Goal: Task Accomplishment & Management: Manage account settings

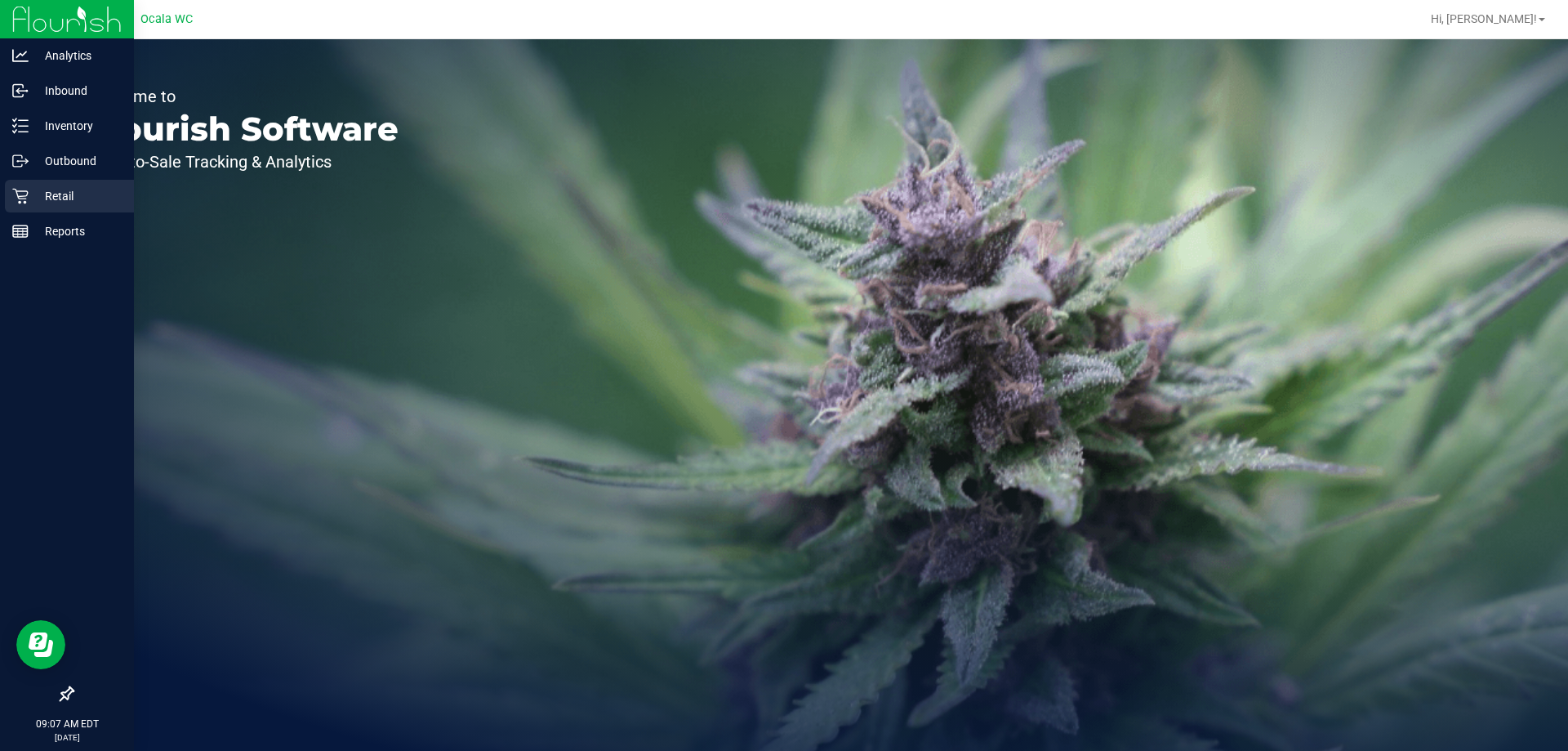
click at [13, 200] on icon at bounding box center [19, 195] width 16 height 16
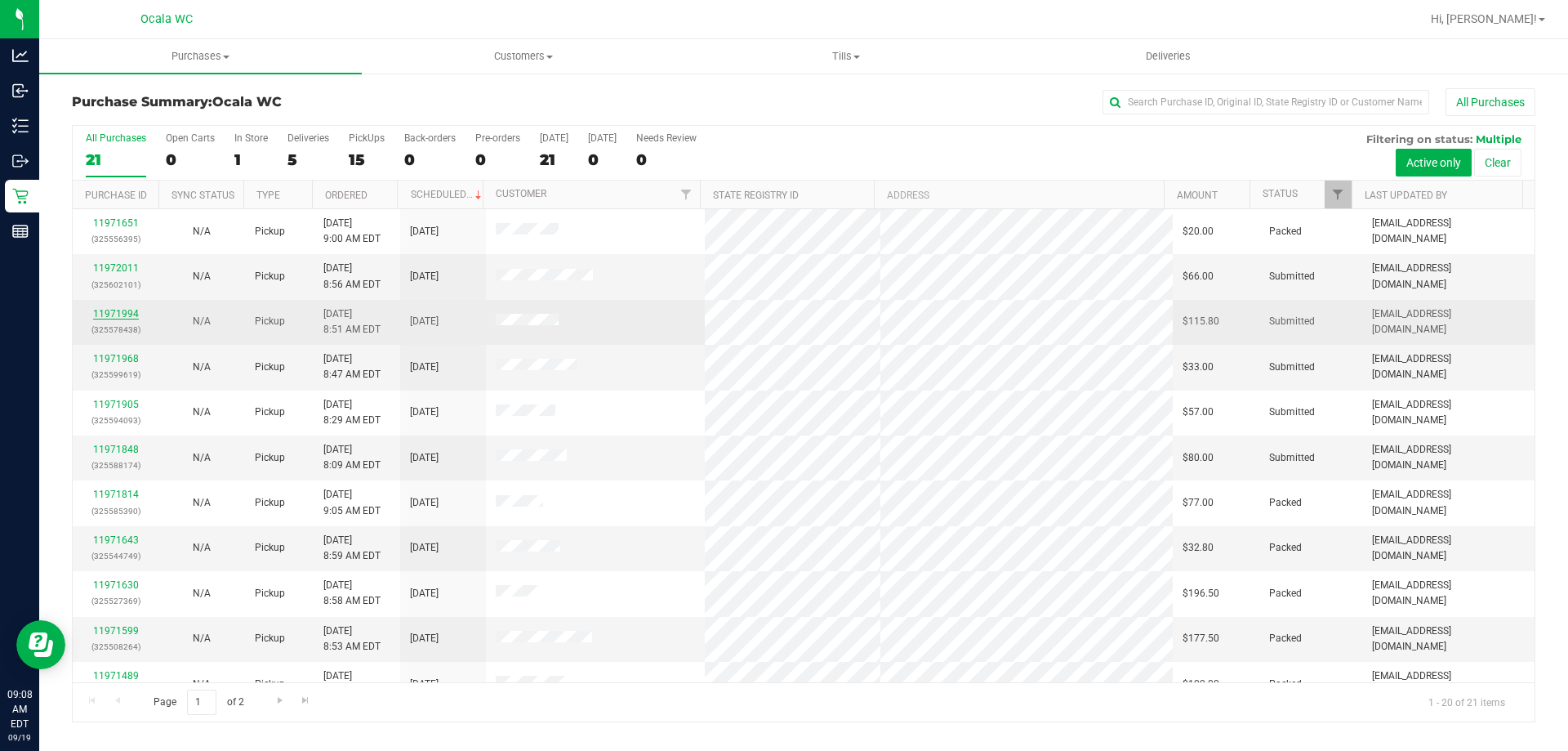
click at [108, 312] on link "11971994" at bounding box center [116, 314] width 46 height 12
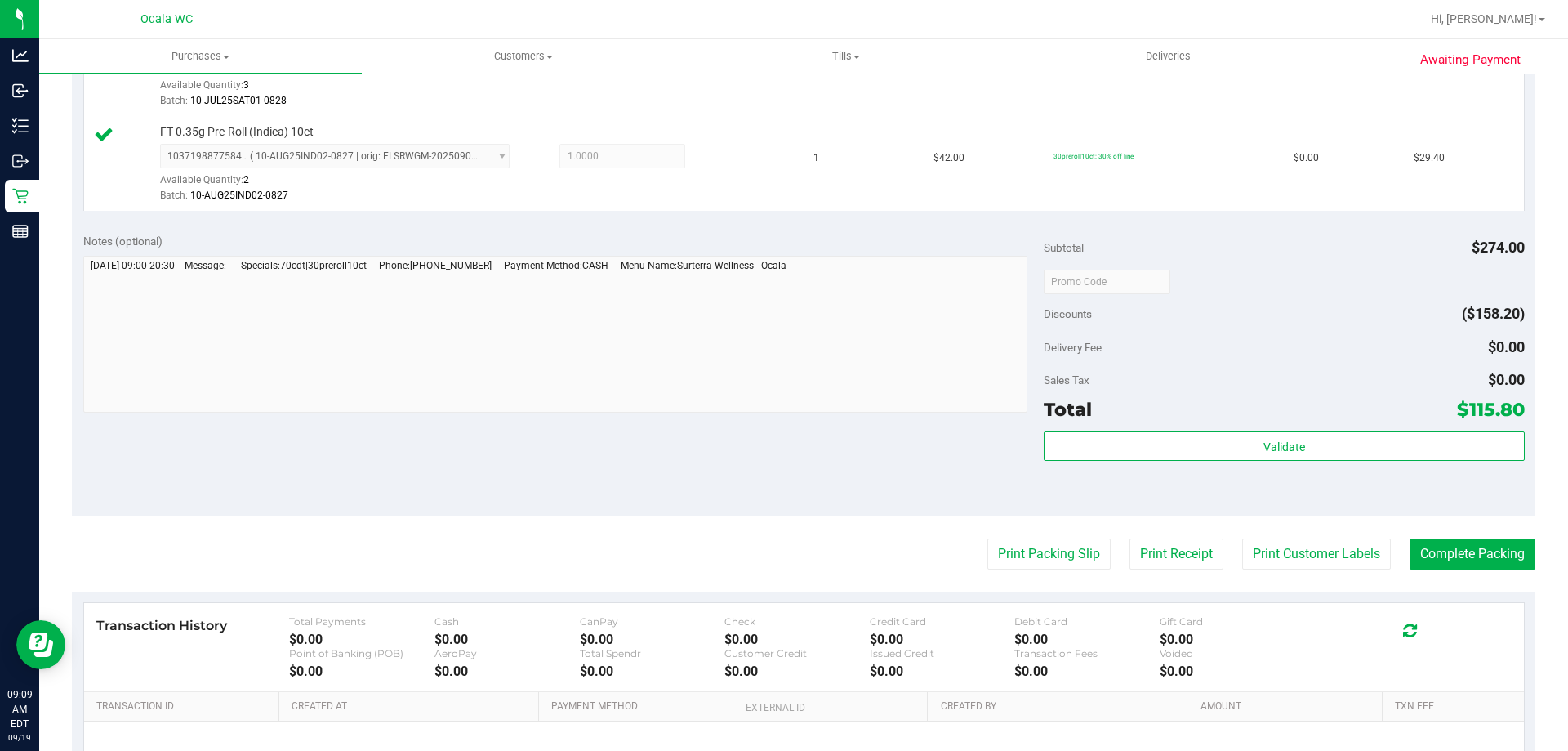
scroll to position [654, 0]
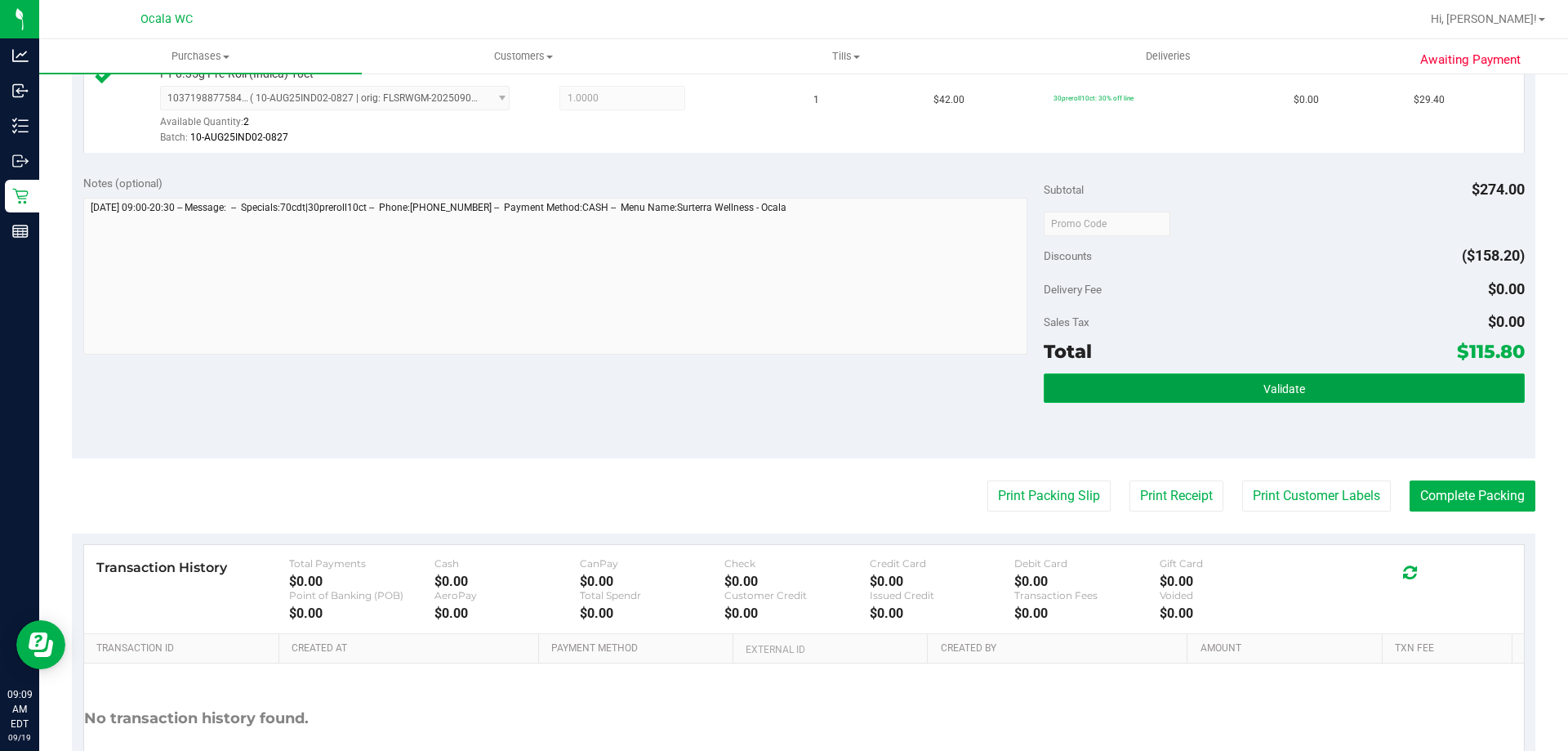
click at [1204, 388] on button "Validate" at bounding box center [1284, 388] width 480 height 30
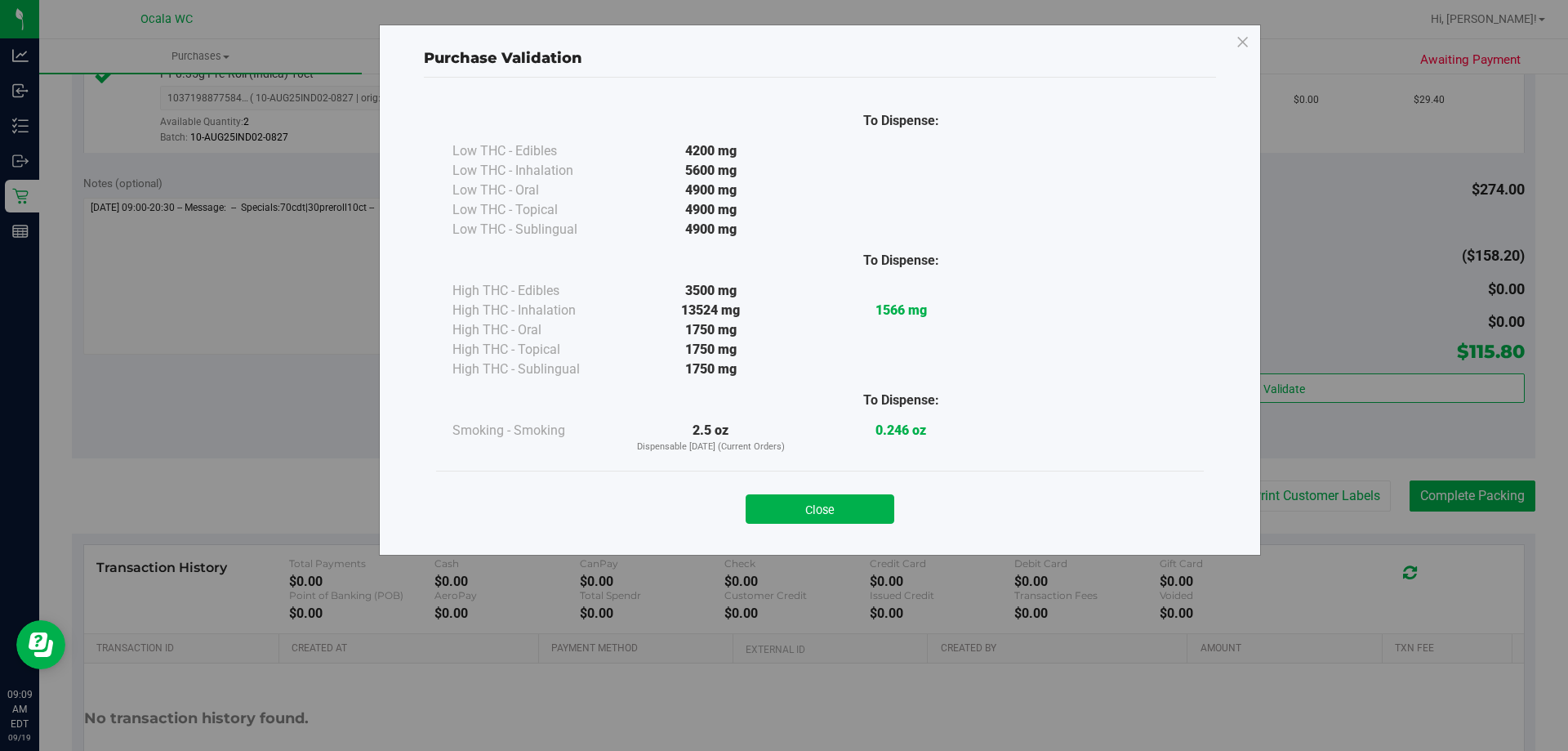
click at [833, 508] on button "Close" at bounding box center [820, 509] width 149 height 30
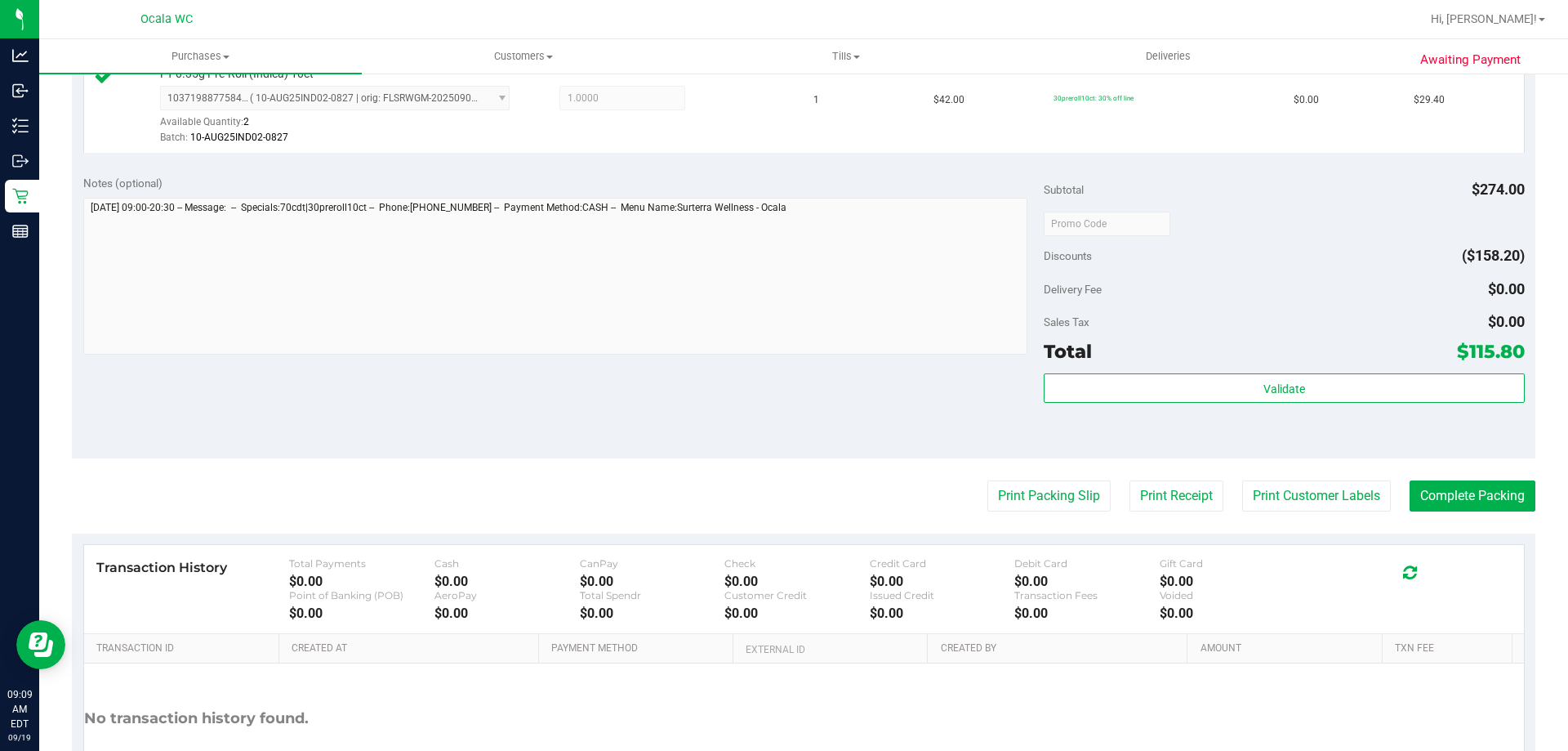
drag, startPoint x: 1396, startPoint y: 301, endPoint x: 1401, endPoint y: 321, distance: 20.6
click at [1397, 300] on div "Delivery Fee $0.00" at bounding box center [1284, 289] width 480 height 30
click at [1057, 485] on button "Print Packing Slip" at bounding box center [1049, 496] width 123 height 31
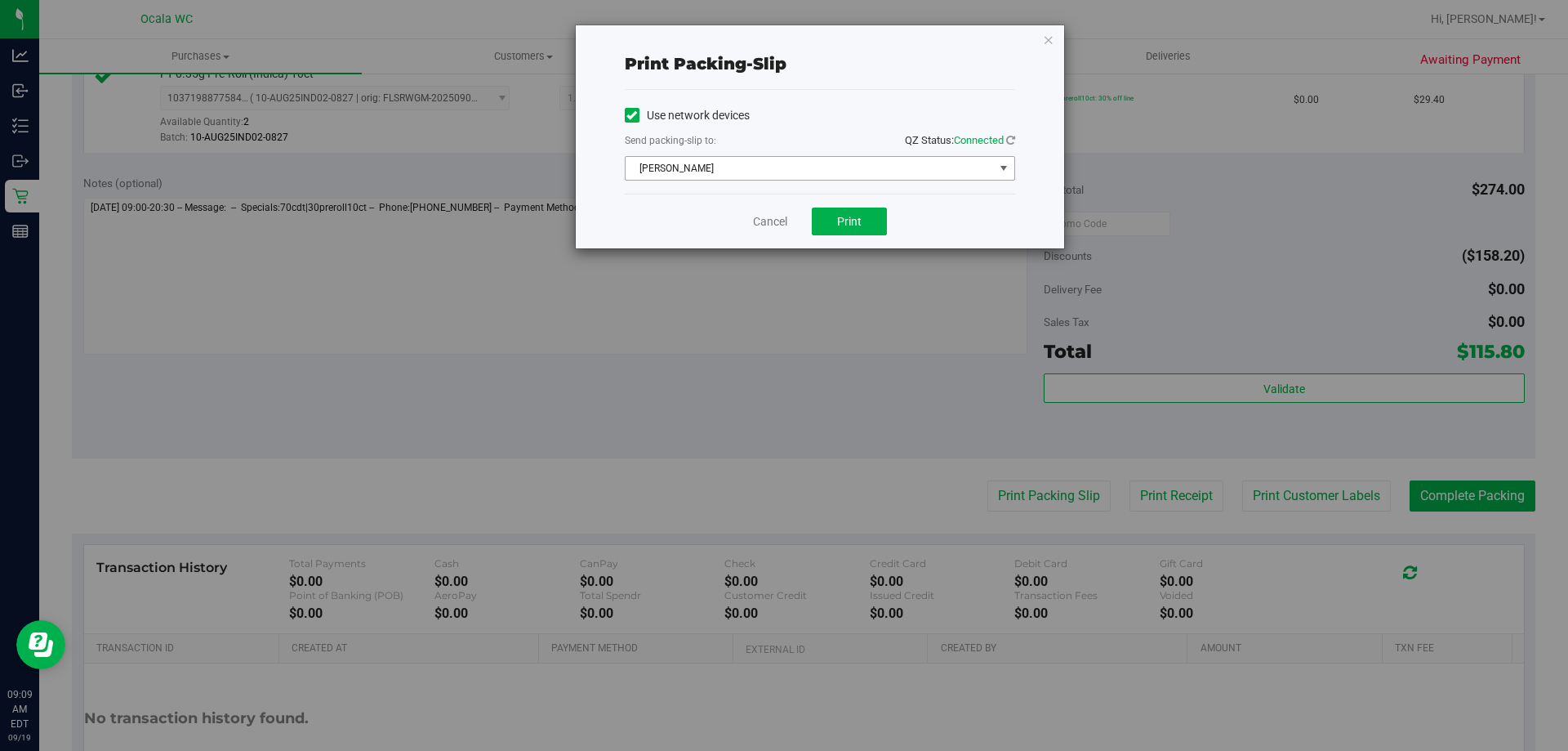
click at [961, 175] on span "[PERSON_NAME]" at bounding box center [810, 168] width 369 height 23
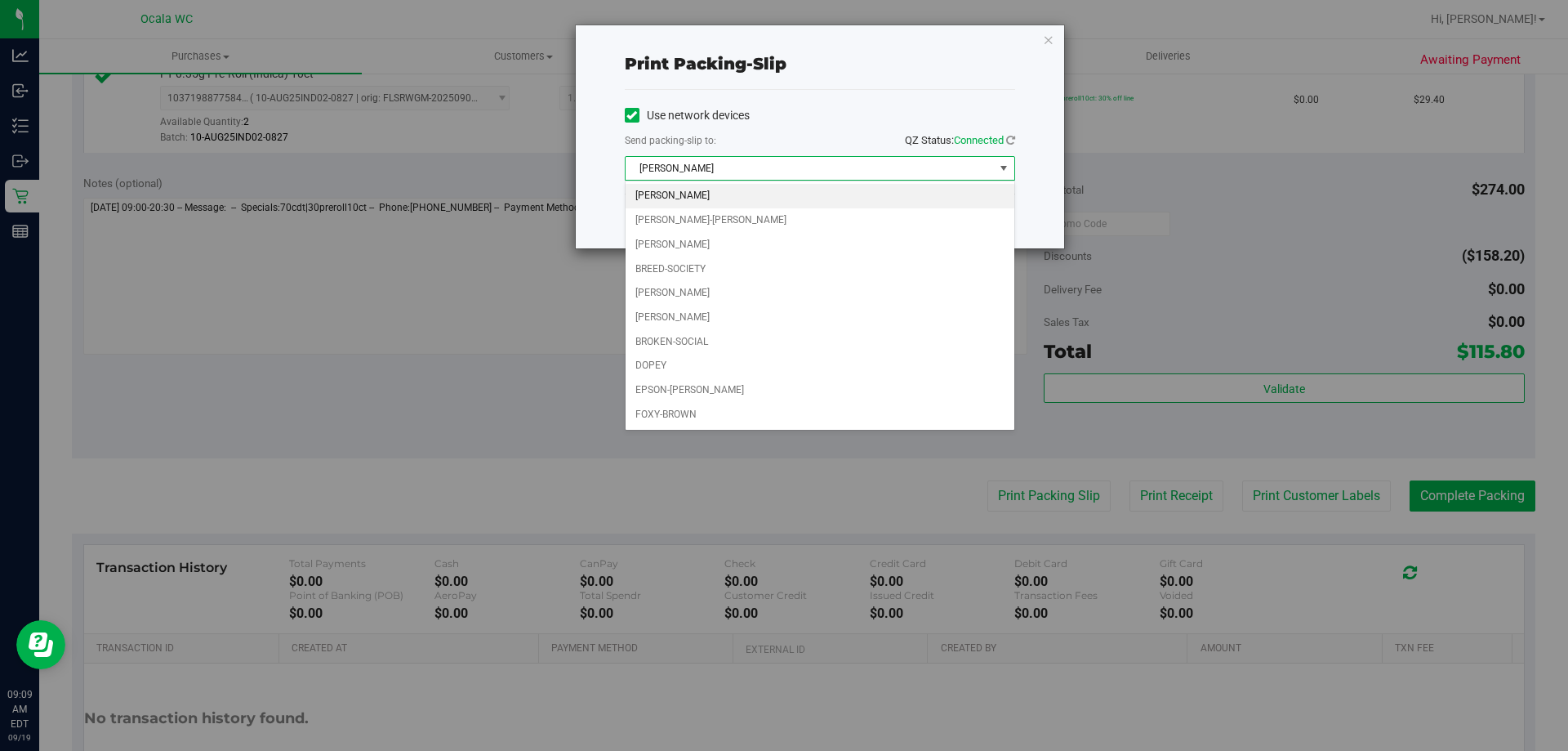
click at [505, 368] on div "Print packing-slip Use network devices Send packing-slip to: QZ Status: Connect…" at bounding box center [790, 376] width 1581 height 751
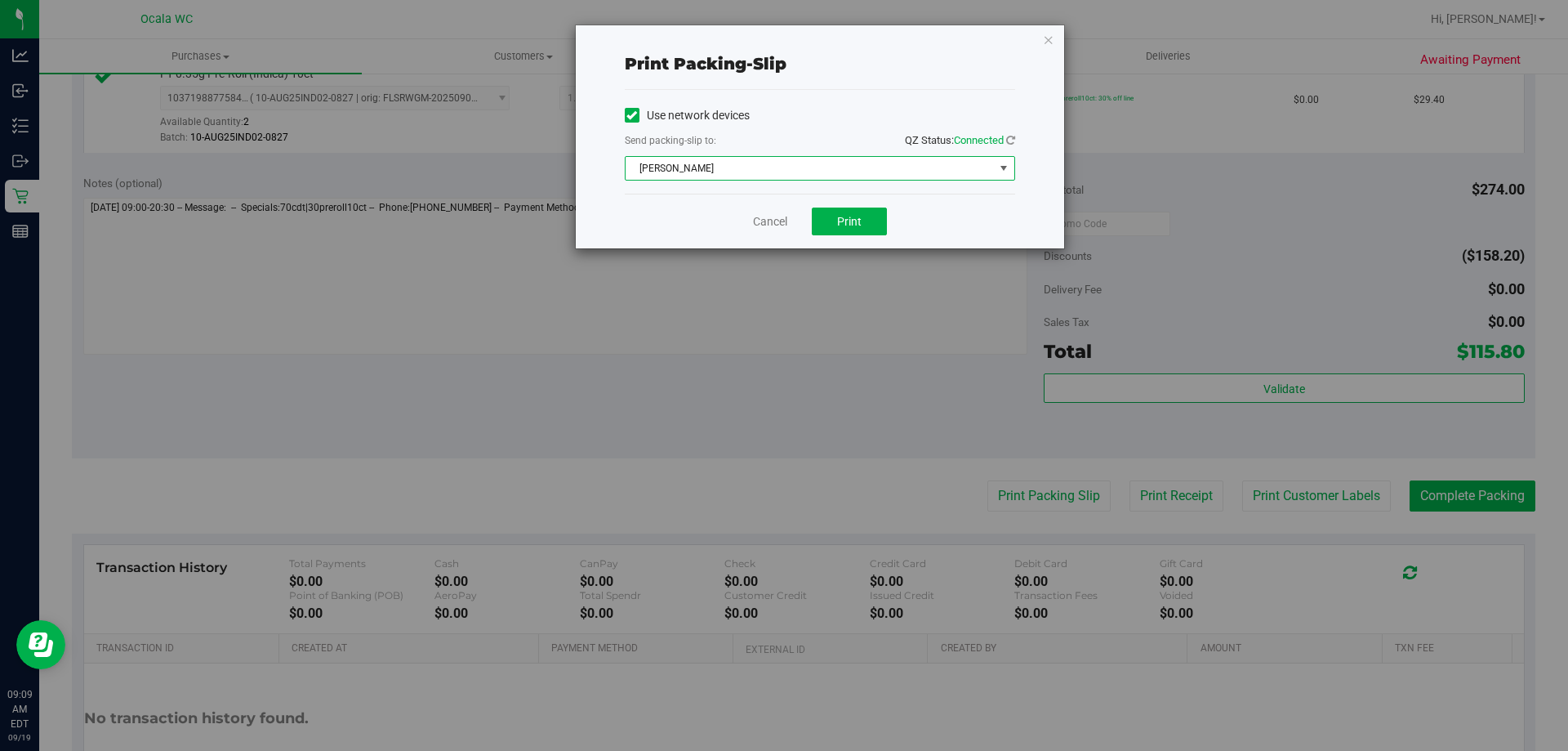
click at [951, 174] on span "[PERSON_NAME]" at bounding box center [810, 168] width 369 height 23
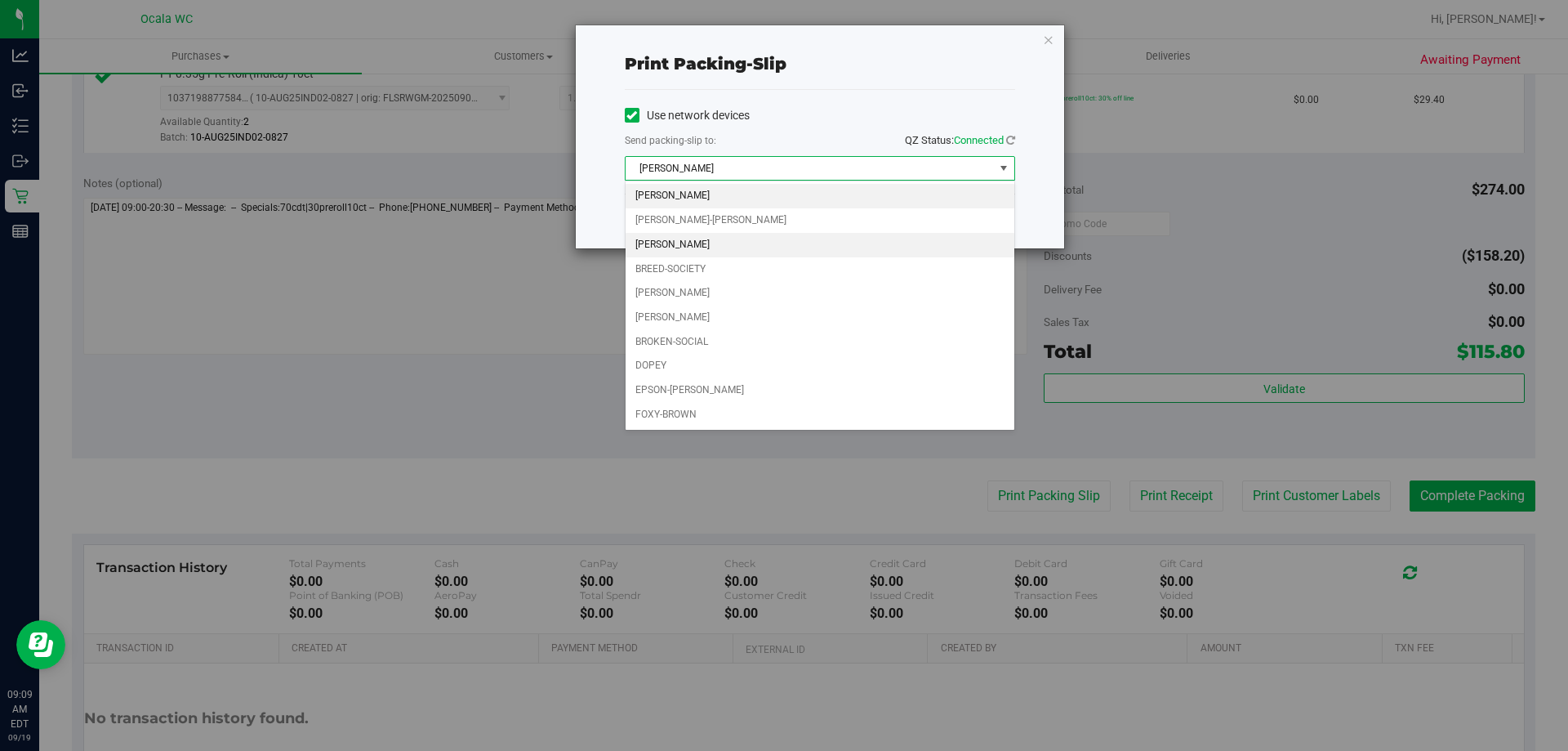
click at [697, 246] on li "[PERSON_NAME]" at bounding box center [820, 244] width 389 height 25
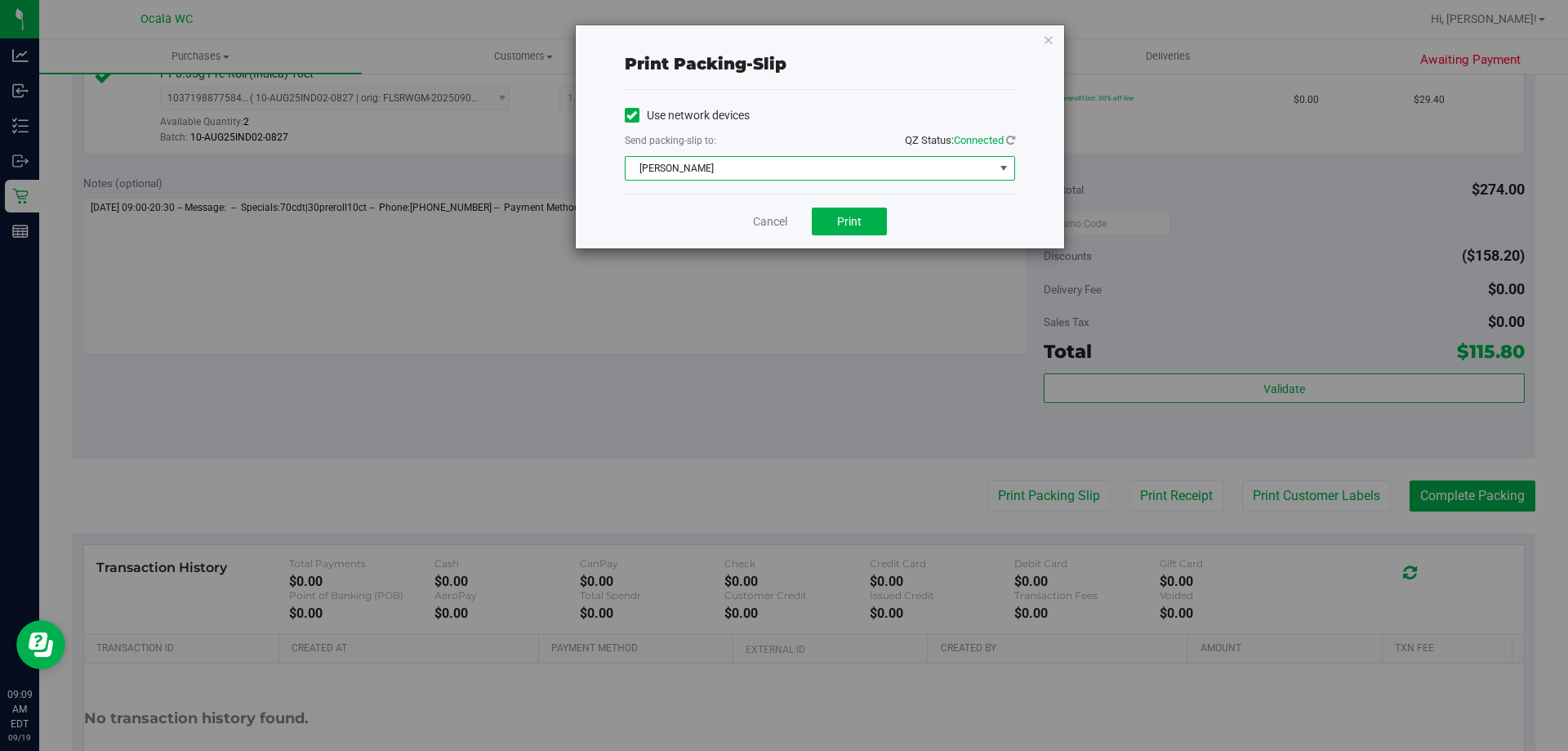
click at [997, 219] on div "Cancel Print" at bounding box center [820, 221] width 391 height 55
click at [1047, 41] on icon "button" at bounding box center [1049, 39] width 12 height 19
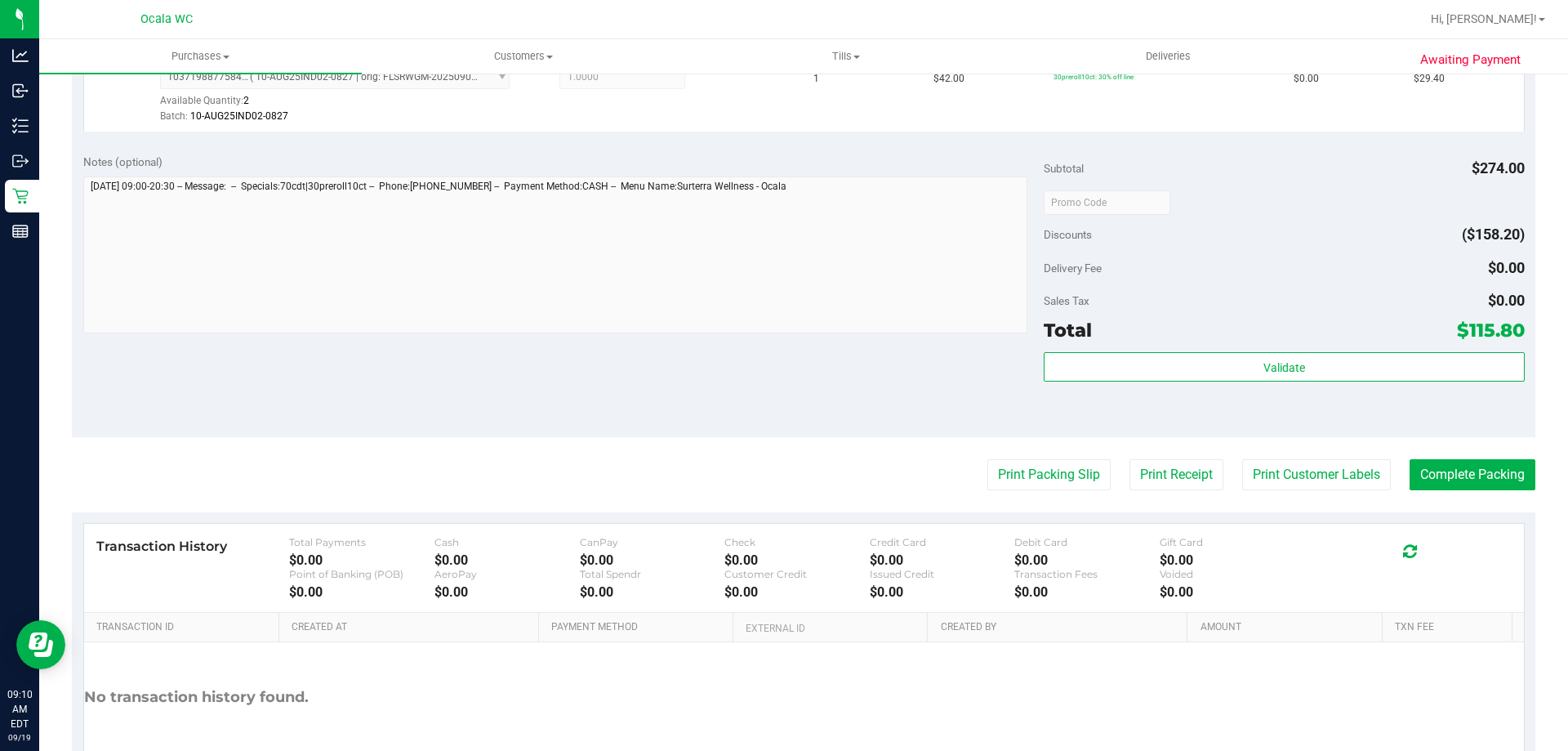
scroll to position [775, 0]
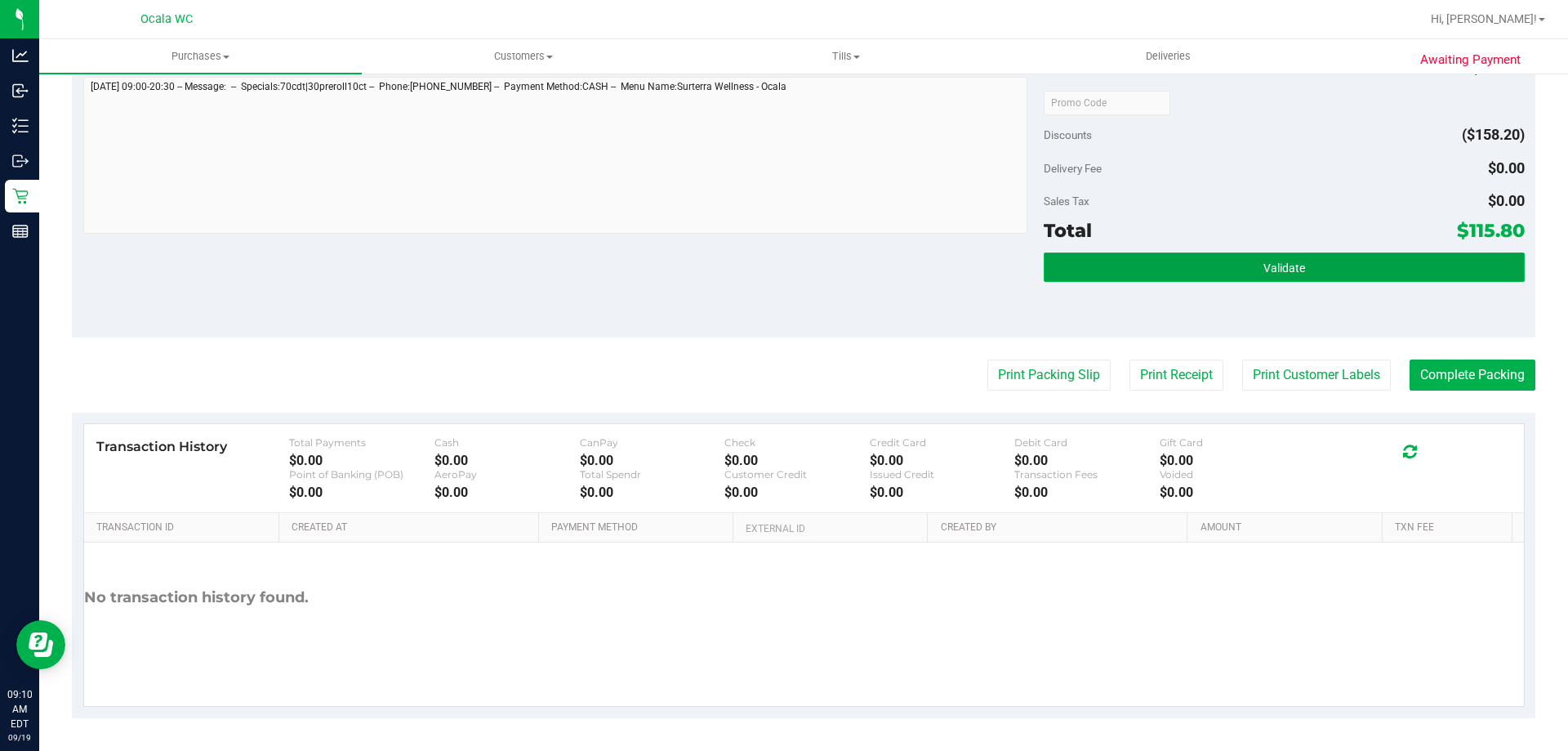
click at [1163, 264] on button "Validate" at bounding box center [1284, 267] width 480 height 30
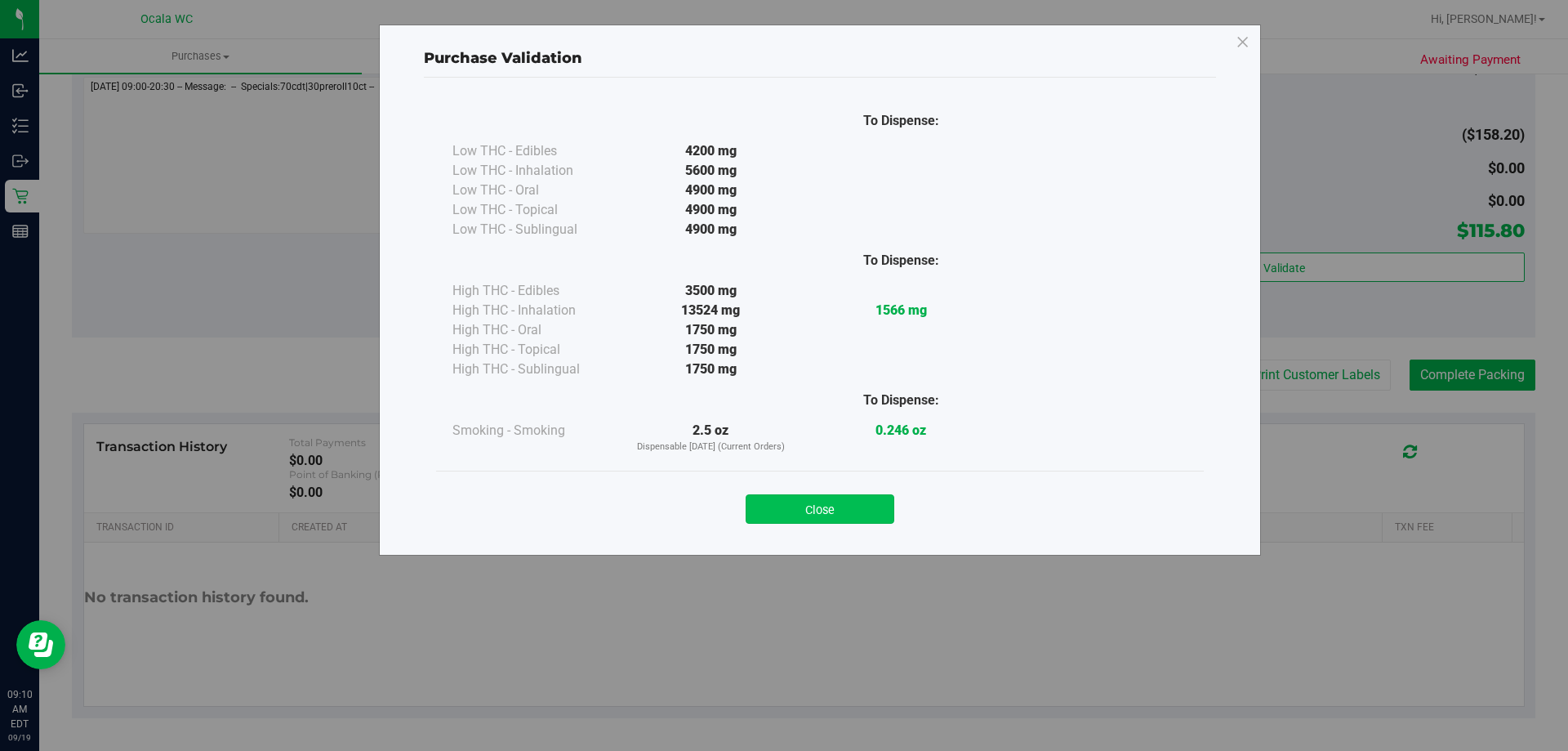
click at [834, 500] on button "Close" at bounding box center [820, 509] width 149 height 30
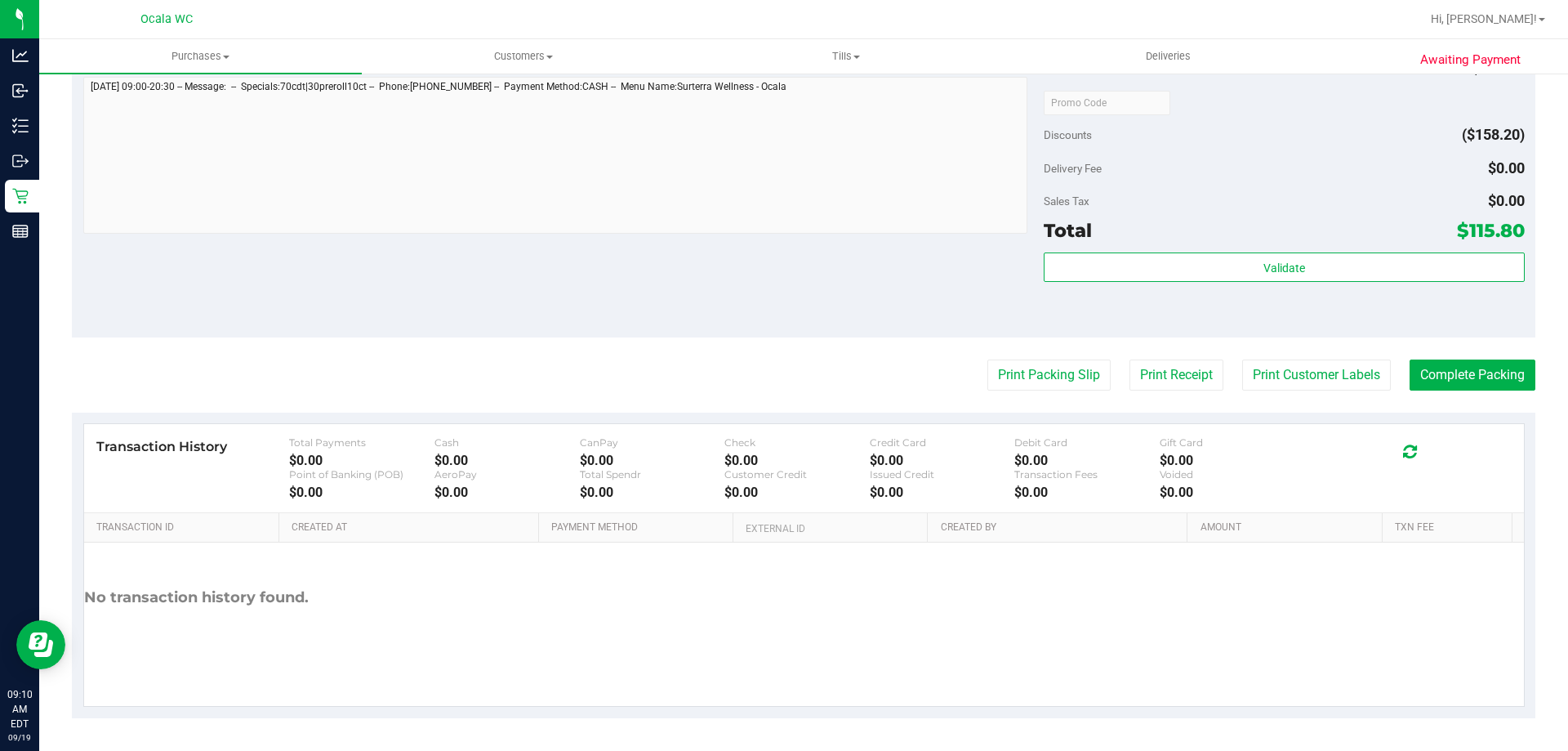
click at [944, 269] on div "Notes (optional) Subtotal $274.00 Discounts ($158.20) Delivery Fee $0.00 Sales …" at bounding box center [803, 190] width 1463 height 294
click at [1029, 371] on button "Print Packing Slip" at bounding box center [1049, 375] width 123 height 31
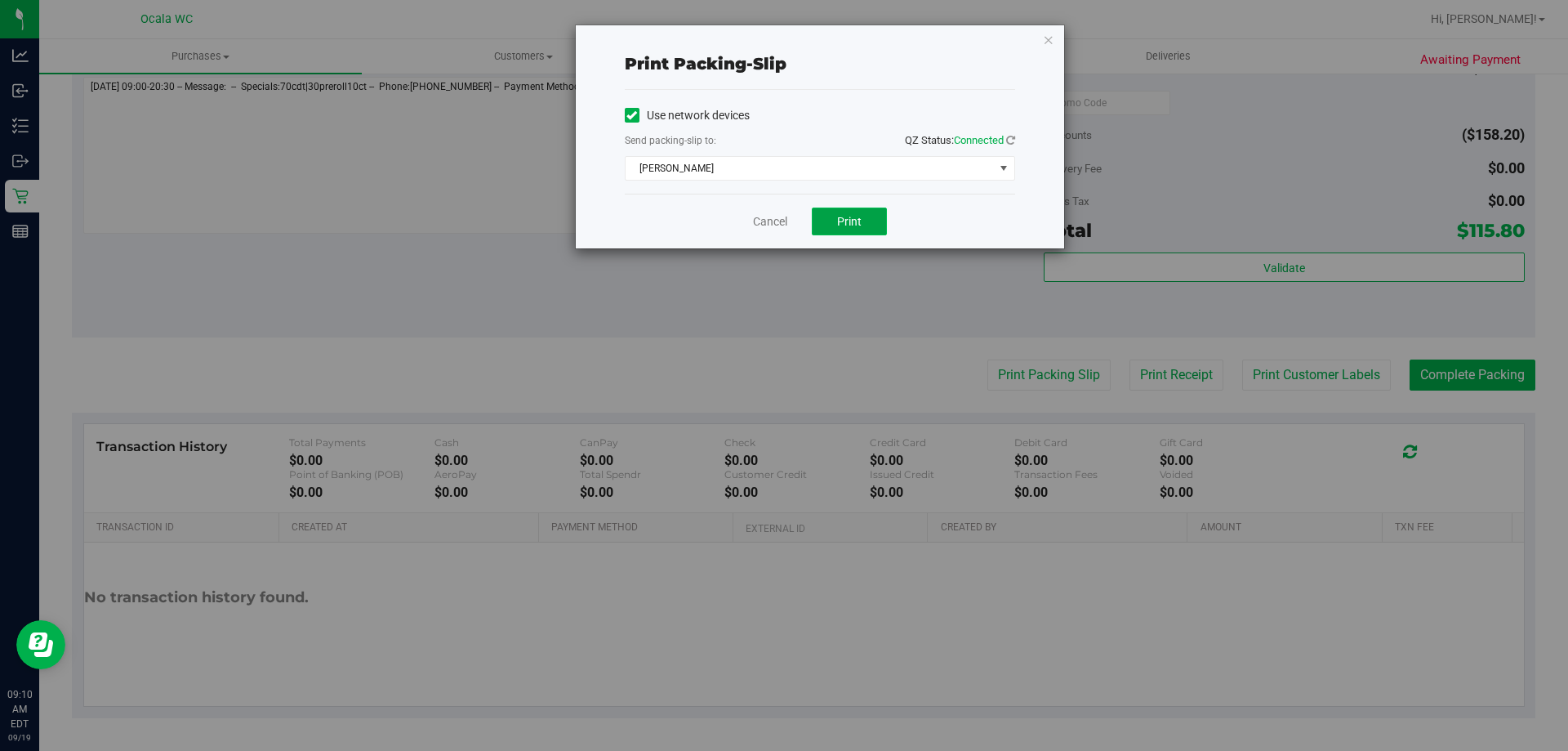
click at [845, 219] on span "Print" at bounding box center [849, 221] width 25 height 13
drag, startPoint x: 1050, startPoint y: 36, endPoint x: 1051, endPoint y: 43, distance: 7.1
click at [1051, 43] on icon "button" at bounding box center [1049, 39] width 12 height 19
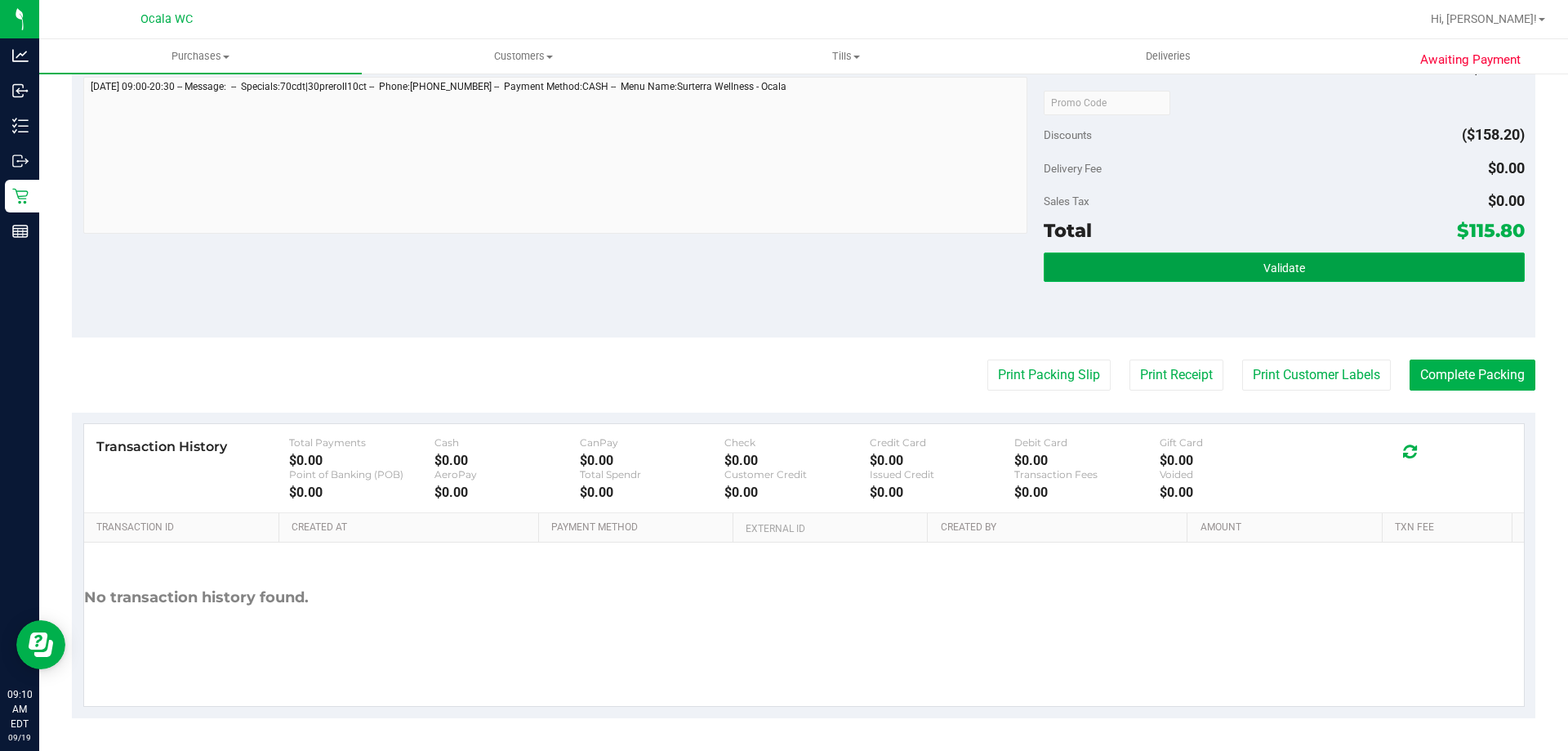
click at [1187, 266] on button "Validate" at bounding box center [1284, 267] width 480 height 30
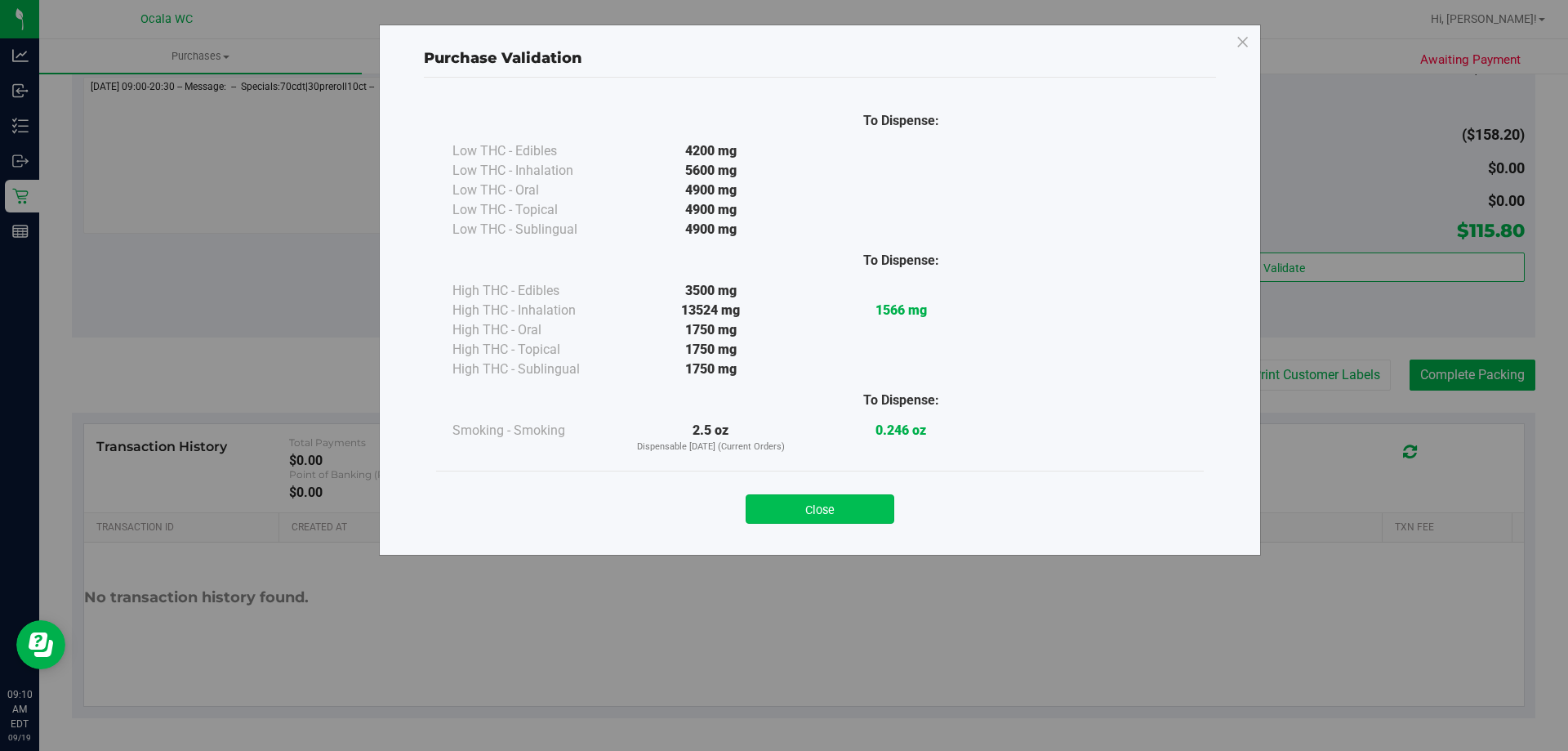
click at [832, 500] on button "Close" at bounding box center [820, 509] width 149 height 30
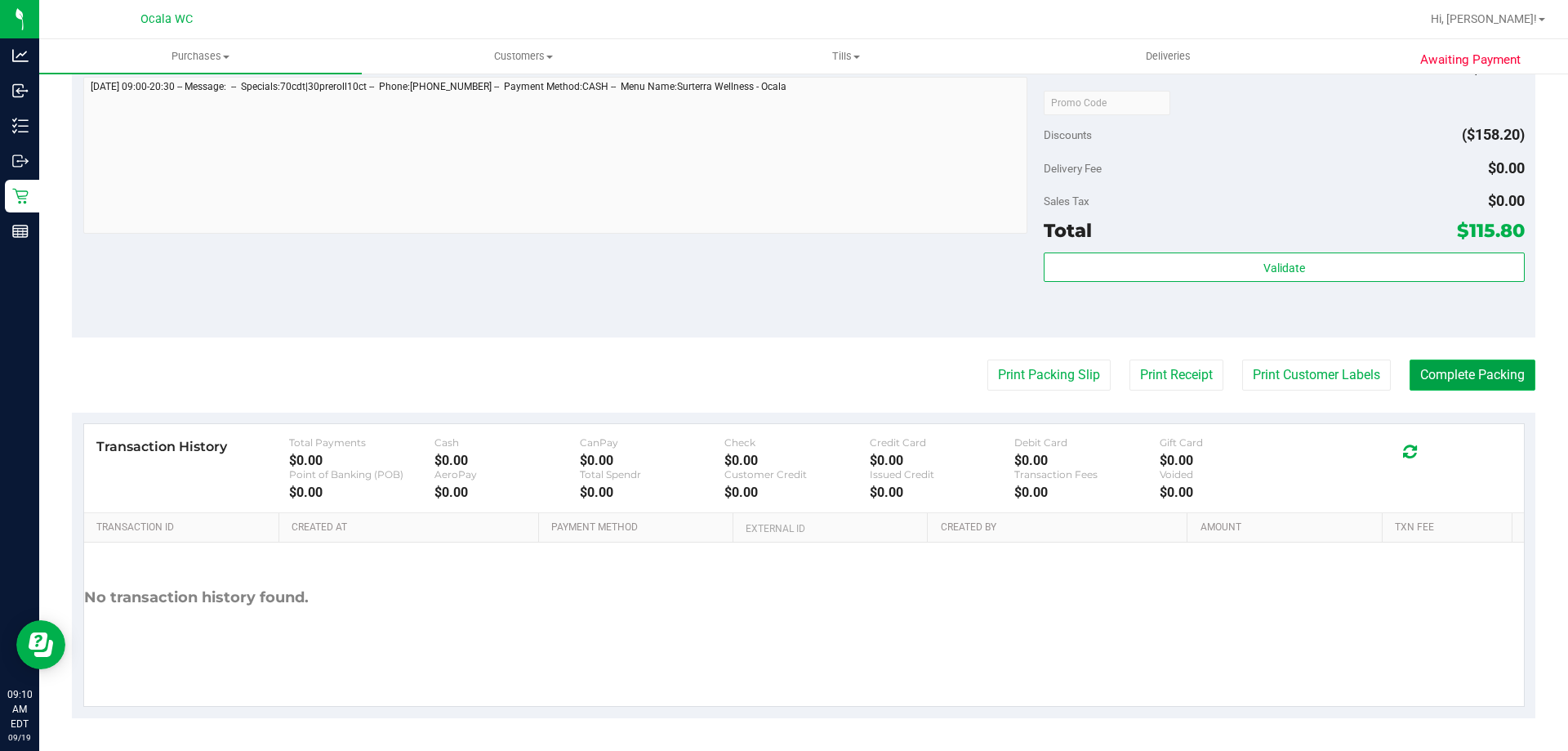
click at [1476, 365] on button "Complete Packing" at bounding box center [1472, 375] width 126 height 31
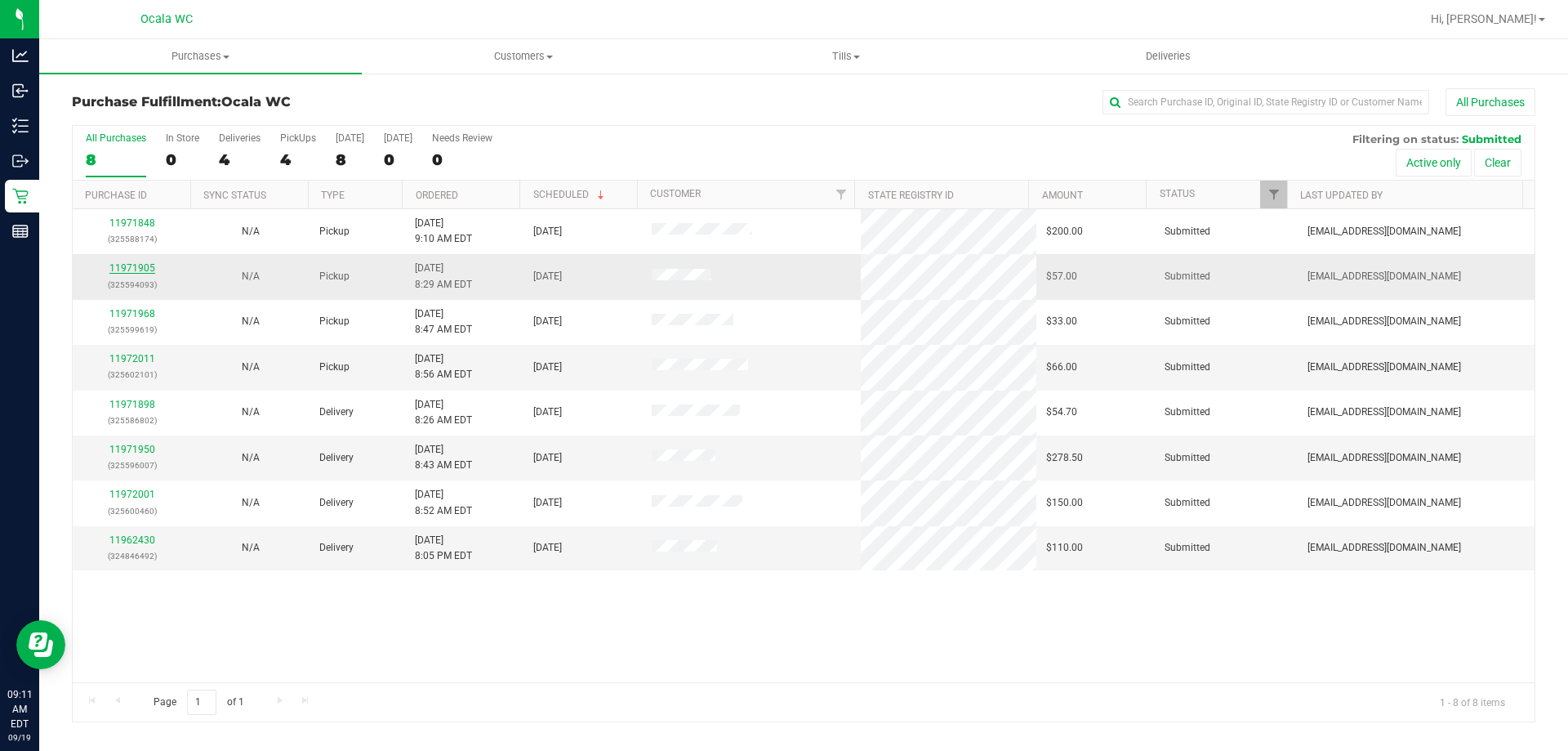
click at [130, 267] on link "11971905" at bounding box center [132, 268] width 46 height 12
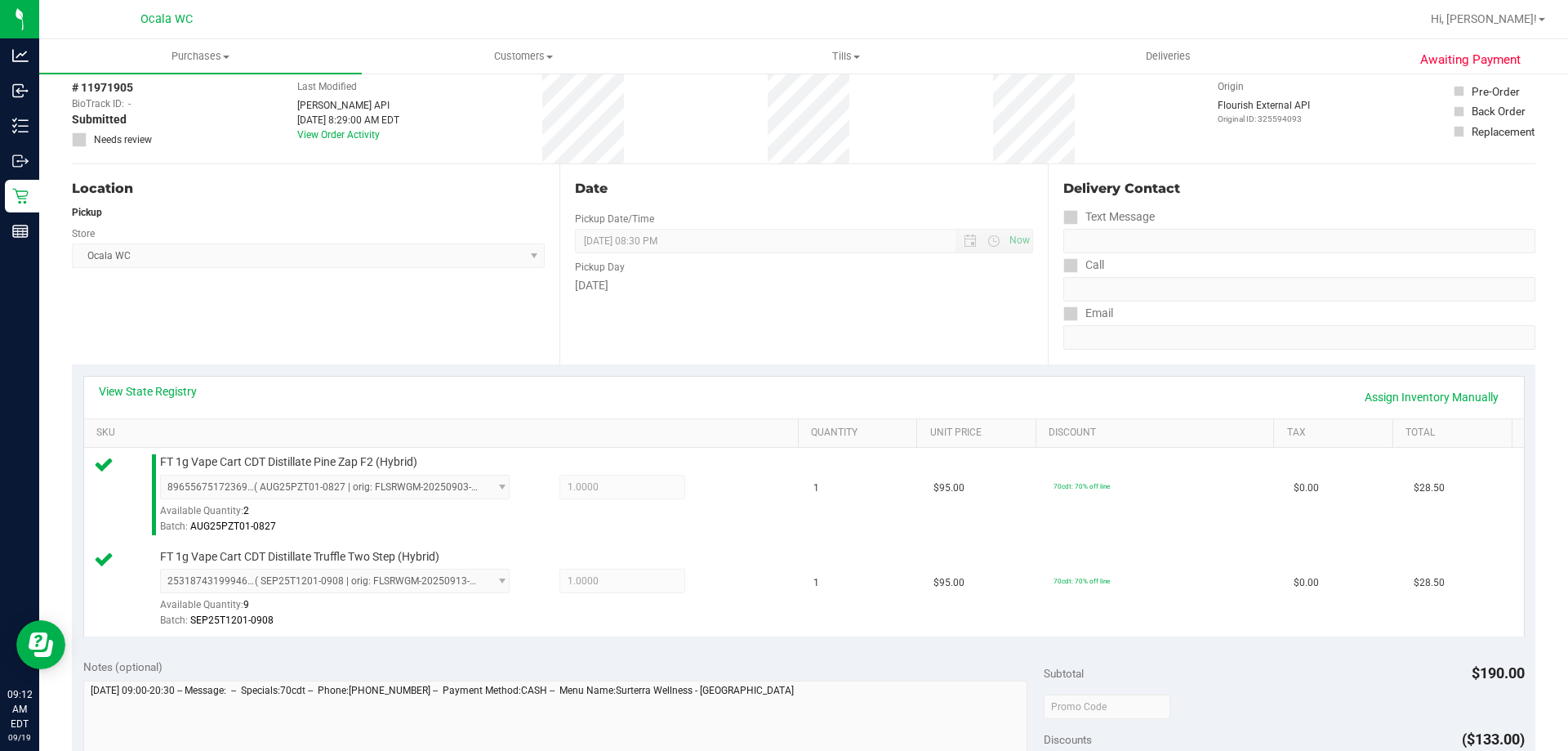
scroll to position [408, 0]
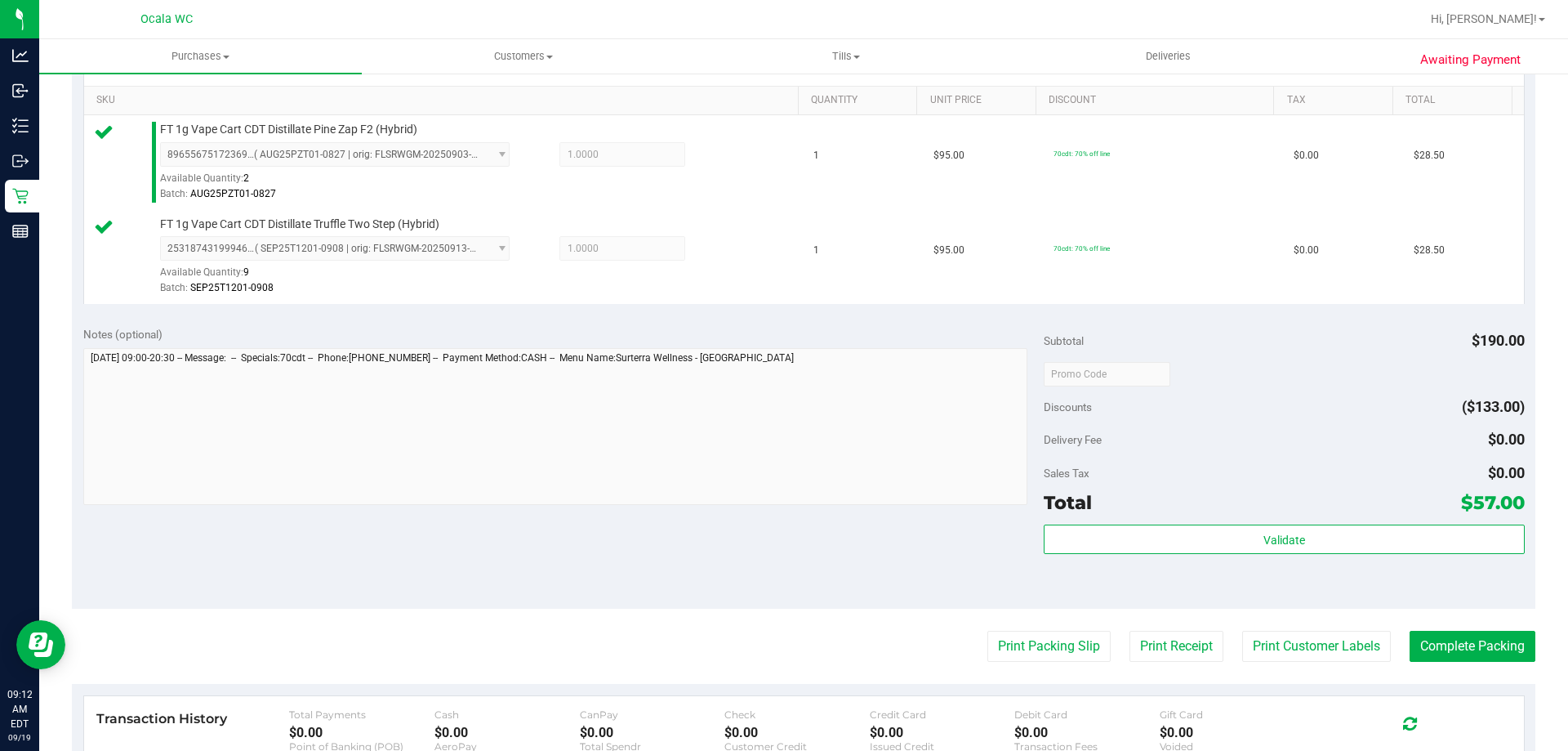
click at [1401, 445] on div "Delivery Fee $0.00" at bounding box center [1284, 439] width 480 height 30
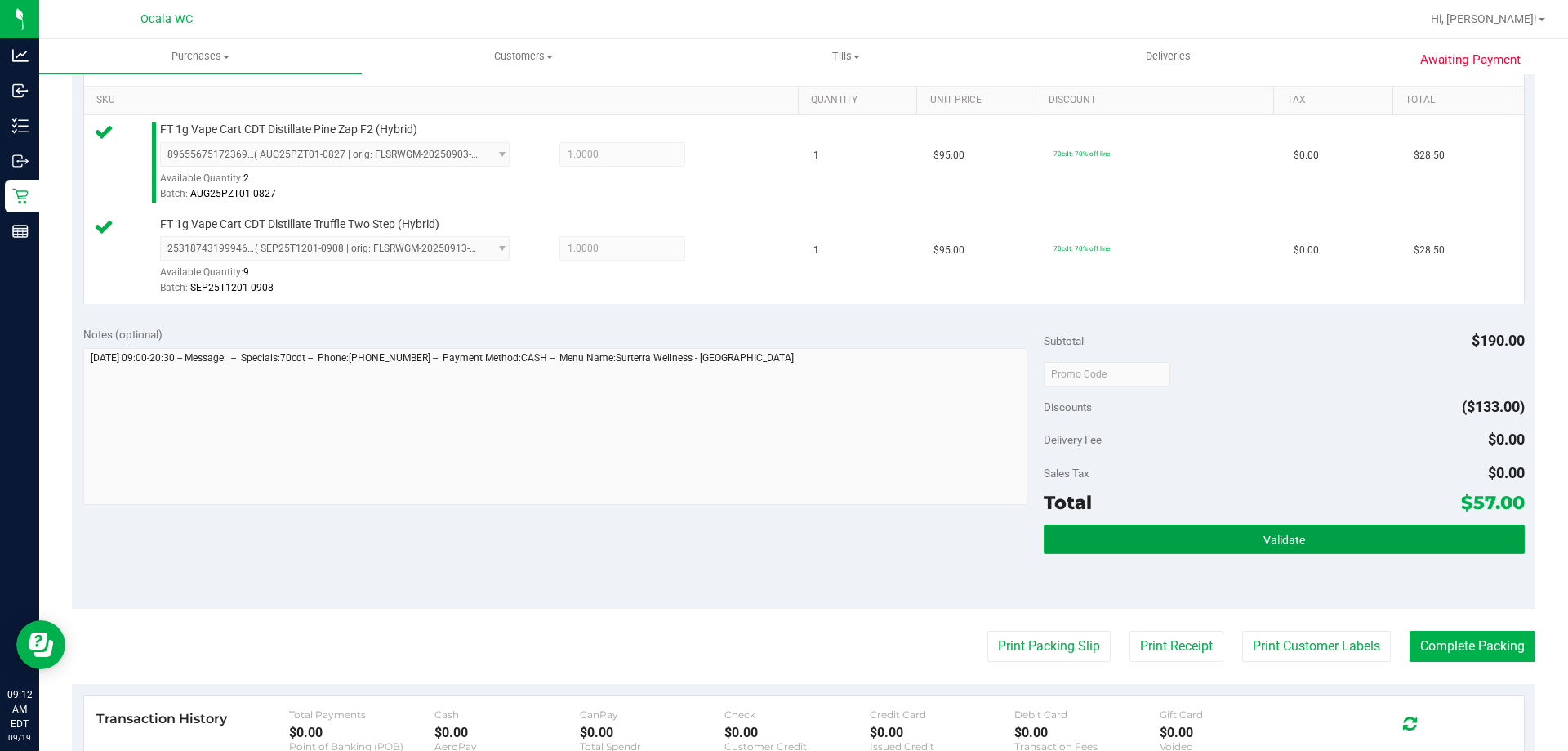
click at [1324, 533] on button "Validate" at bounding box center [1284, 539] width 480 height 30
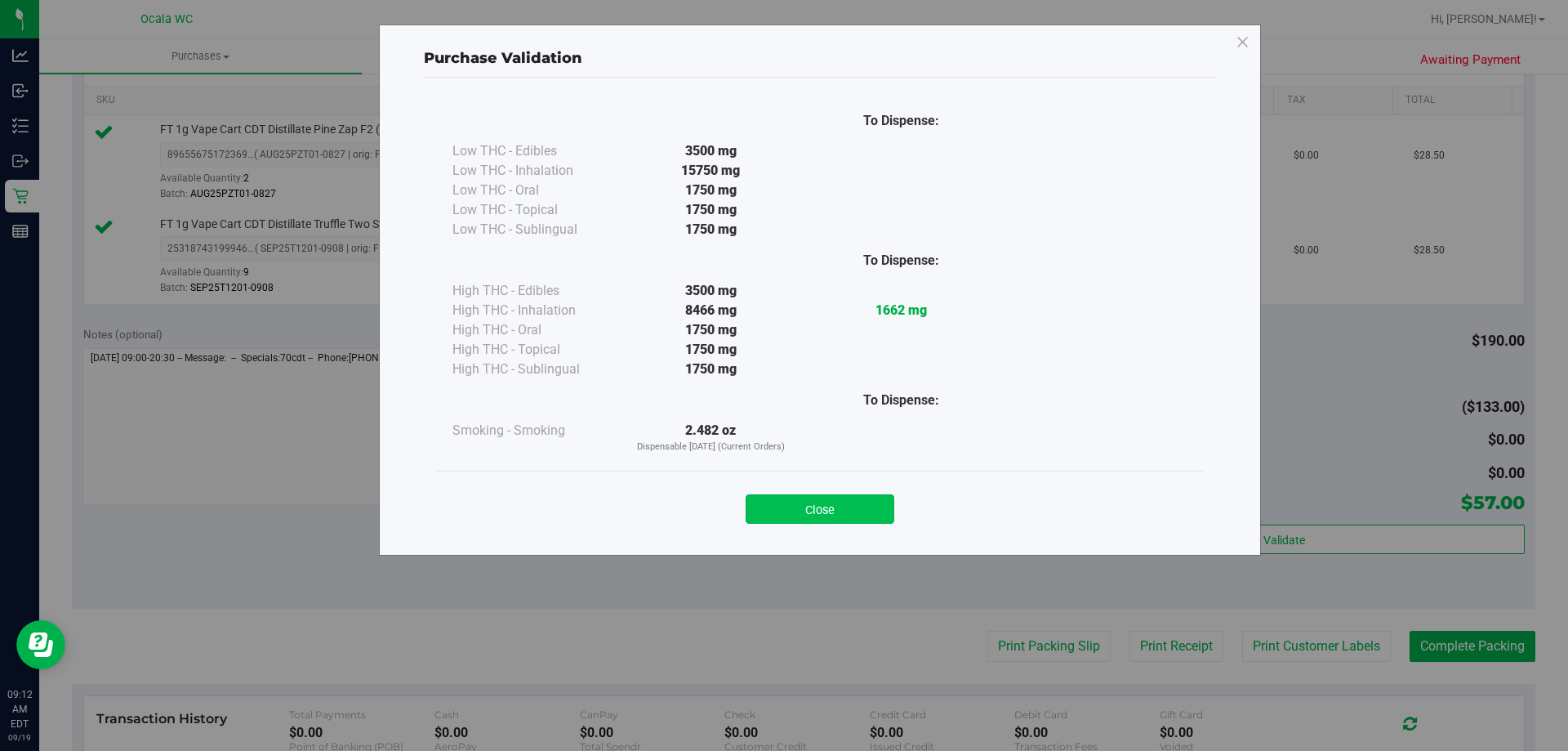
click at [831, 506] on button "Close" at bounding box center [820, 509] width 149 height 30
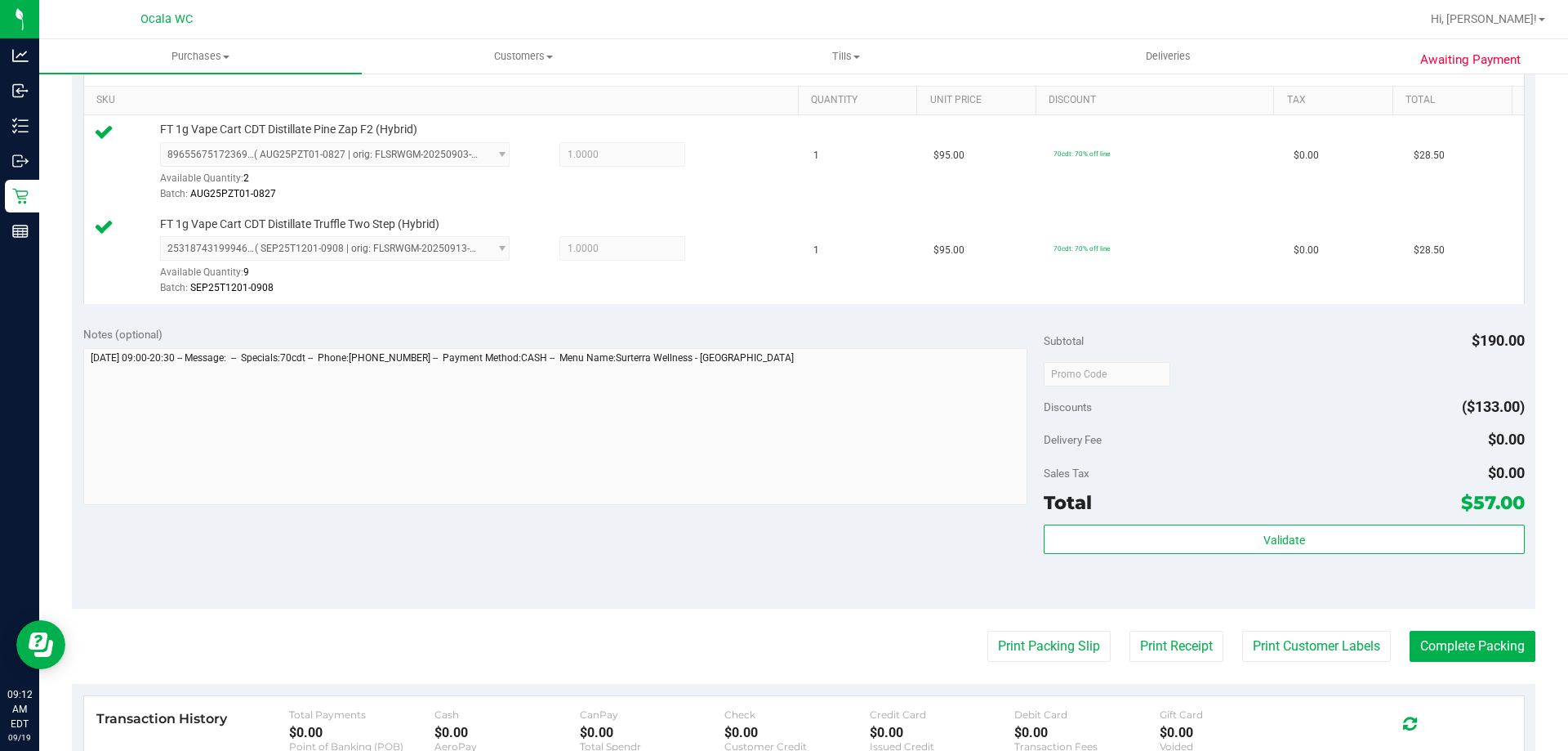
click at [1221, 386] on div at bounding box center [1284, 373] width 480 height 30
click at [1017, 649] on button "Print Packing Slip" at bounding box center [1049, 646] width 123 height 31
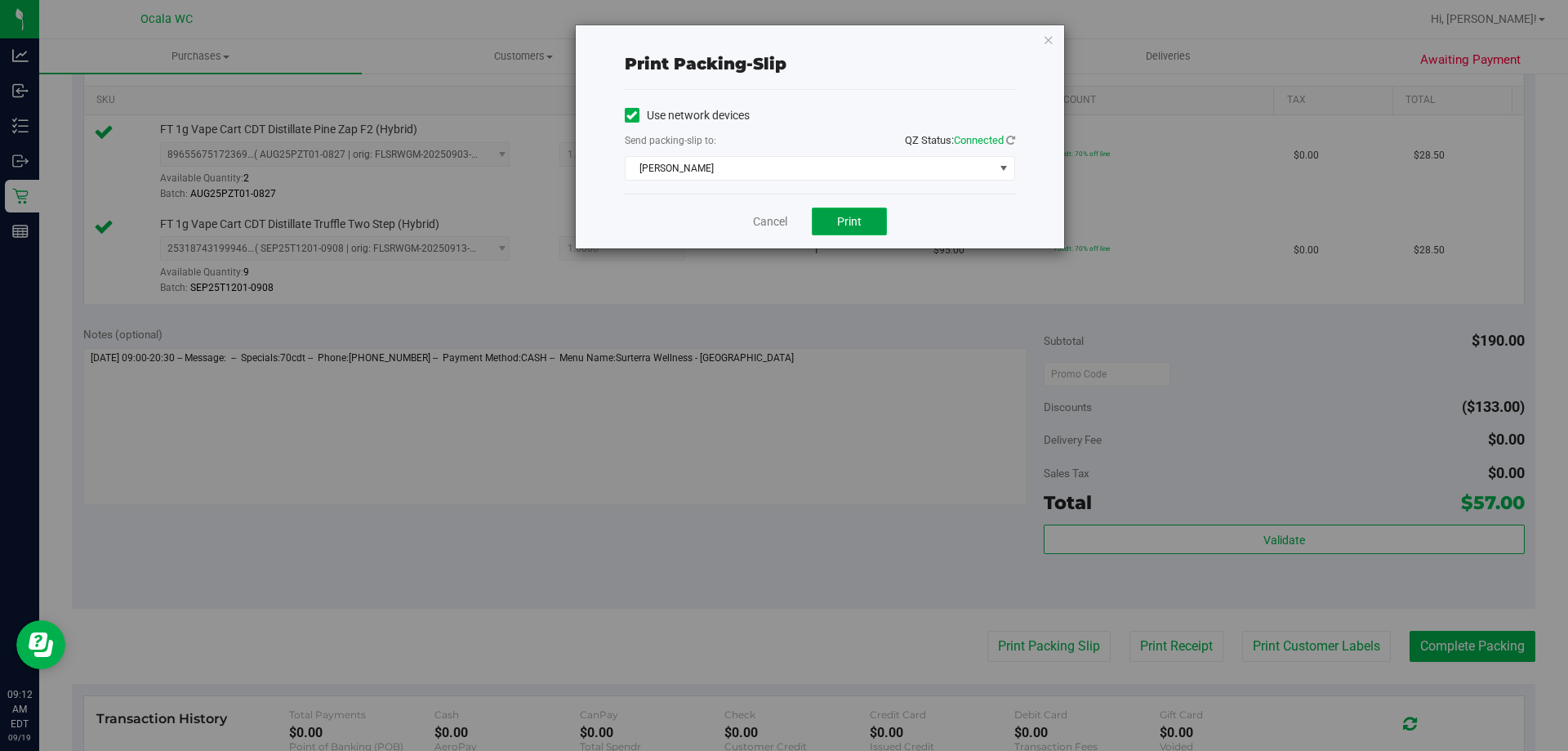
click at [823, 216] on button "Print" at bounding box center [849, 221] width 75 height 28
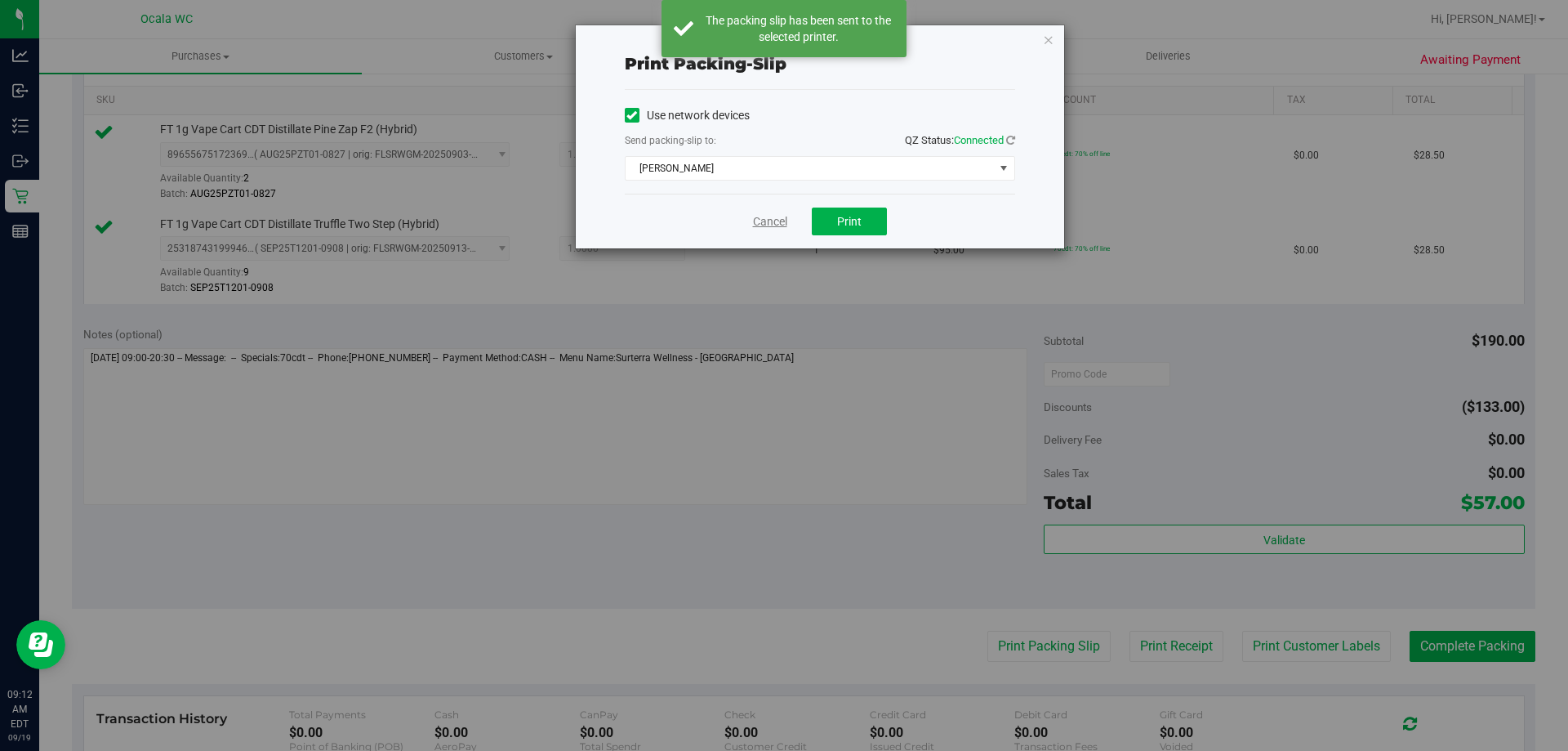
click at [768, 226] on link "Cancel" at bounding box center [770, 222] width 35 height 17
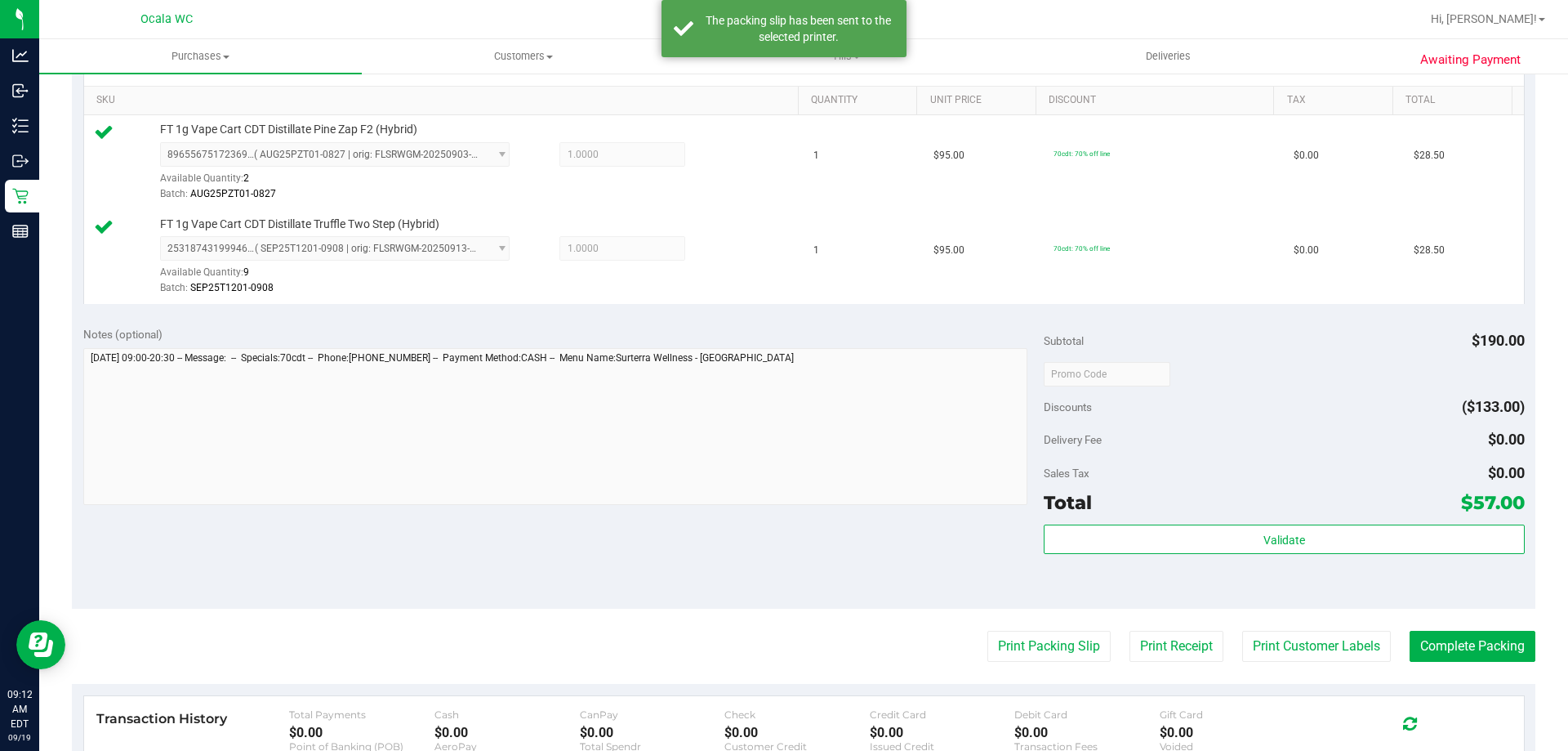
drag, startPoint x: 1396, startPoint y: 364, endPoint x: 1377, endPoint y: 386, distance: 29.1
click at [1395, 364] on div at bounding box center [1284, 373] width 480 height 30
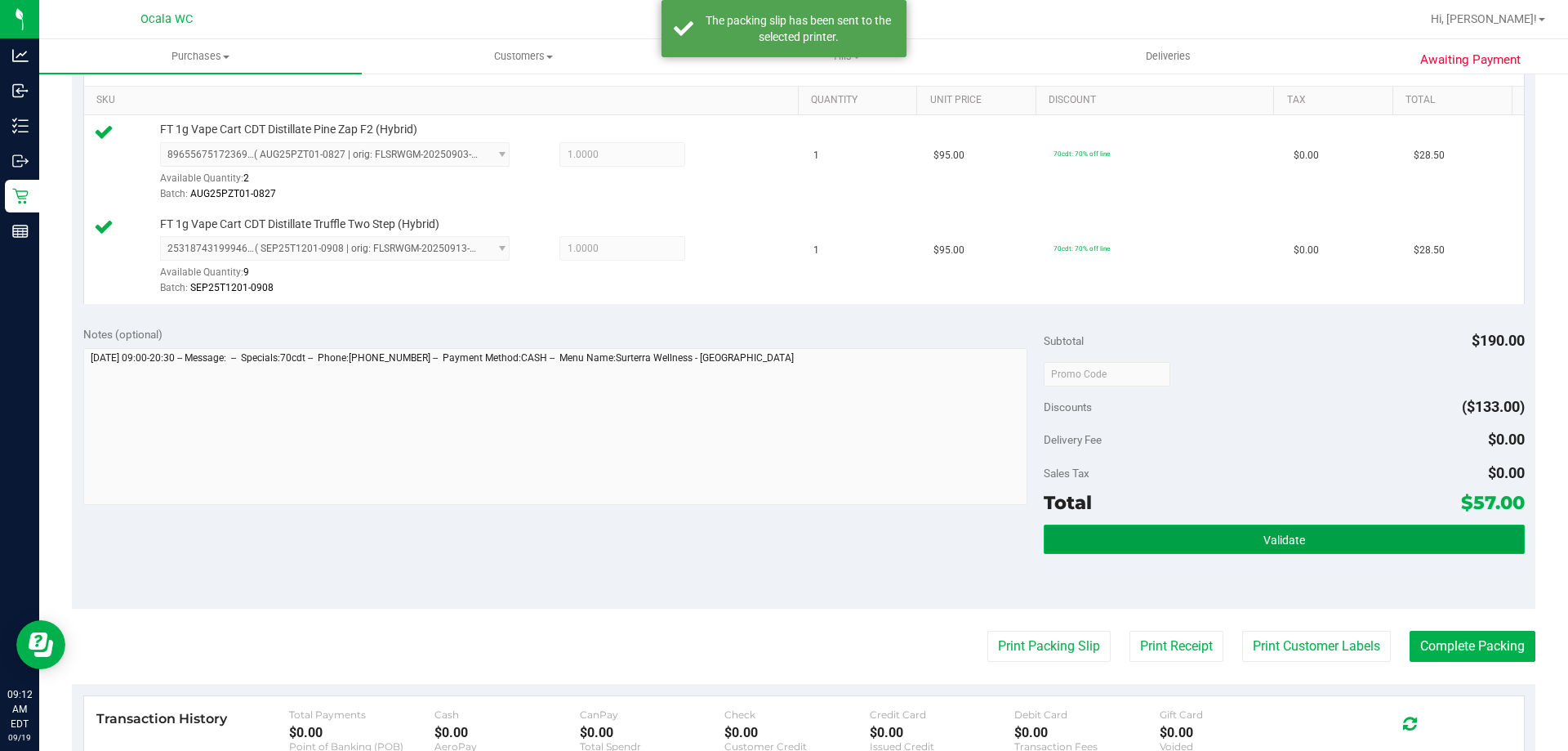
click at [1307, 540] on button "Validate" at bounding box center [1284, 539] width 480 height 30
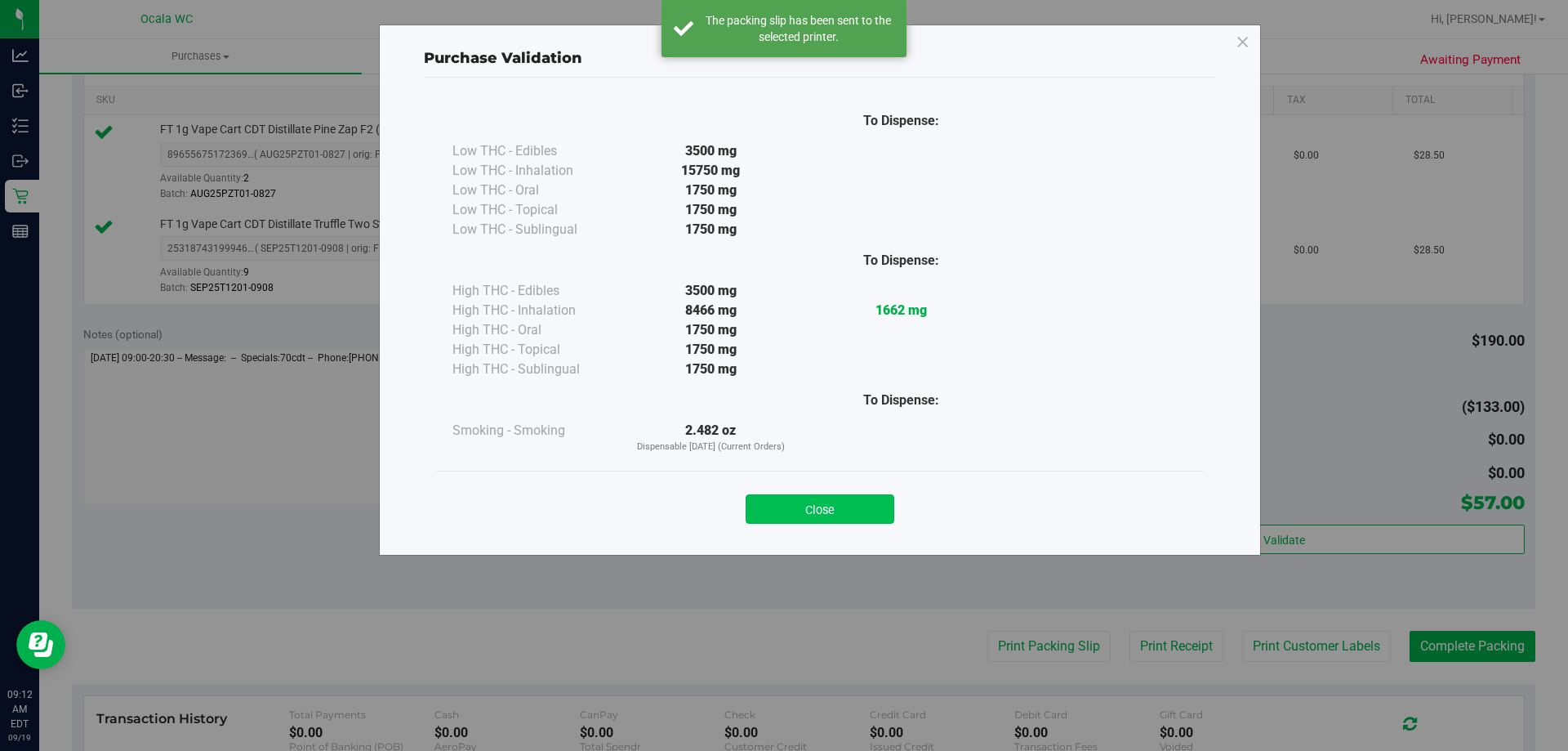
click at [867, 509] on button "Close" at bounding box center [820, 509] width 149 height 30
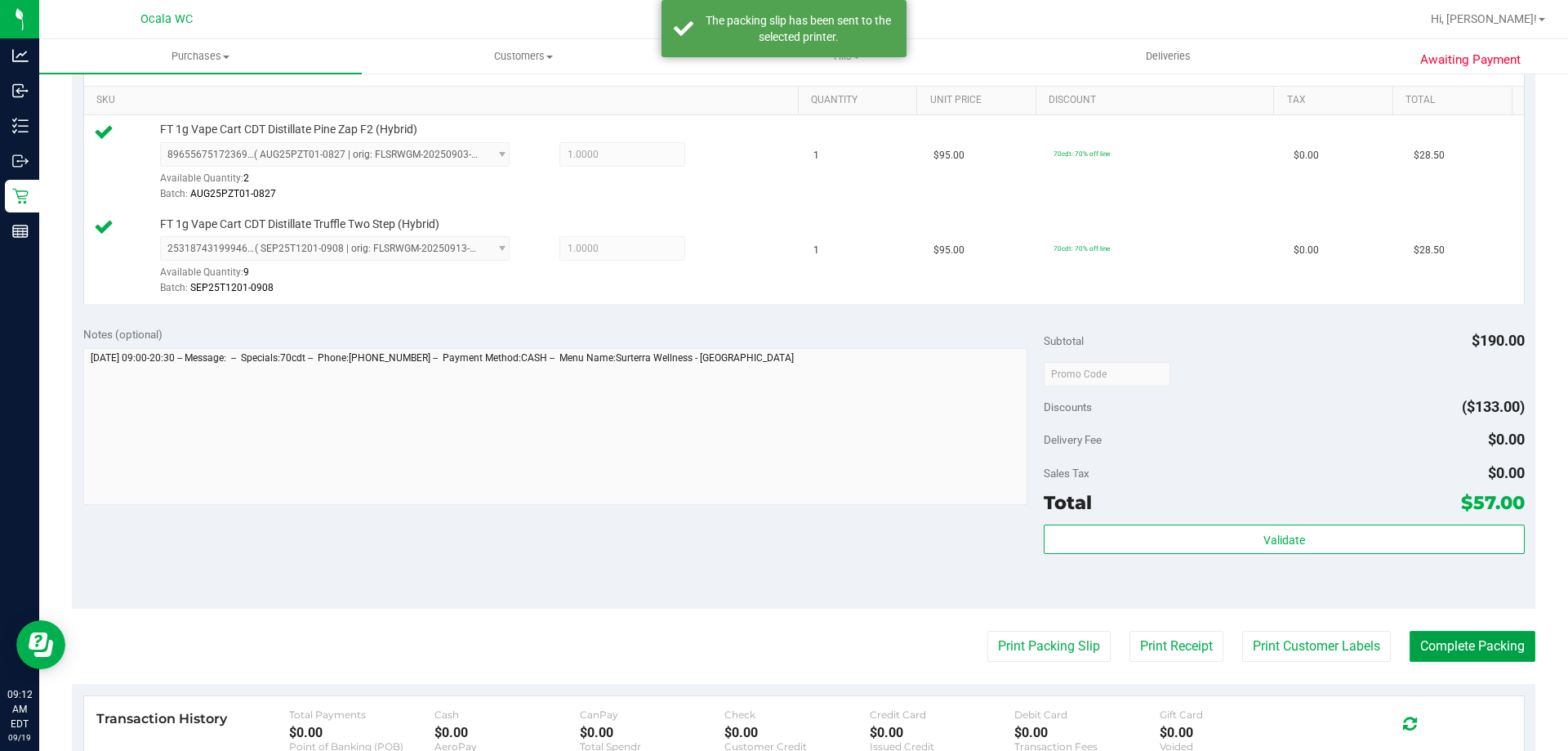
click at [1422, 640] on button "Complete Packing" at bounding box center [1472, 646] width 126 height 31
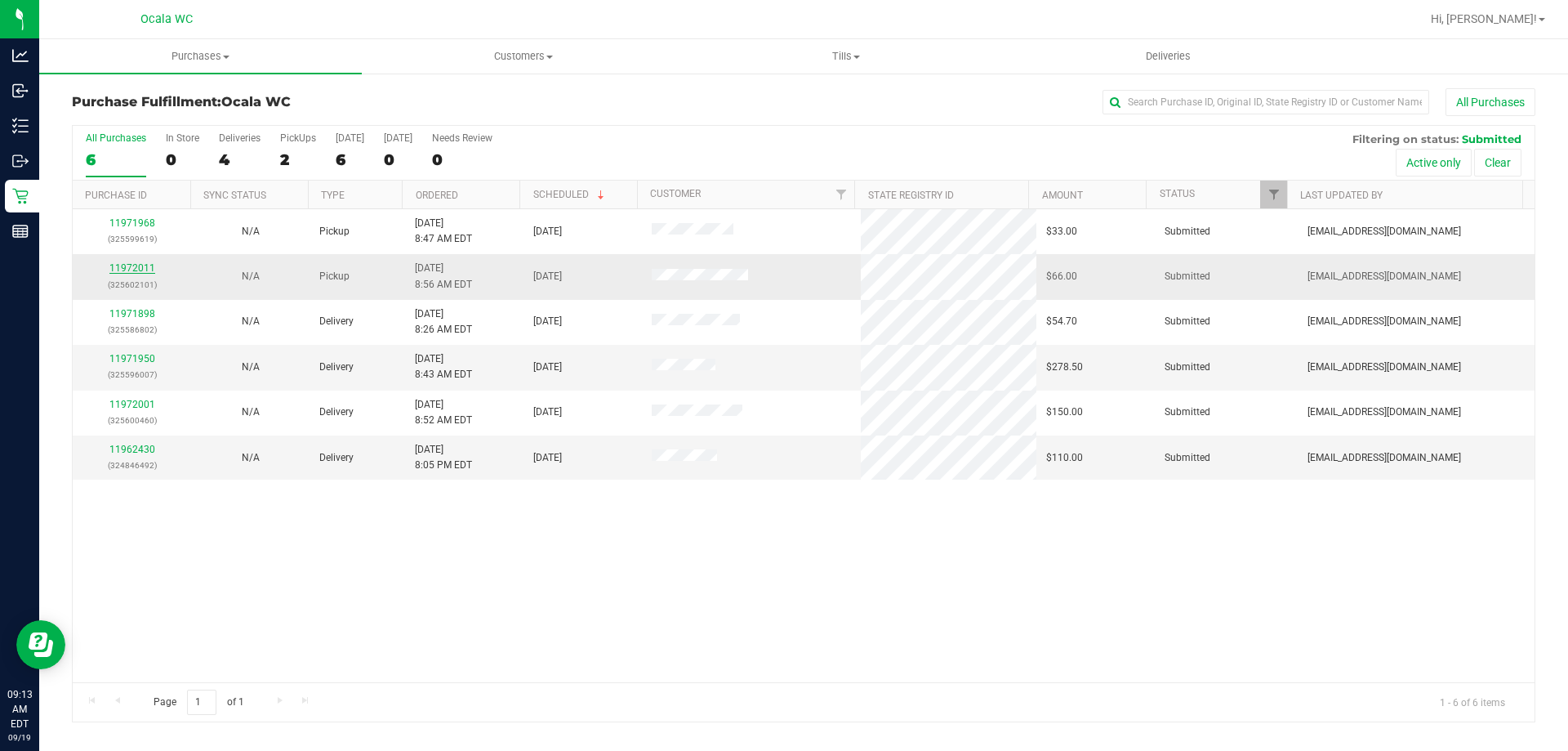
click at [132, 265] on link "11972011" at bounding box center [132, 268] width 46 height 12
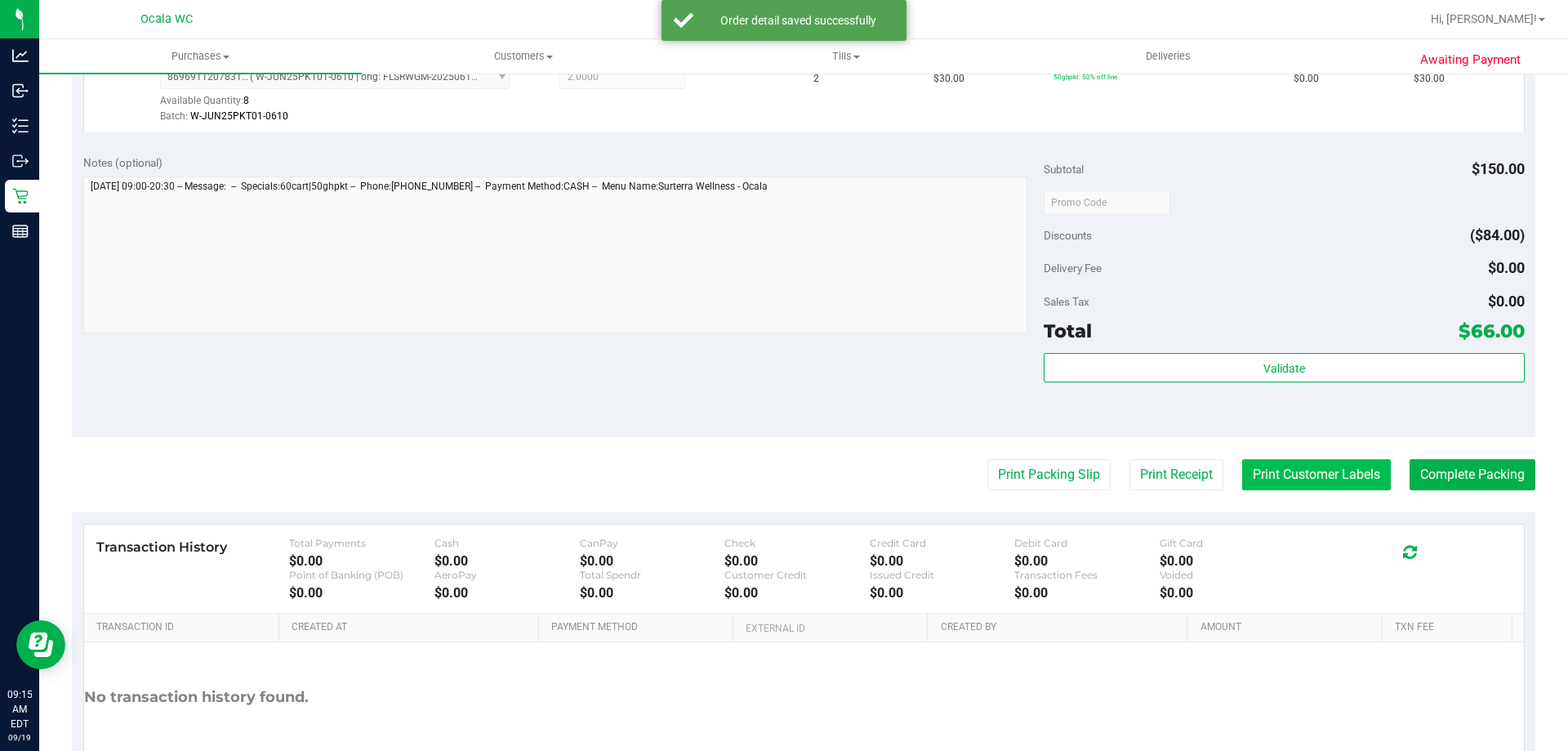
scroll to position [581, 0]
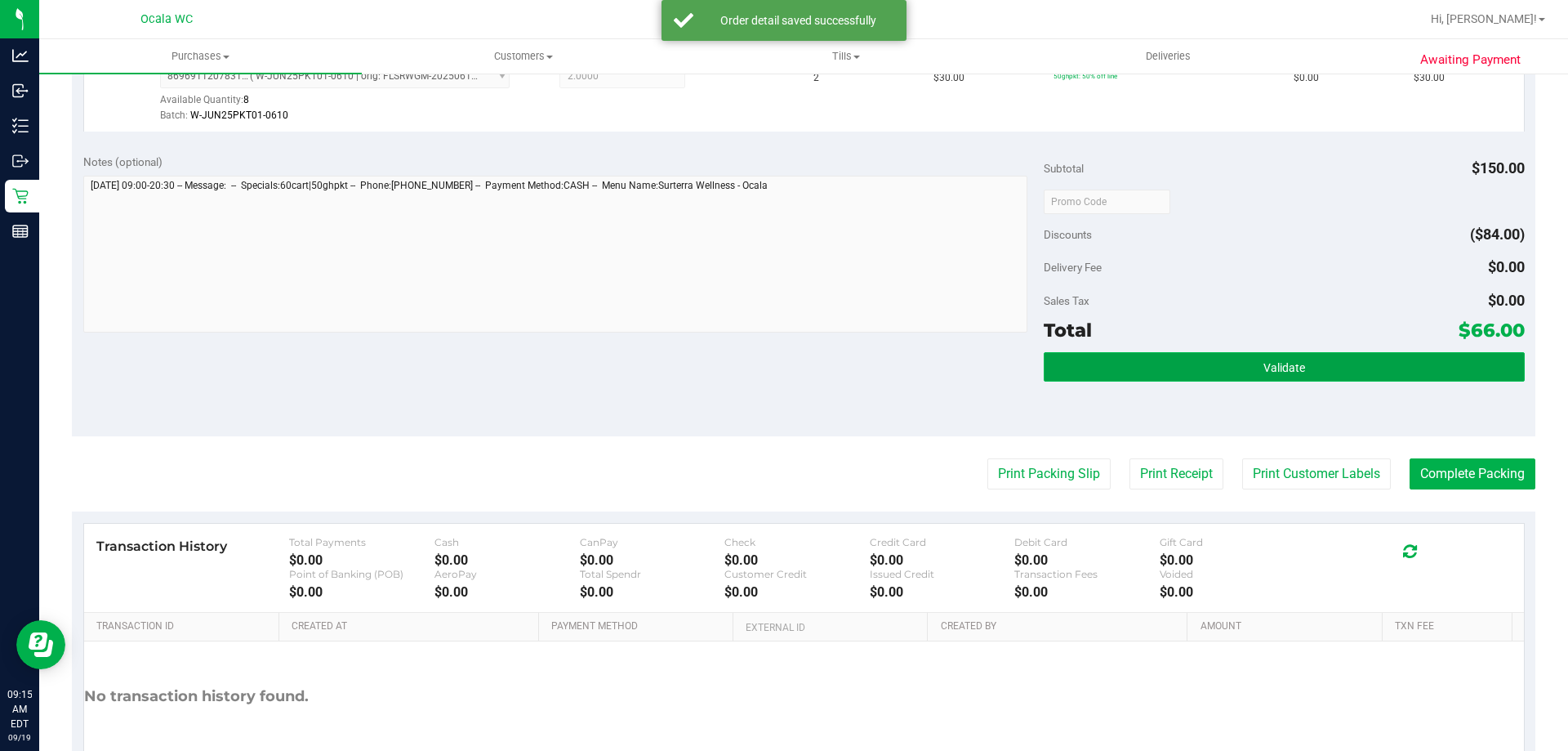
click at [1239, 375] on button "Validate" at bounding box center [1284, 366] width 480 height 30
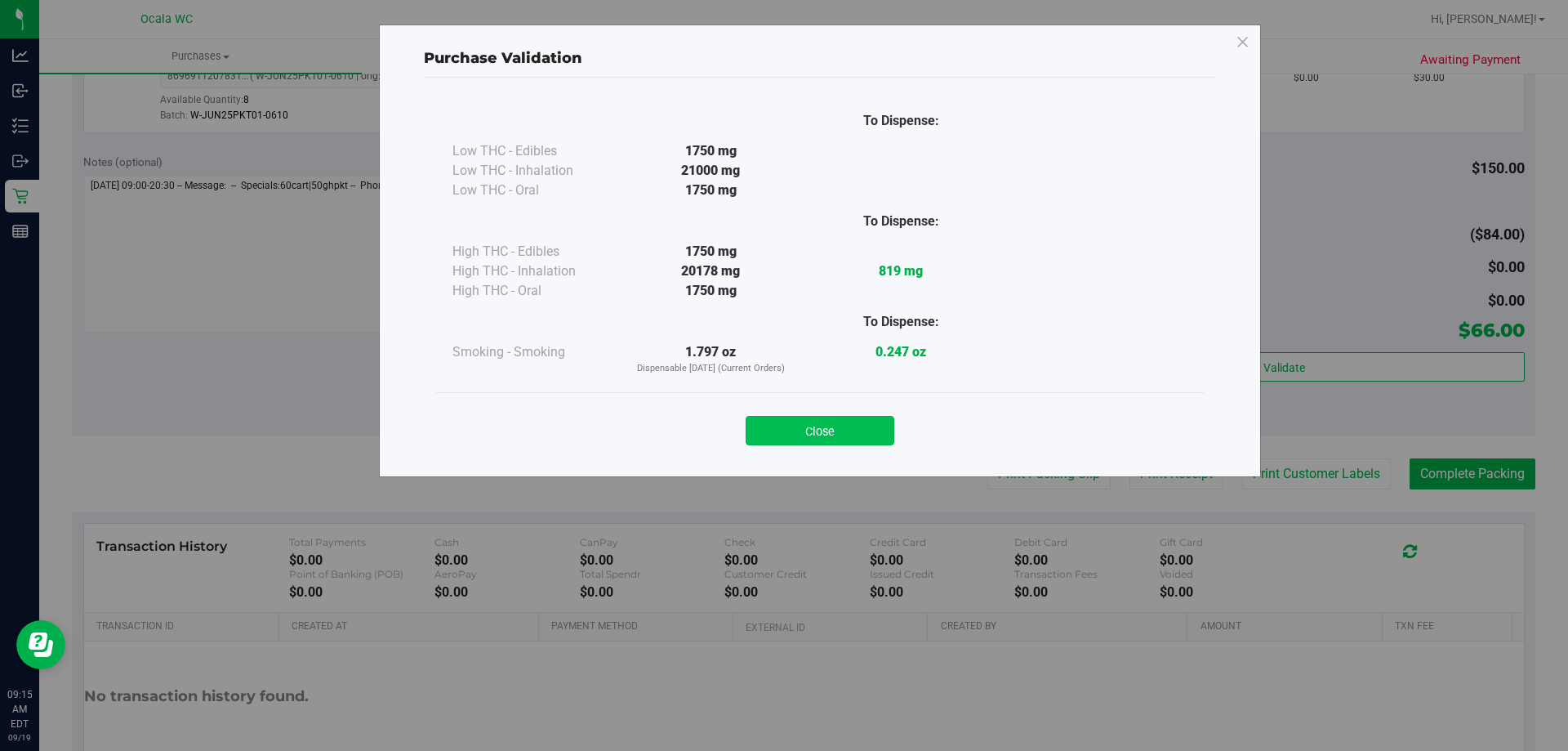
click at [770, 425] on button "Close" at bounding box center [820, 430] width 149 height 30
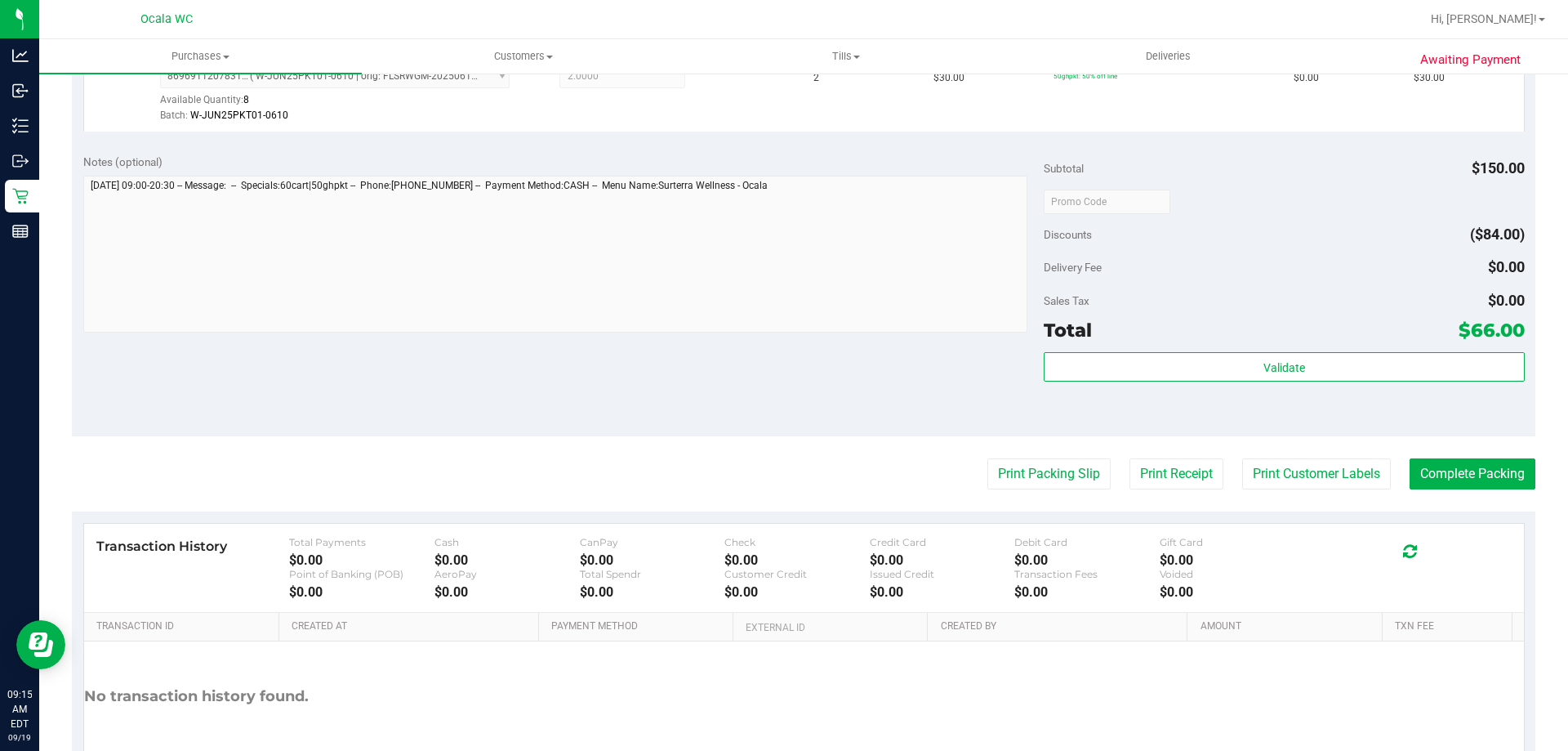
click at [1285, 255] on div "Delivery Fee $0.00" at bounding box center [1284, 267] width 480 height 30
click at [987, 480] on button "Print Packing Slip" at bounding box center [1049, 474] width 123 height 31
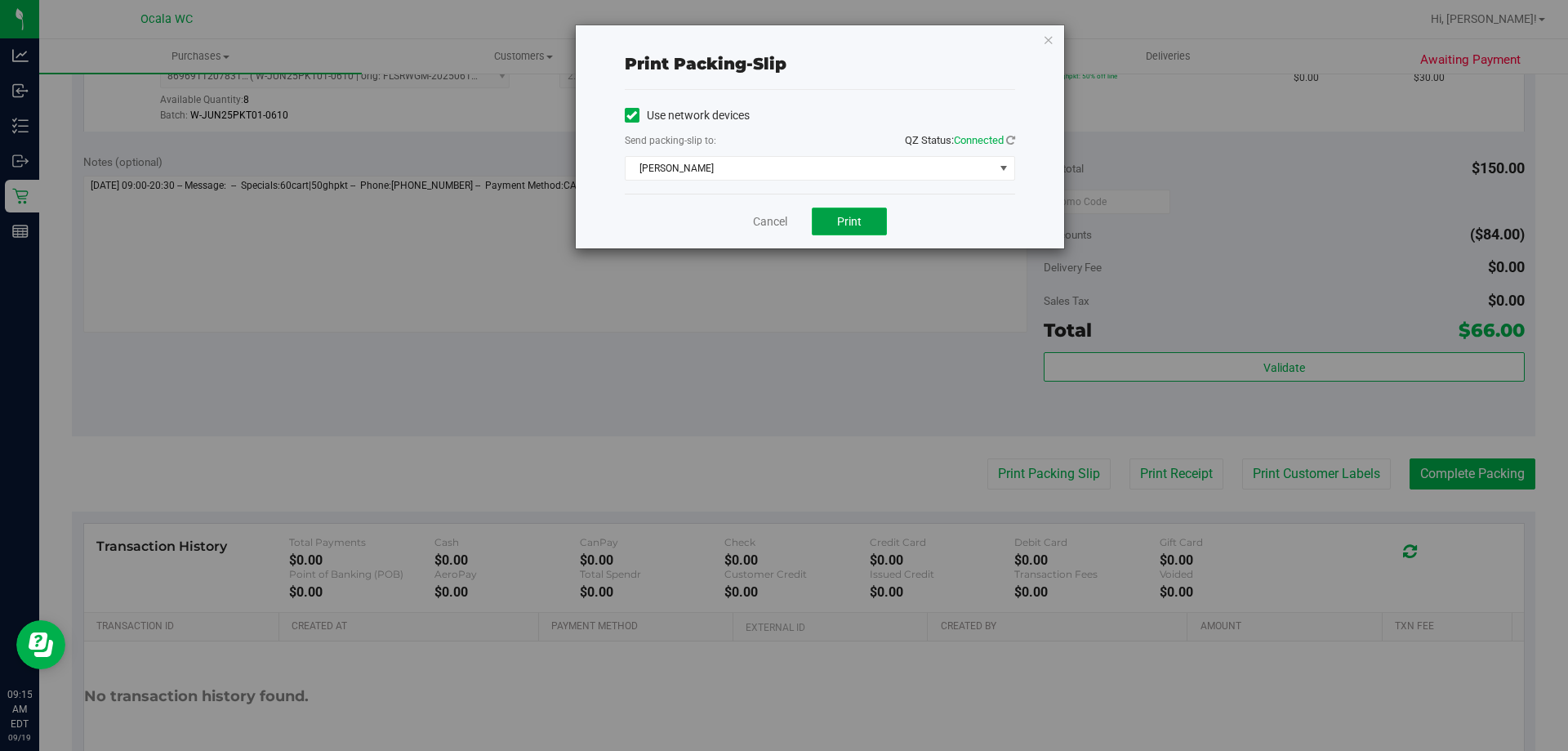
click at [876, 210] on button "Print" at bounding box center [849, 221] width 75 height 28
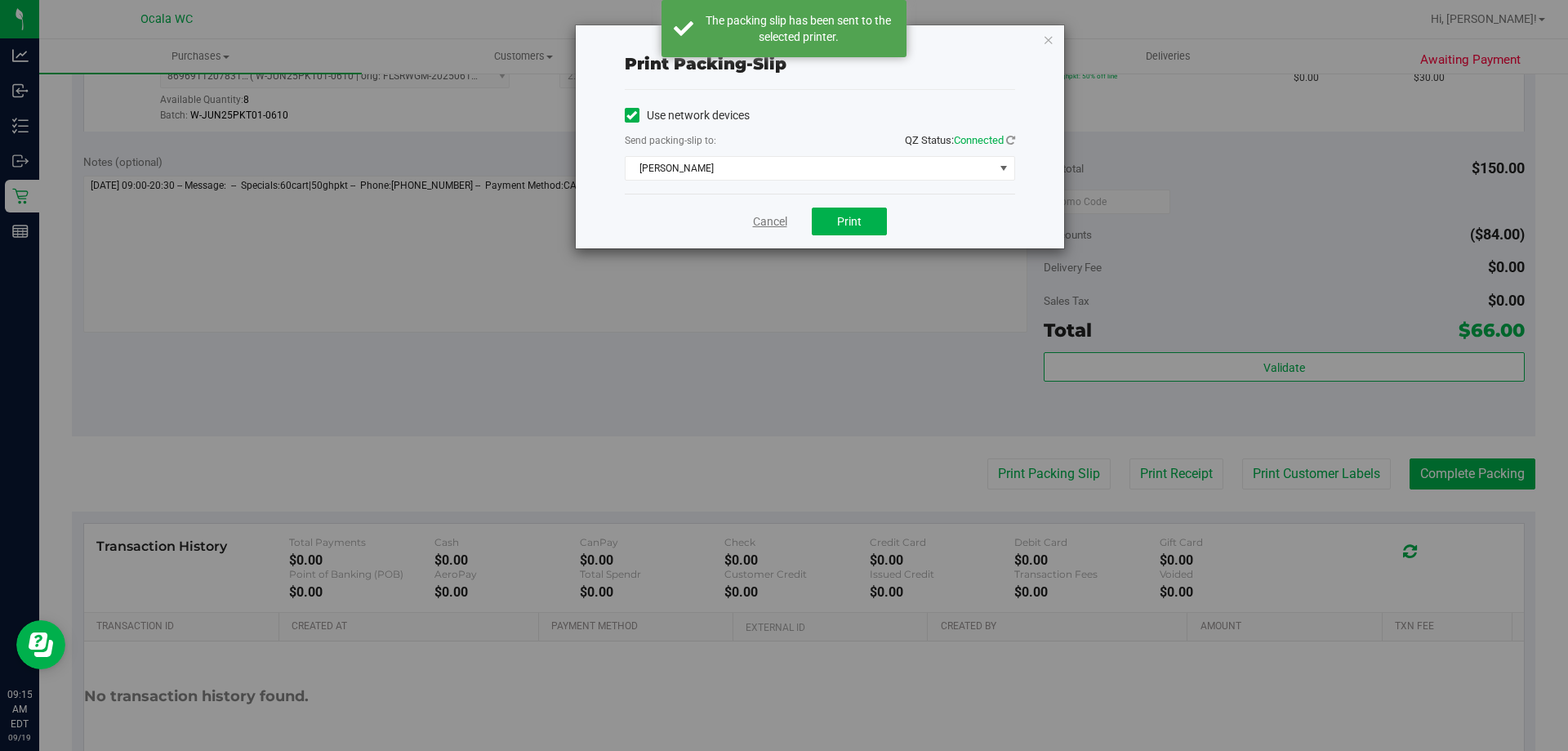
click at [774, 220] on link "Cancel" at bounding box center [770, 222] width 35 height 17
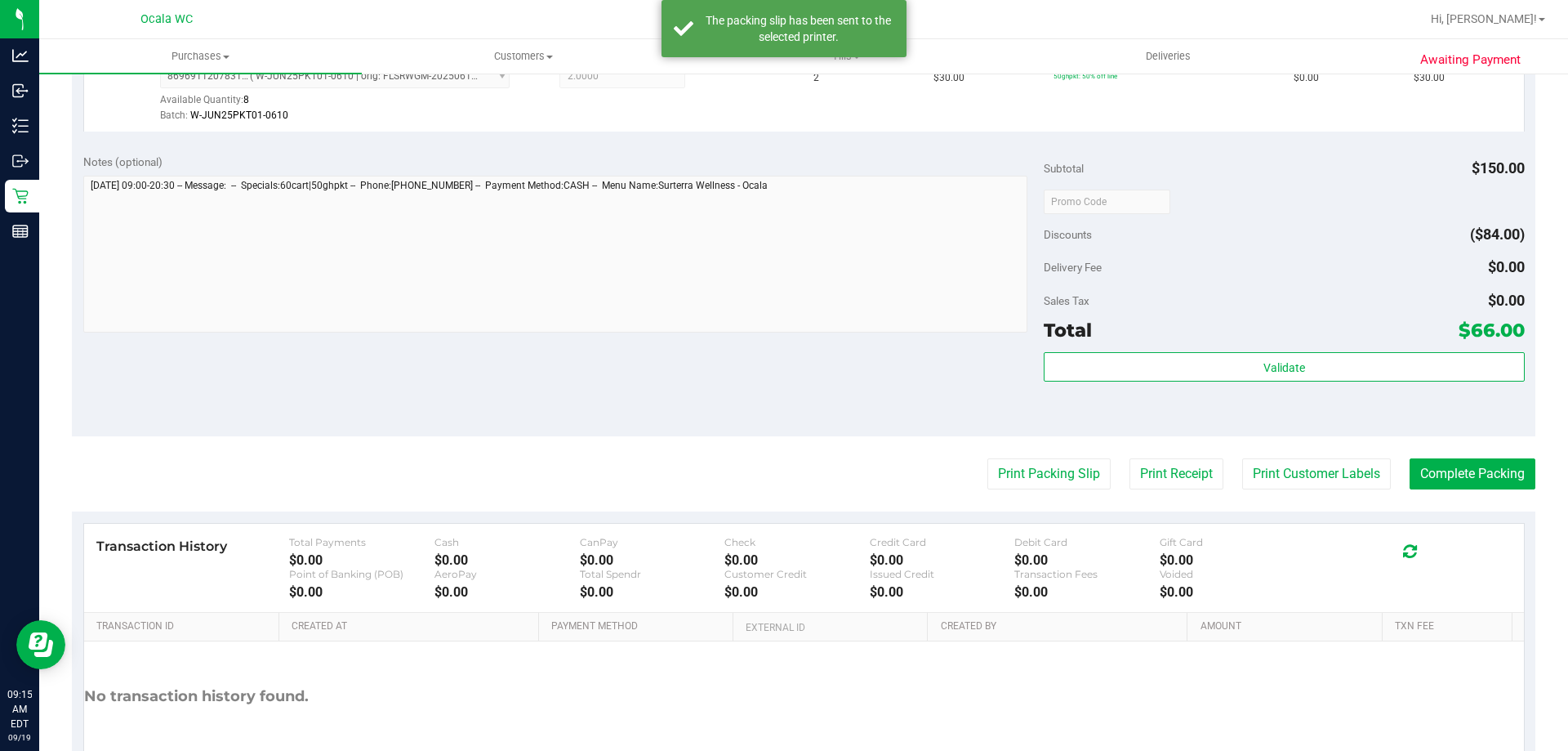
click at [1259, 217] on div "Subtotal $150.00 Discounts ($84.00) Delivery Fee $0.00 Sales Tax $0.00 Total $6…" at bounding box center [1284, 290] width 480 height 272
click at [1431, 476] on button "Complete Packing" at bounding box center [1472, 474] width 126 height 31
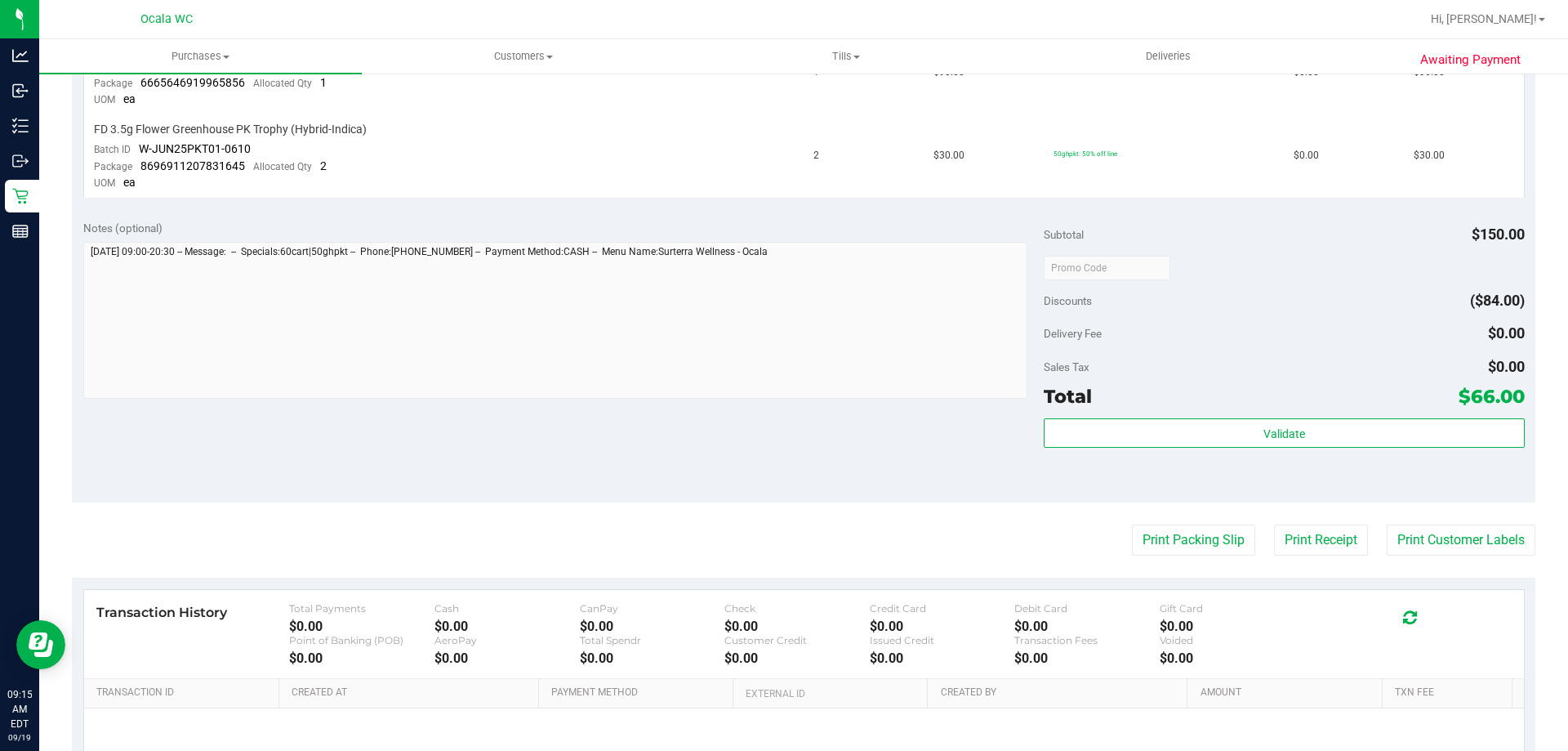
scroll to position [654, 0]
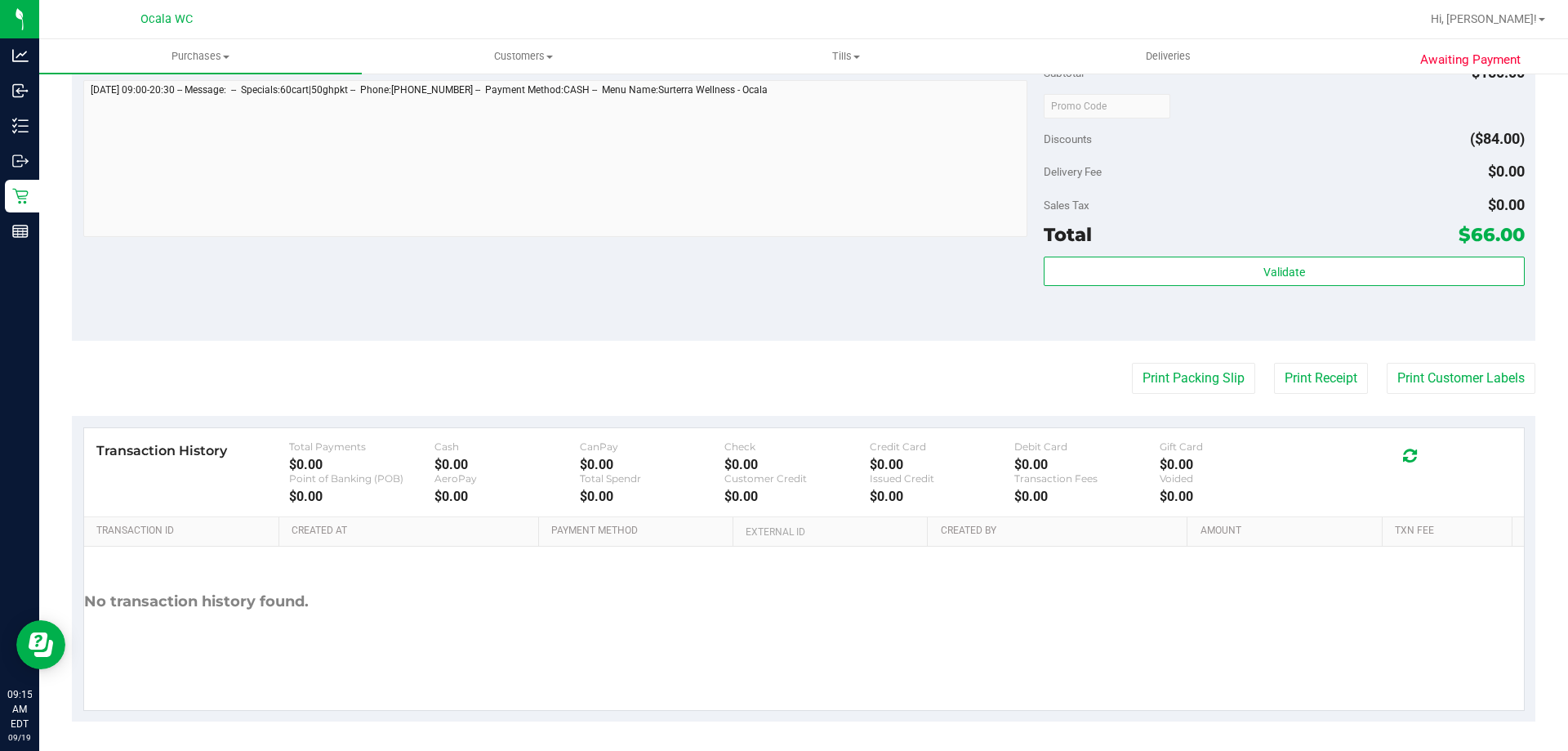
click at [1245, 286] on div "Validate" at bounding box center [1284, 271] width 480 height 31
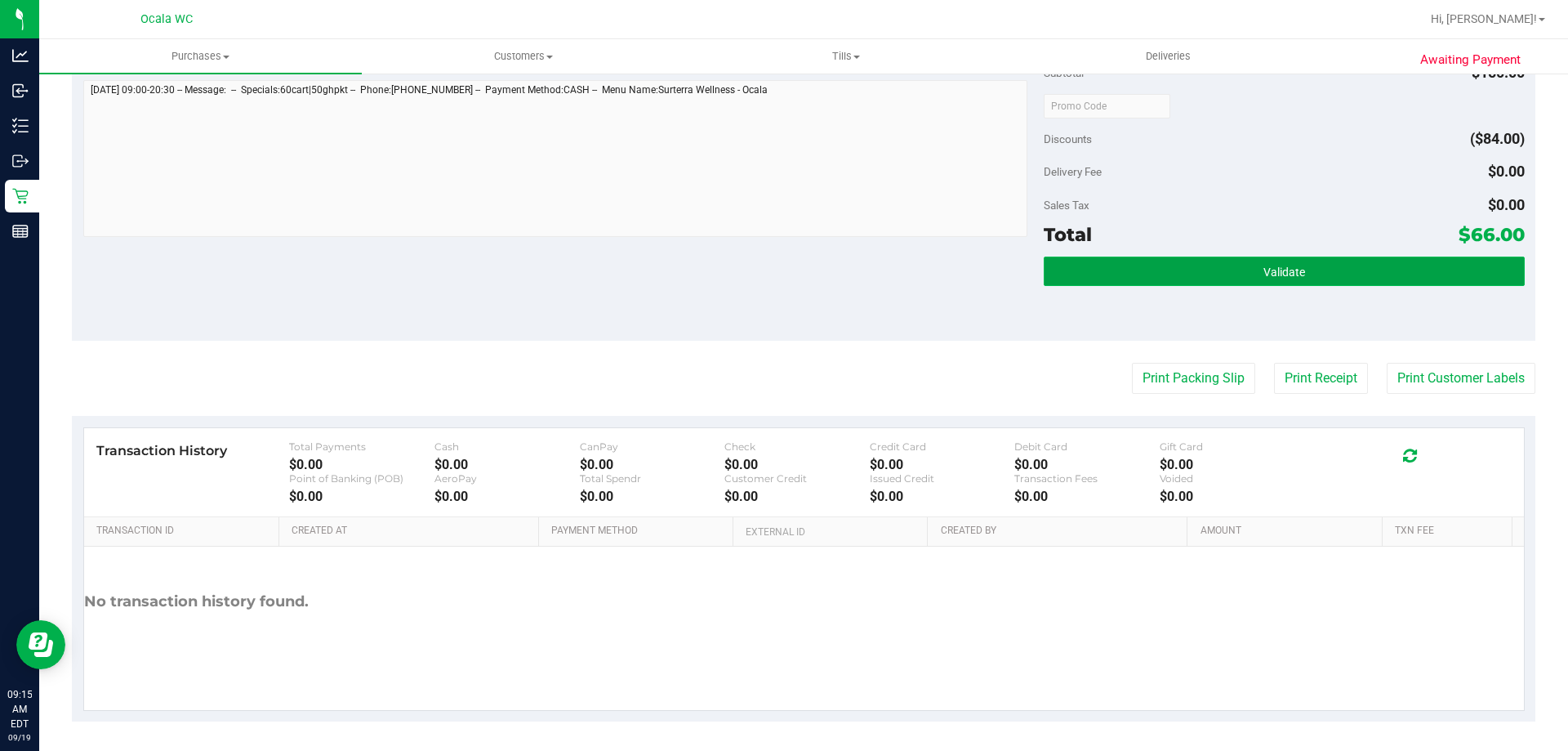
click at [1243, 279] on button "Validate" at bounding box center [1284, 271] width 480 height 30
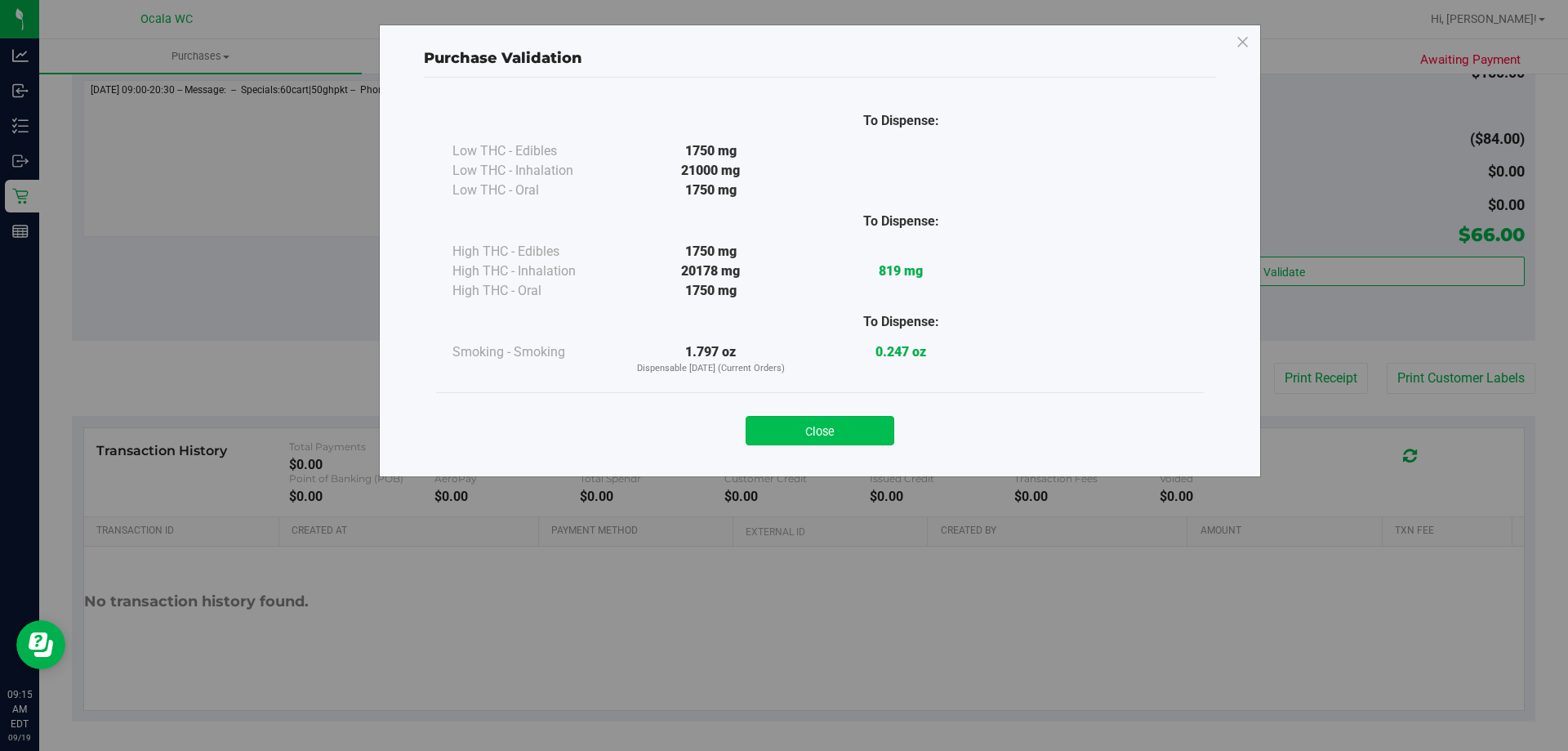
click at [850, 428] on button "Close" at bounding box center [820, 430] width 149 height 30
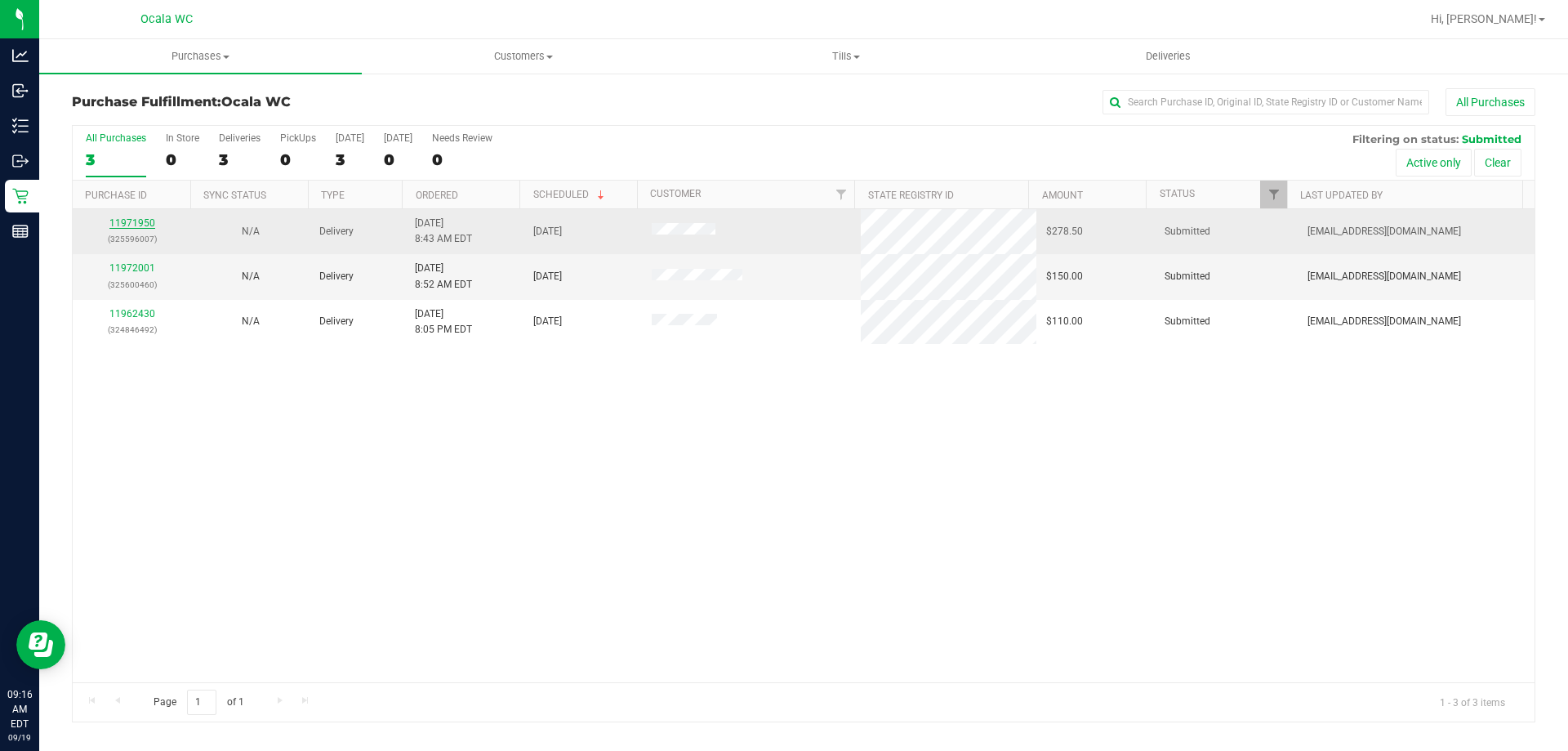
click at [150, 221] on link "11971950" at bounding box center [132, 223] width 46 height 12
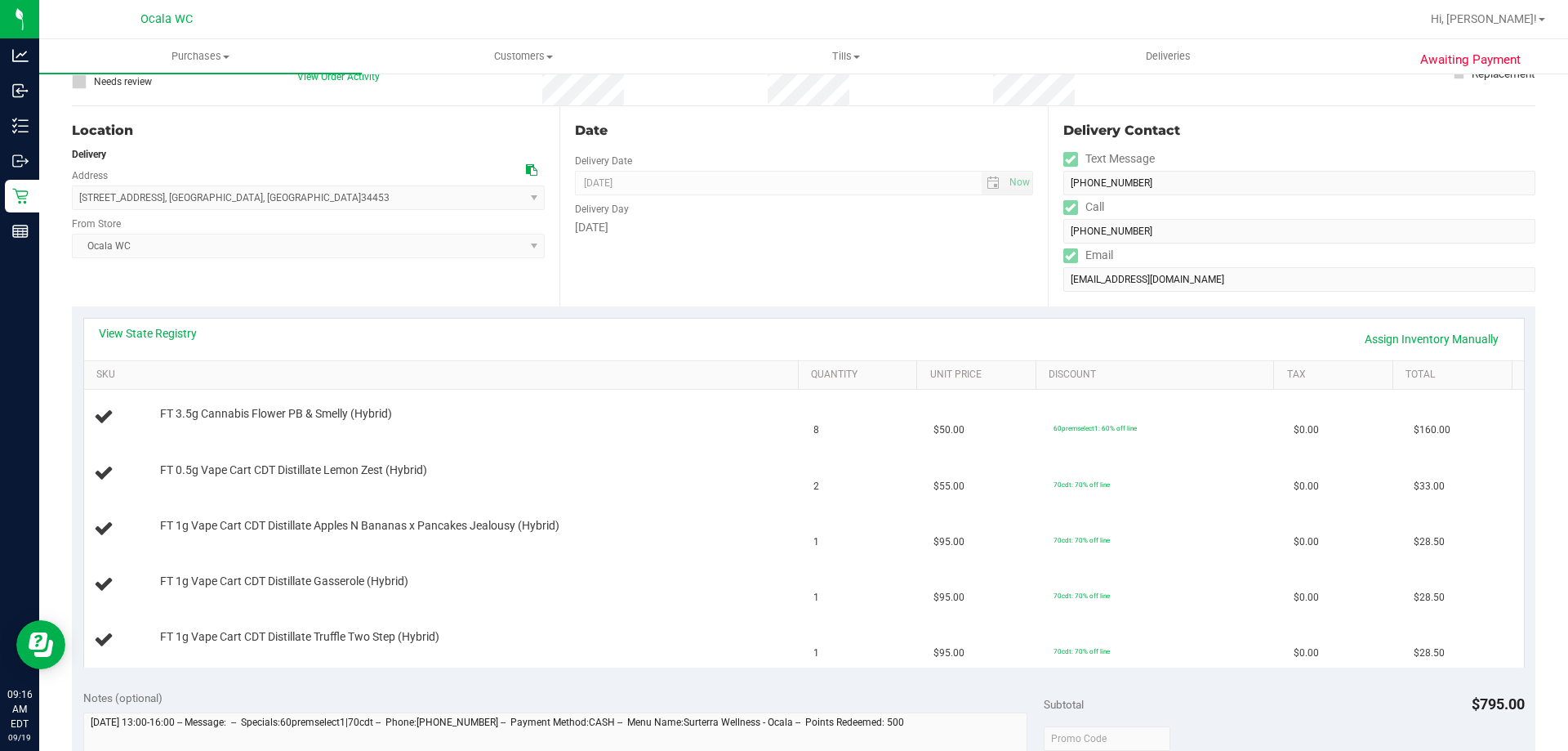
scroll to position [163, 0]
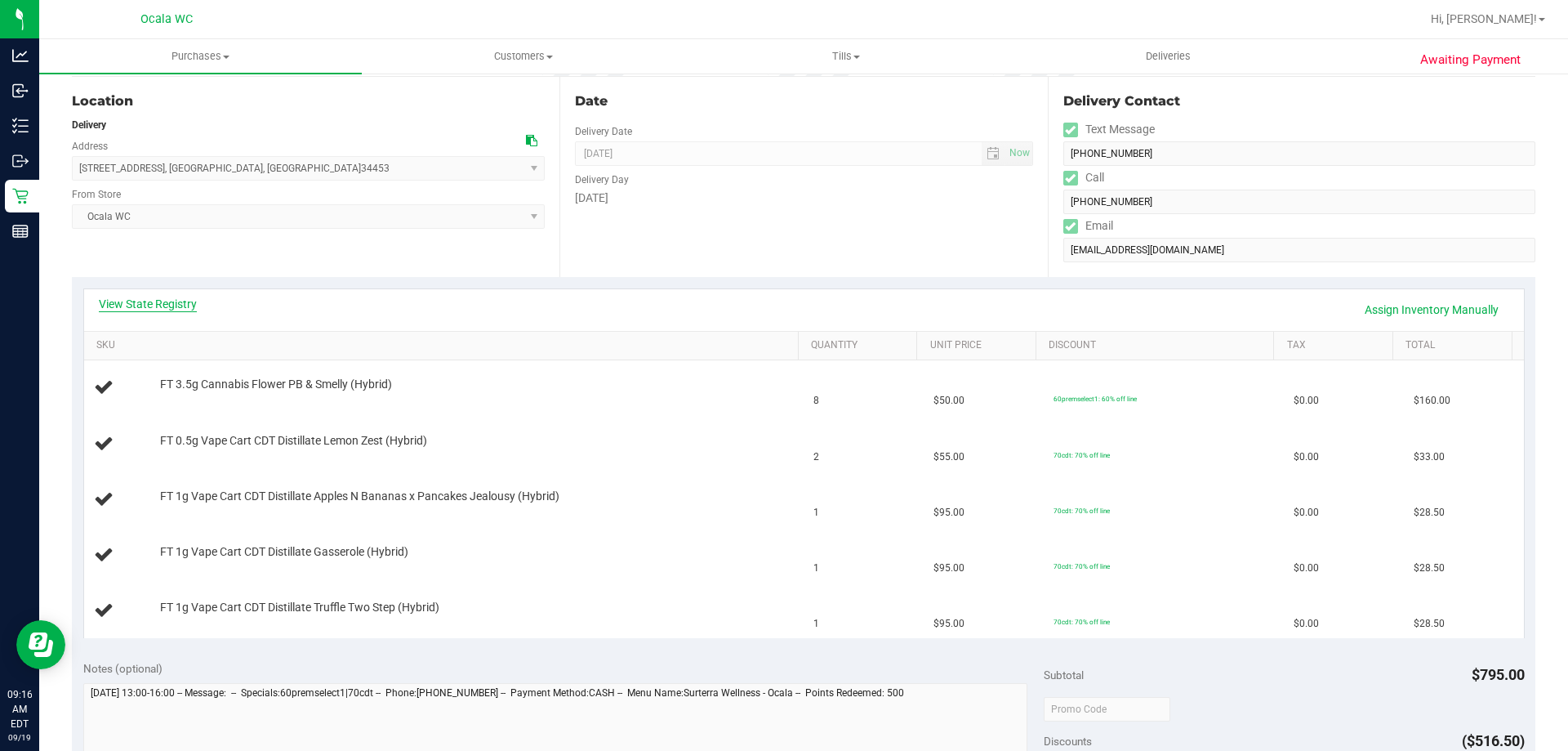
click at [160, 303] on link "View State Registry" at bounding box center [148, 304] width 98 height 16
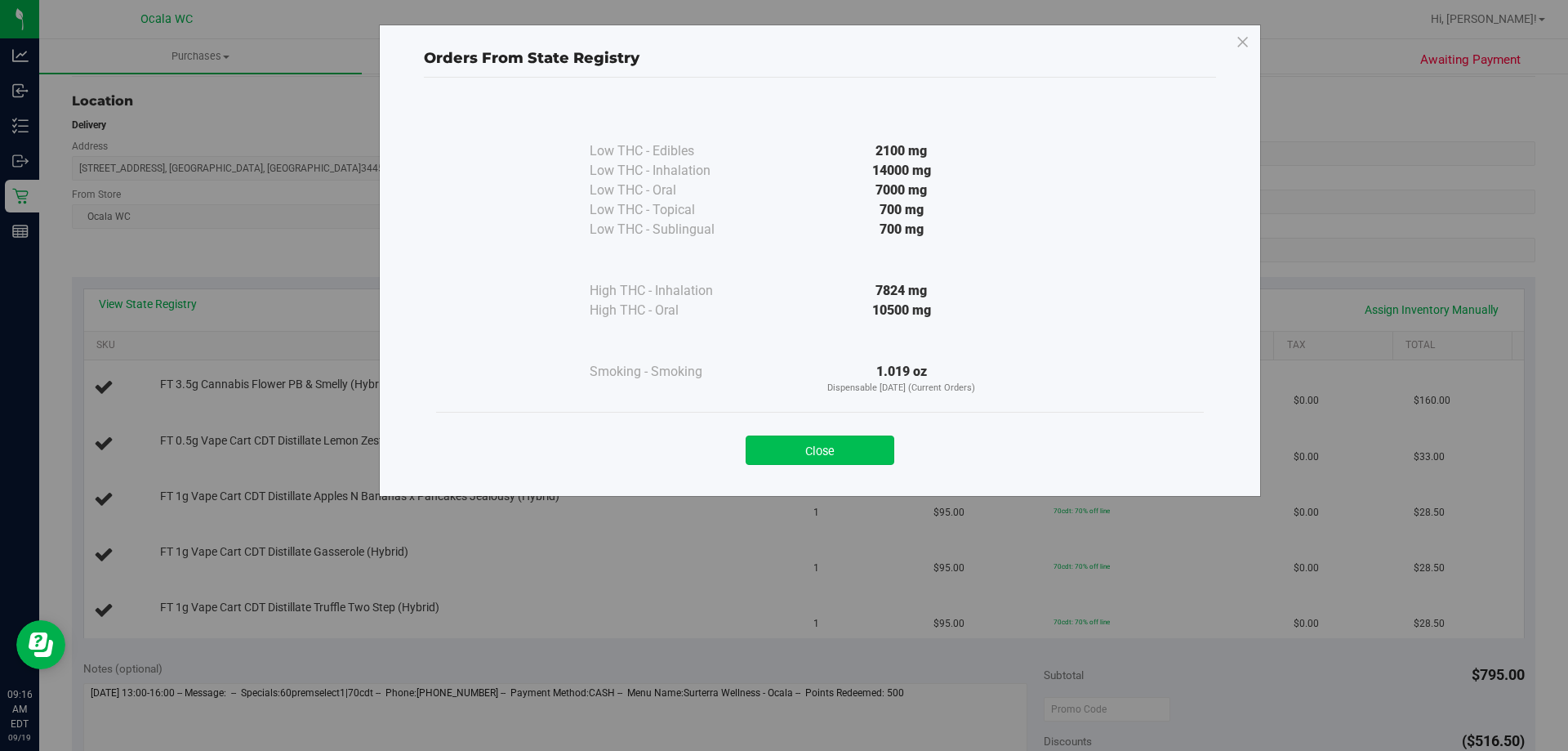
click at [850, 447] on button "Close" at bounding box center [820, 450] width 149 height 30
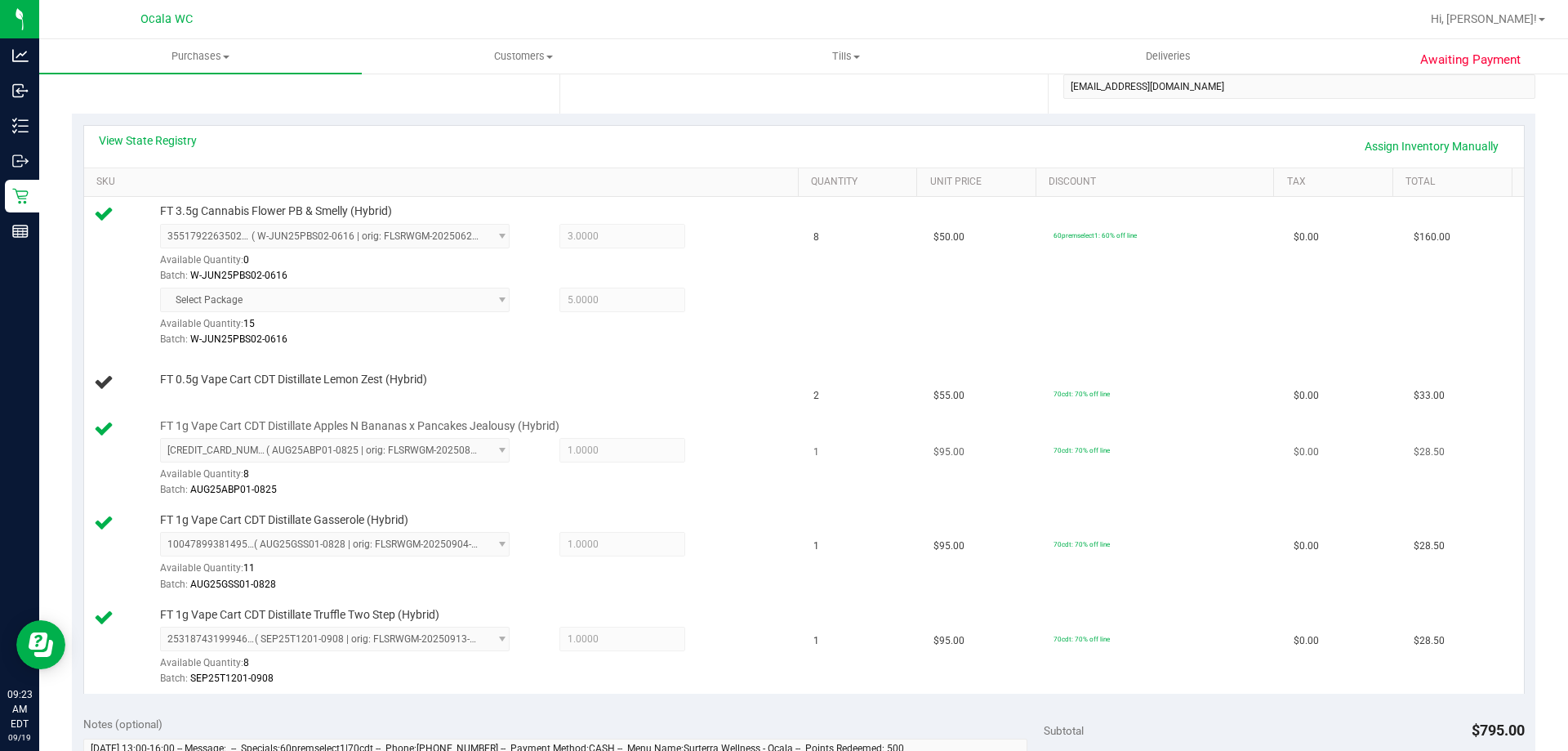
scroll to position [245, 0]
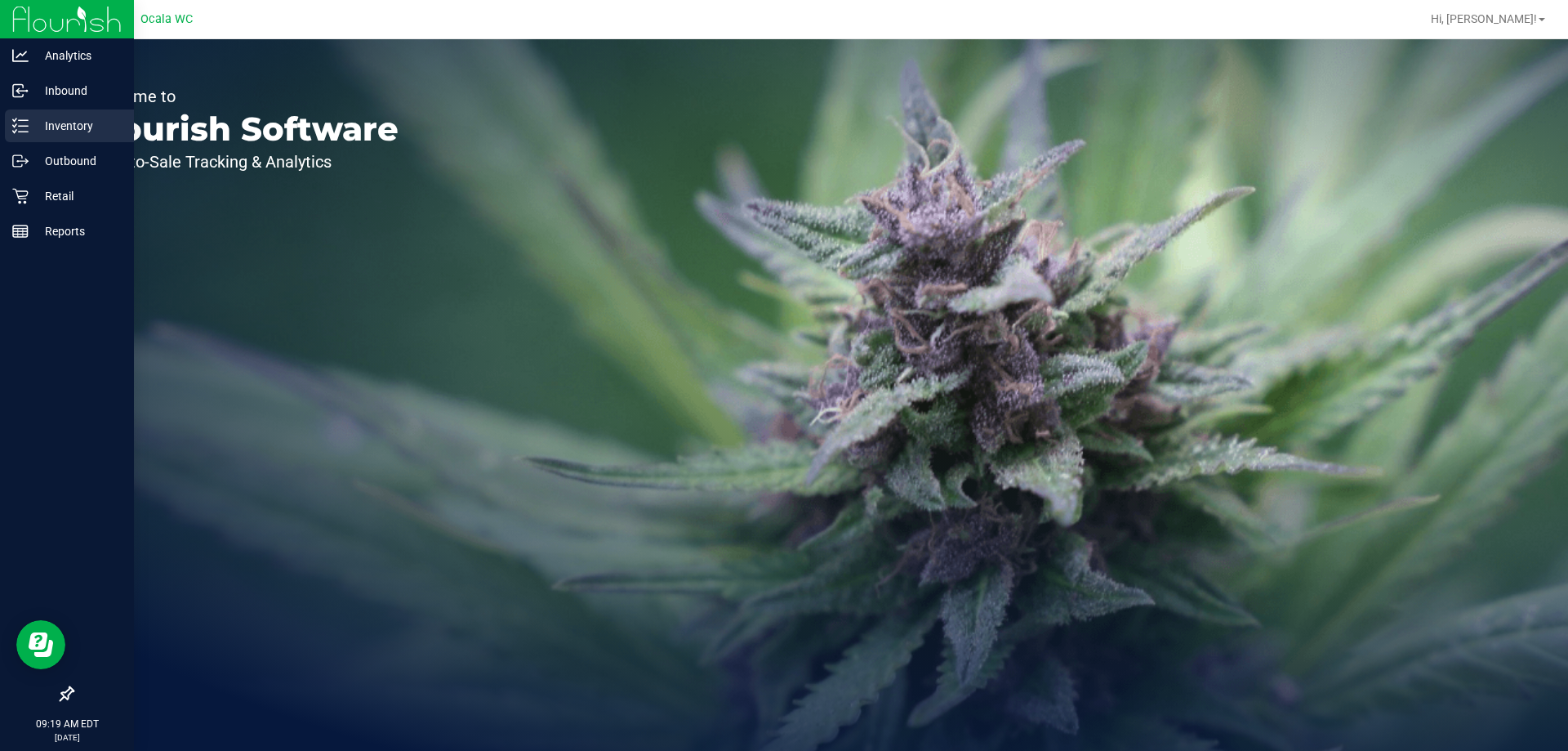
click at [69, 134] on p "Inventory" at bounding box center [78, 125] width 98 height 19
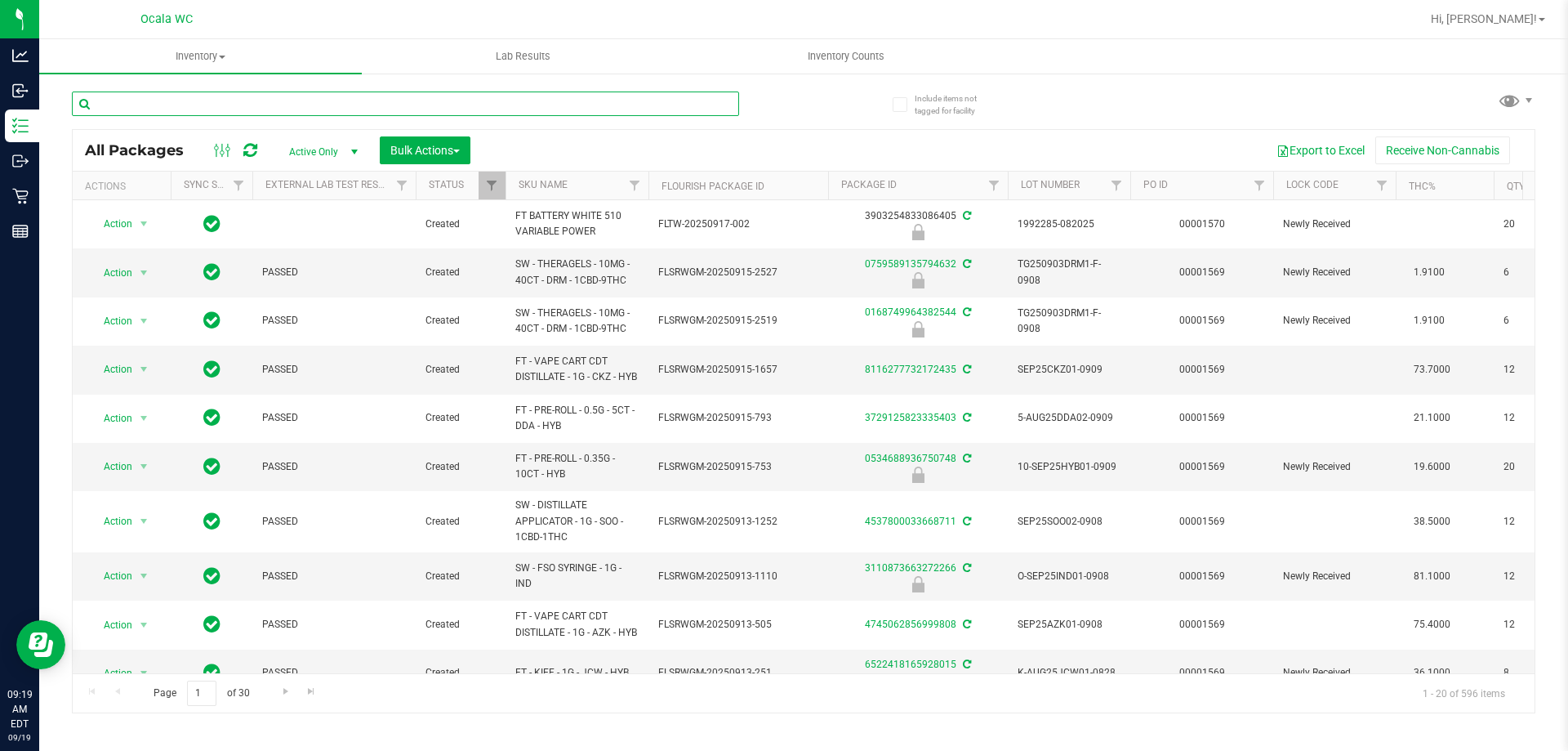
click at [572, 97] on input "text" at bounding box center [405, 103] width 667 height 25
type input "8088586286504713"
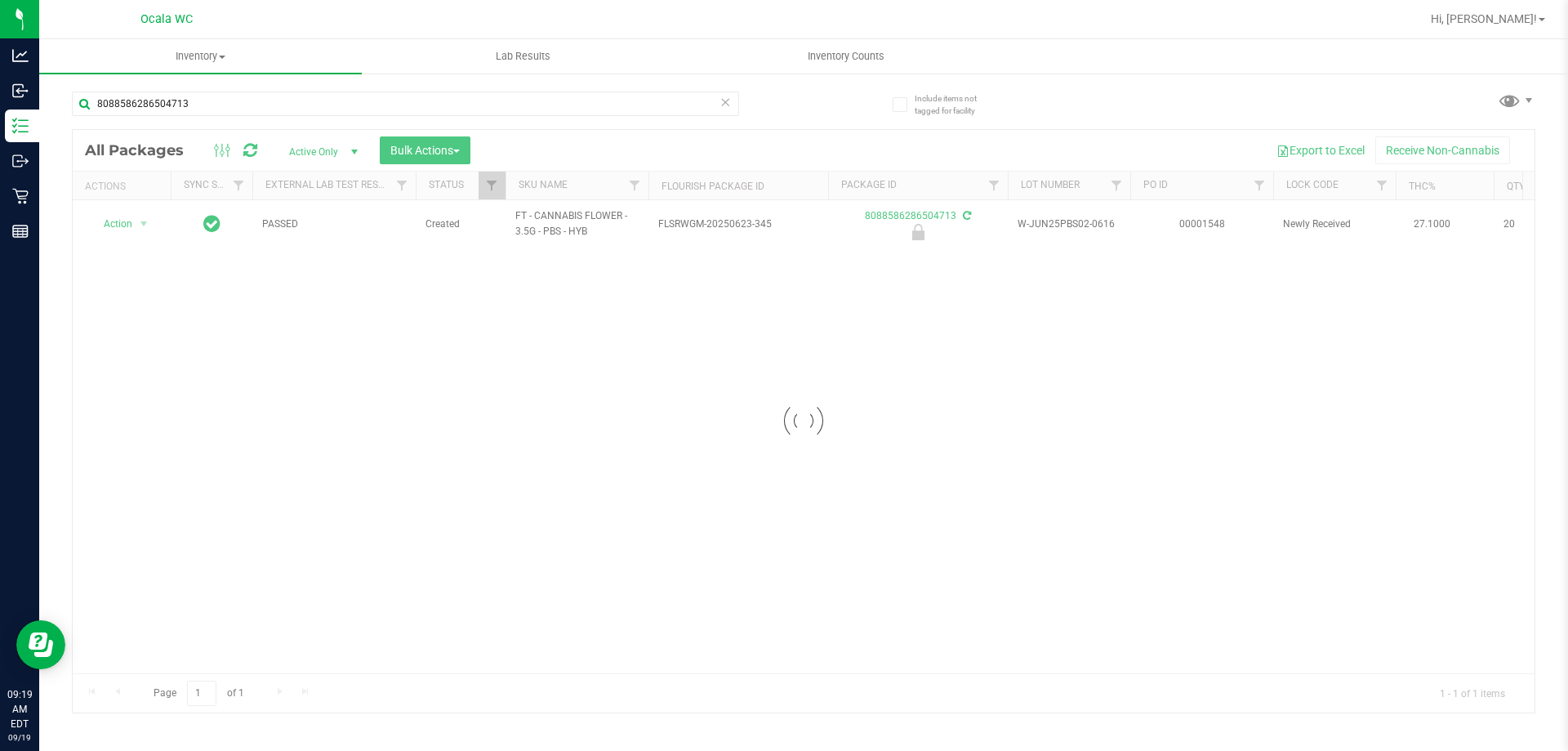
drag, startPoint x: 274, startPoint y: 332, endPoint x: 255, endPoint y: 337, distance: 19.6
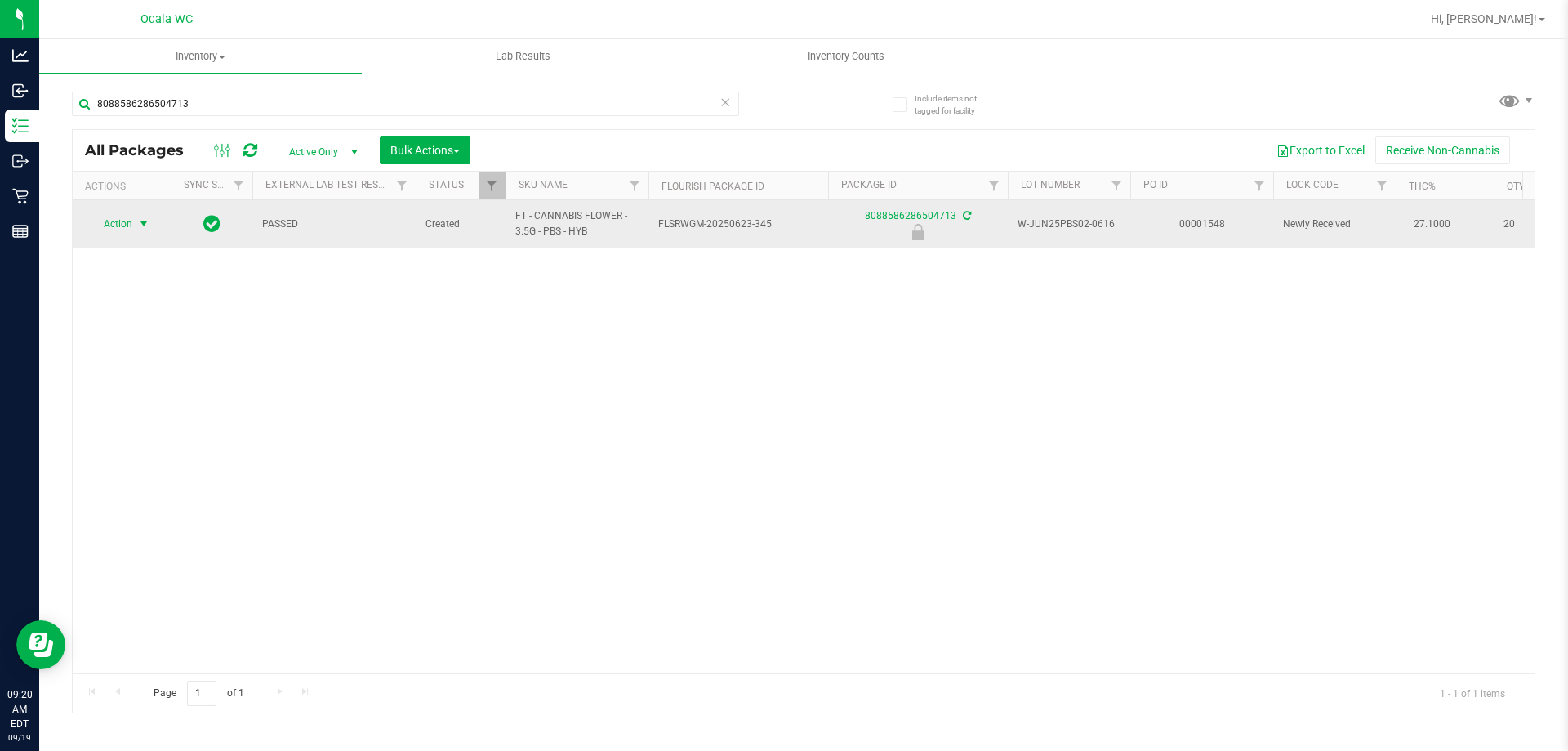
click at [120, 228] on span "Action" at bounding box center [111, 223] width 44 height 23
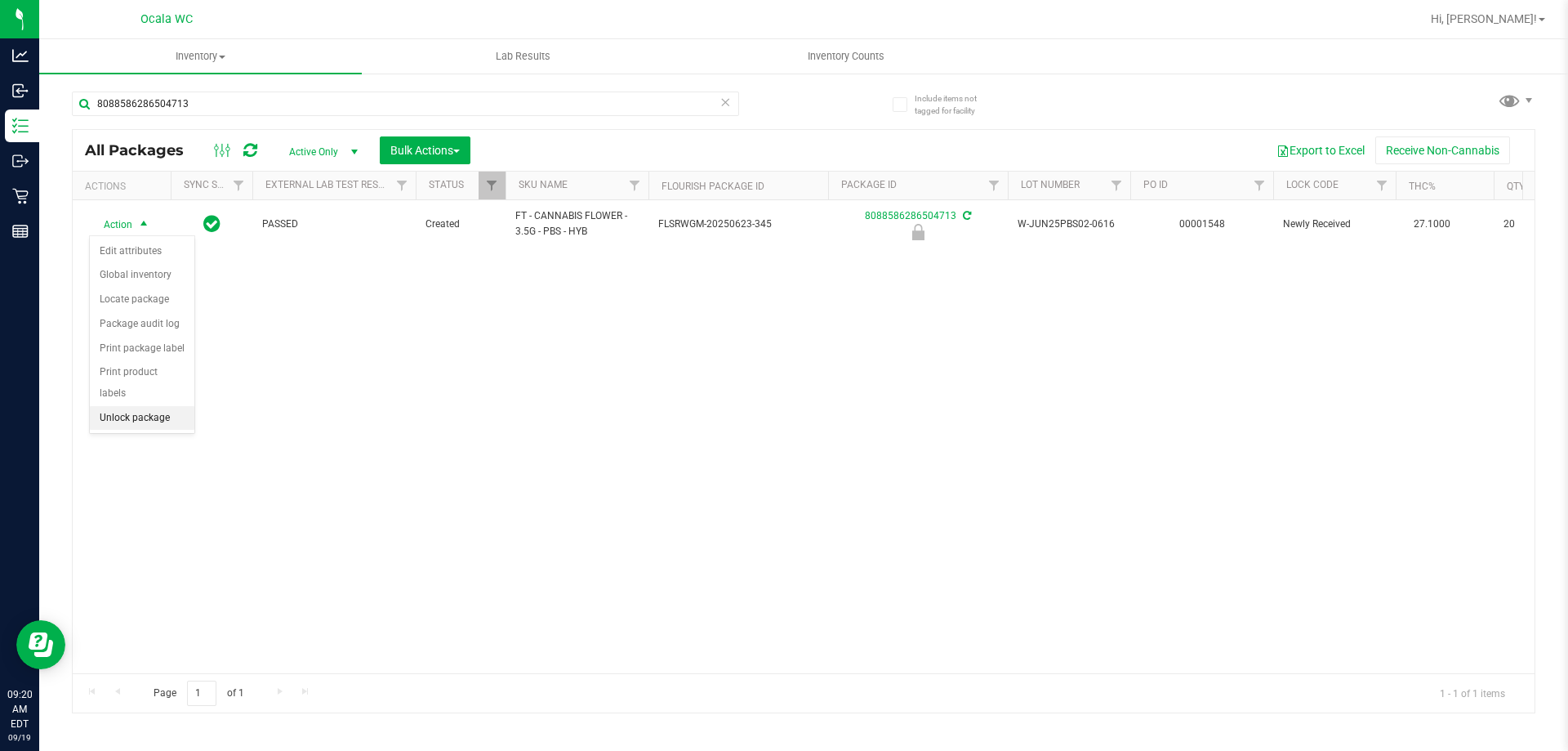
click at [138, 406] on li "Unlock package" at bounding box center [142, 418] width 105 height 25
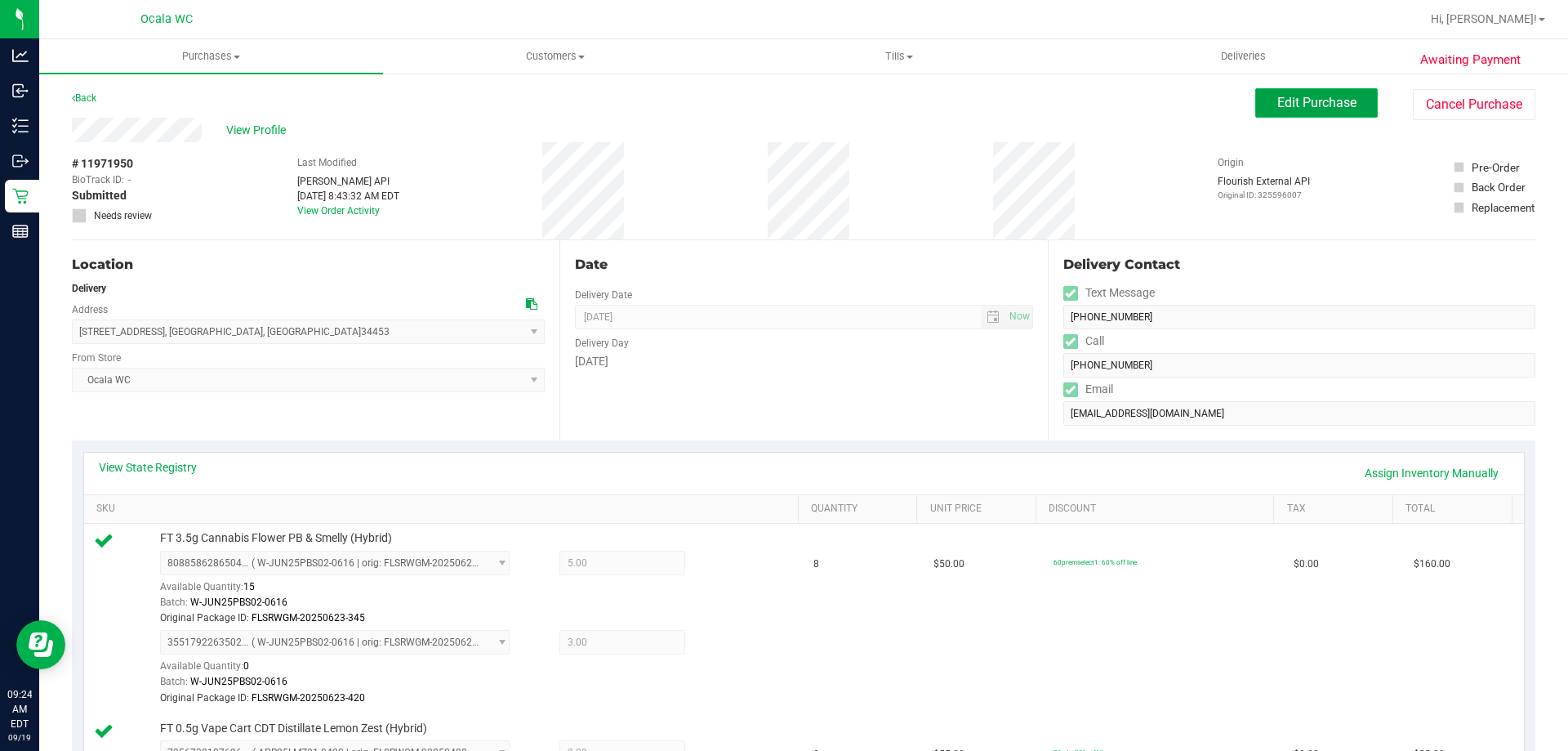
click at [1318, 101] on span "Edit Purchase" at bounding box center [1317, 102] width 79 height 15
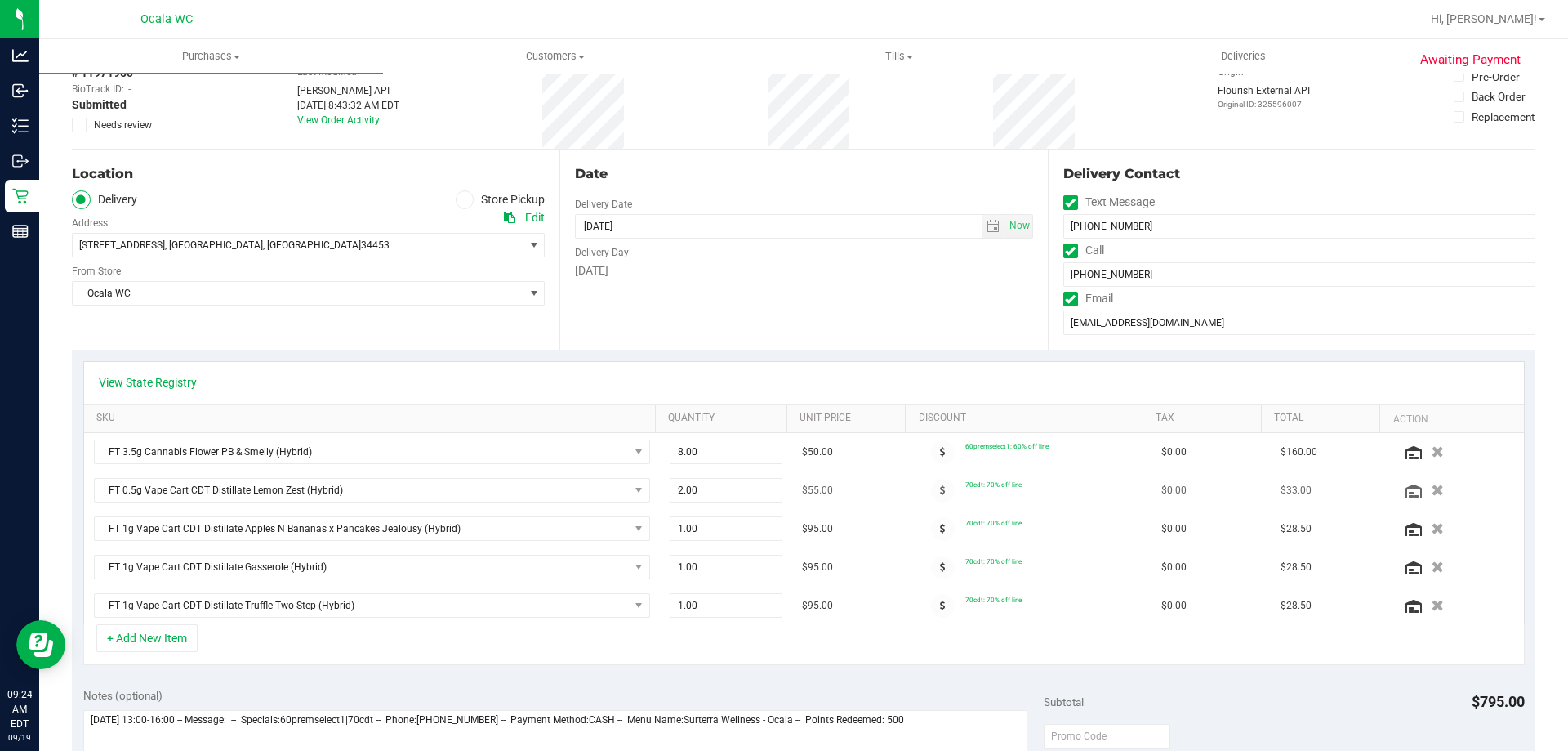
scroll to position [245, 0]
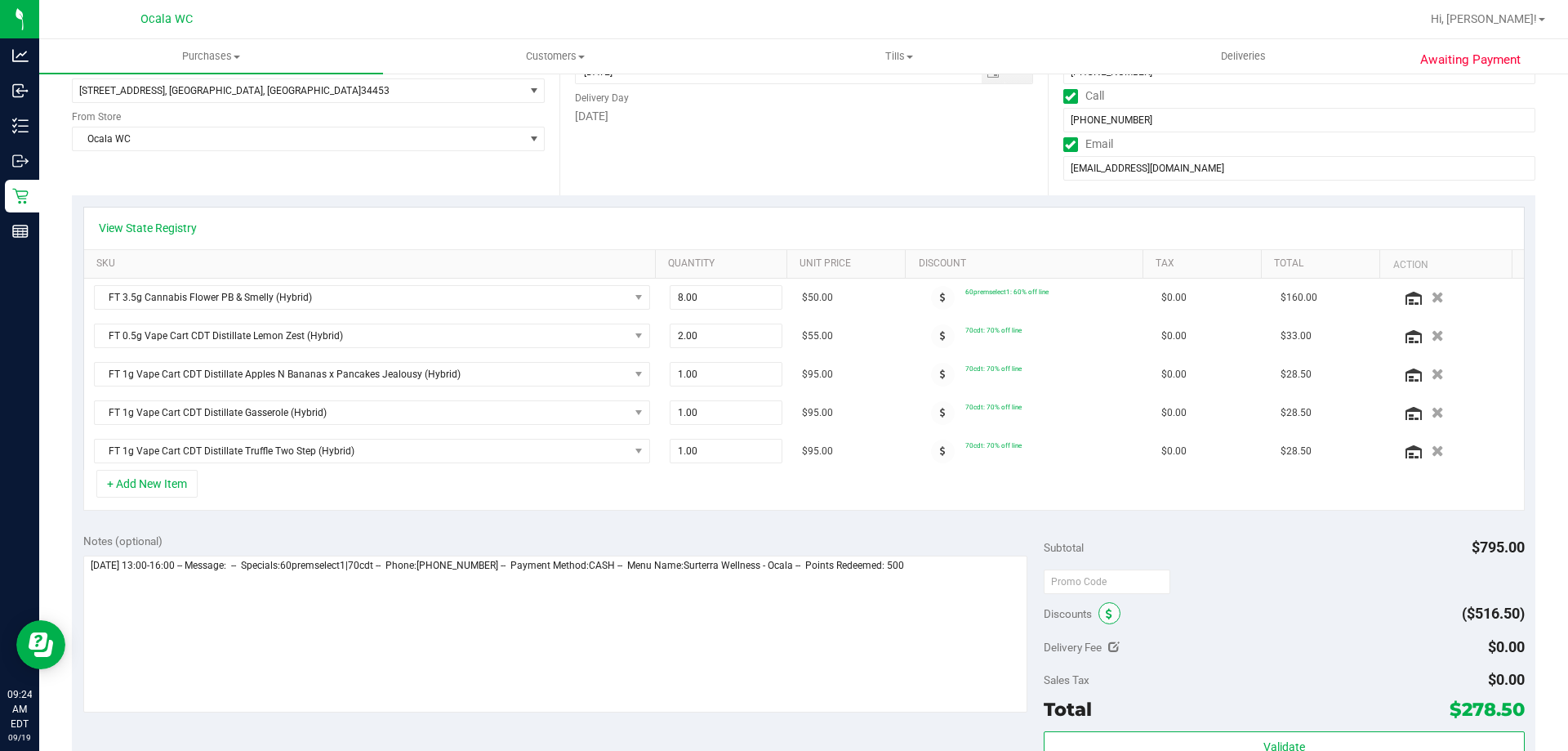
click at [1106, 617] on icon at bounding box center [1109, 615] width 7 height 12
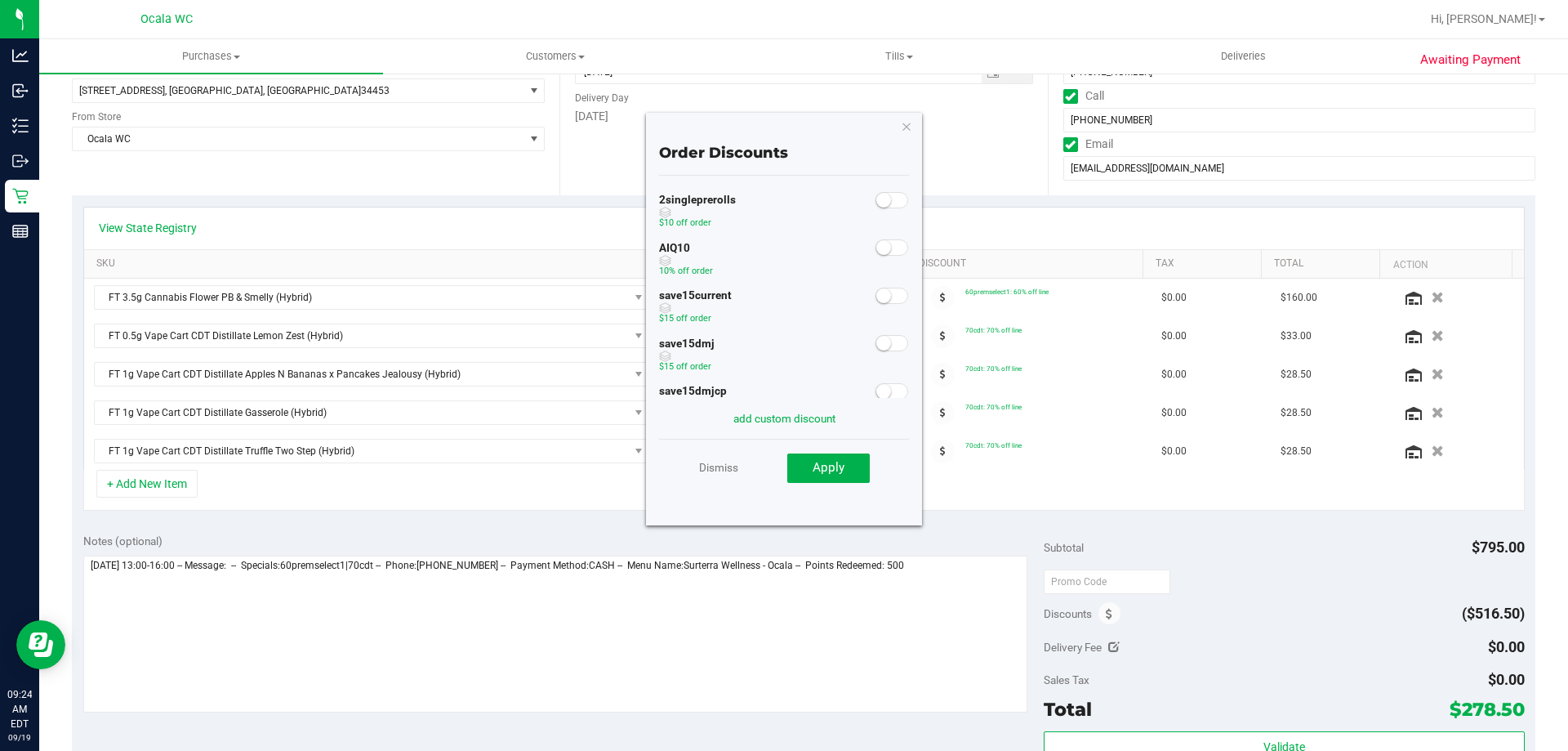
click at [877, 253] on small at bounding box center [883, 247] width 14 height 14
click at [835, 463] on span "Apply" at bounding box center [828, 467] width 32 height 14
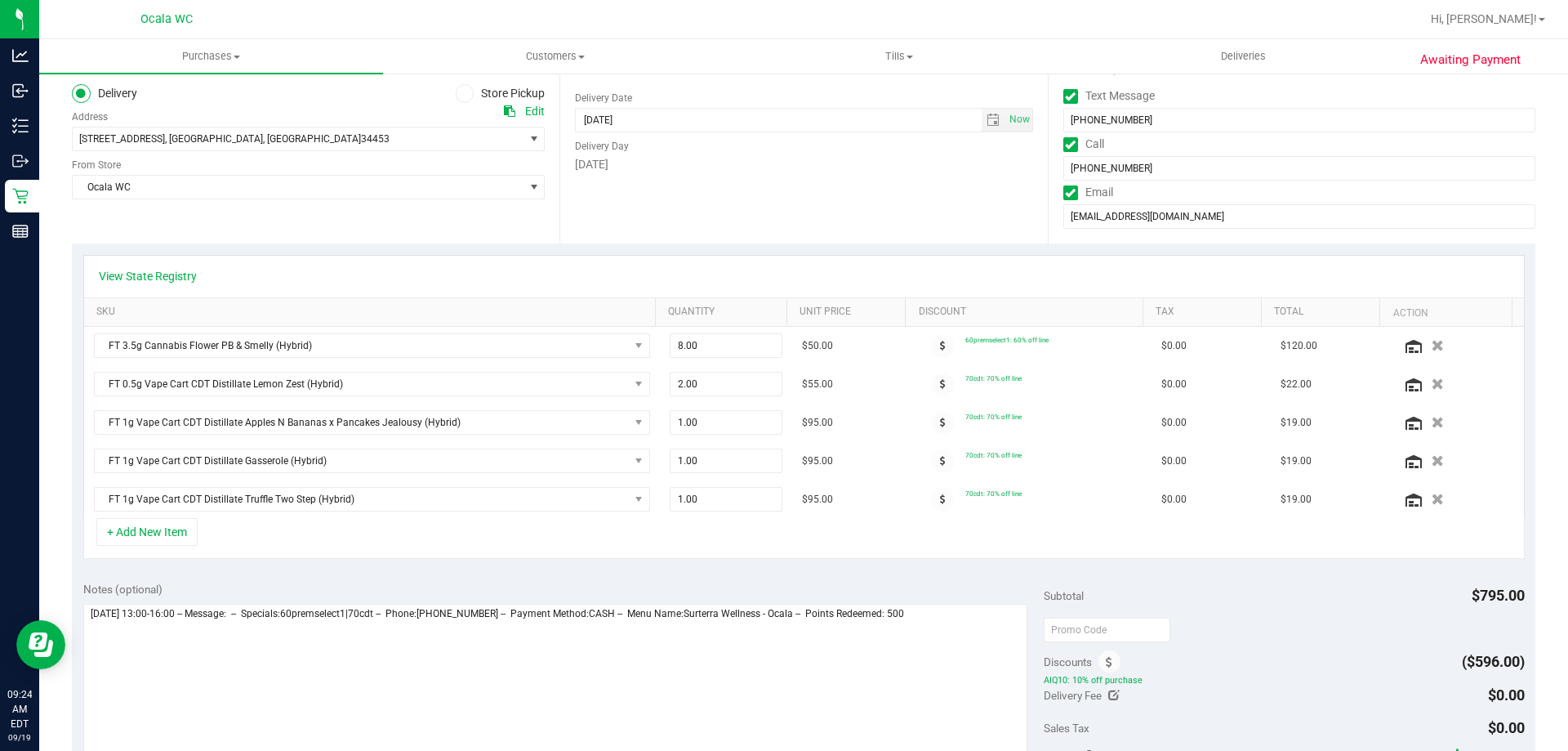
scroll to position [0, 0]
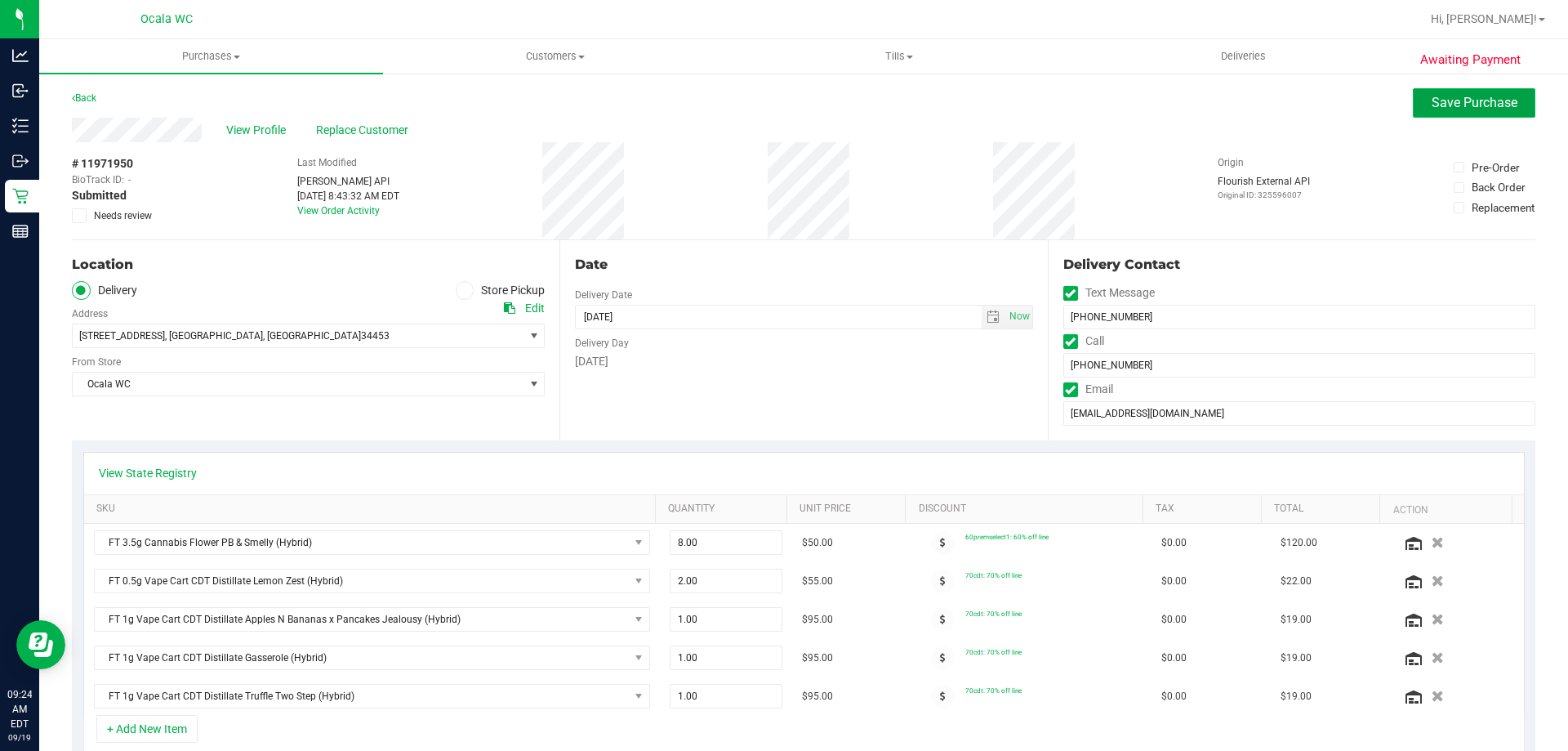
click at [1455, 100] on span "Save Purchase" at bounding box center [1474, 102] width 85 height 15
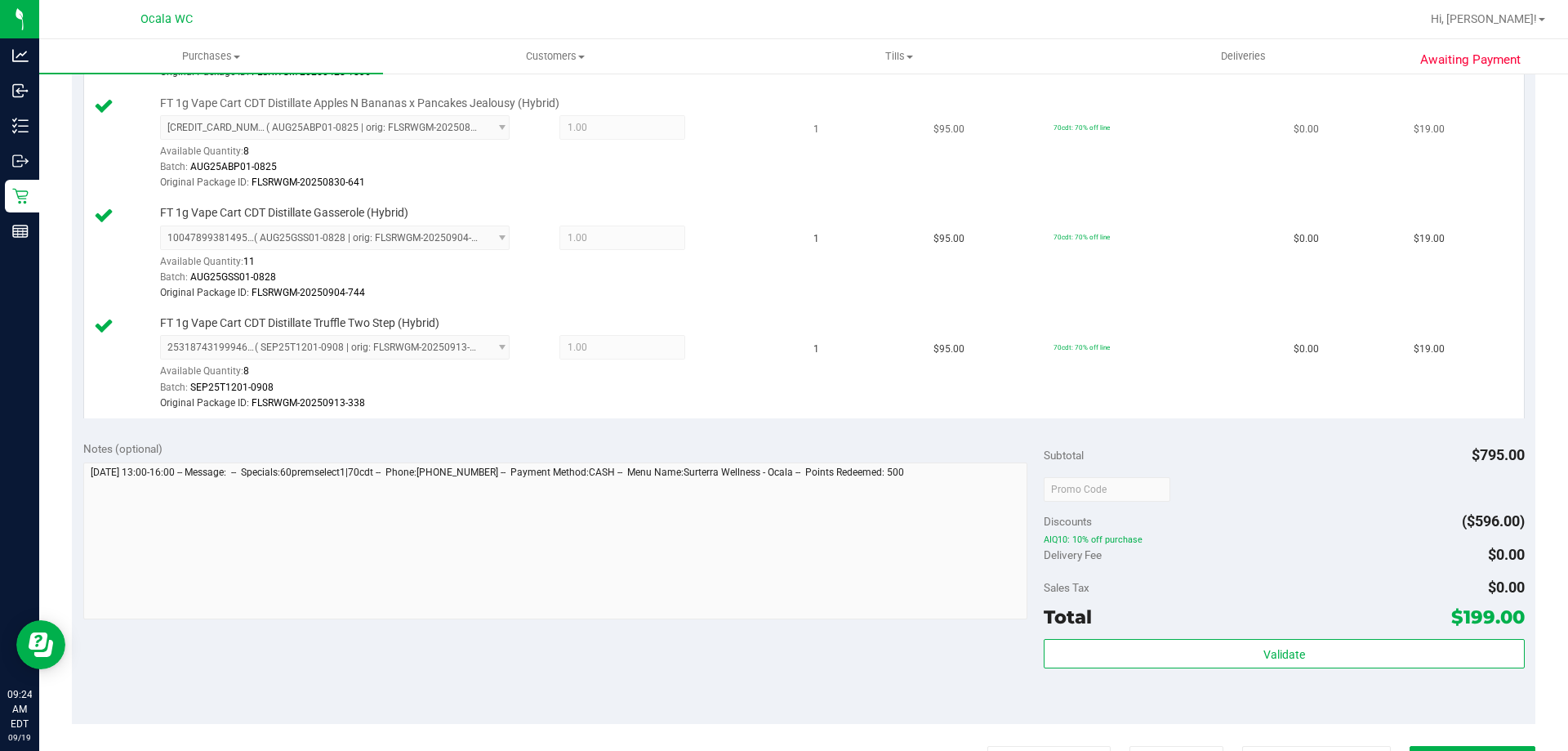
scroll to position [980, 0]
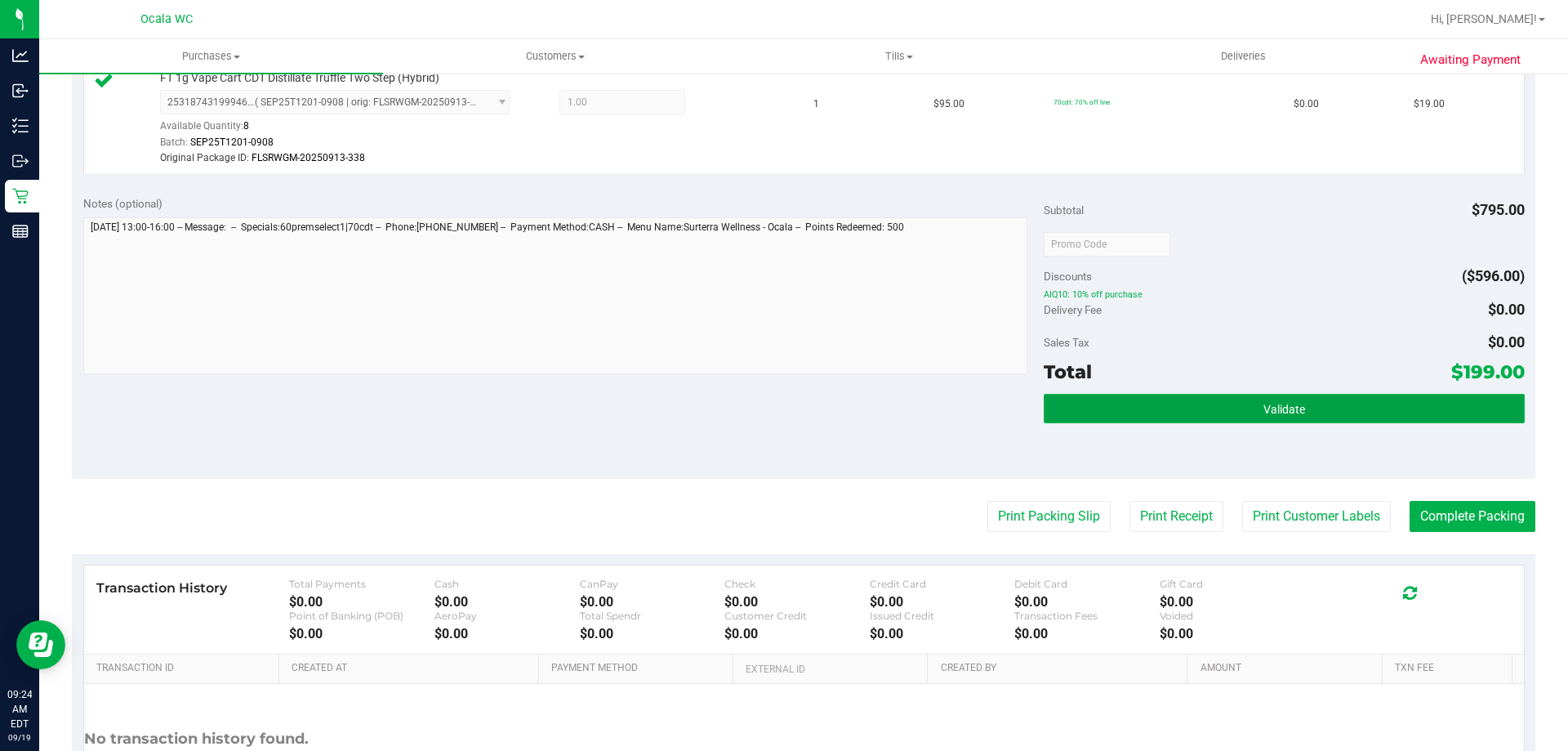
click at [1270, 407] on span "Validate" at bounding box center [1284, 408] width 41 height 13
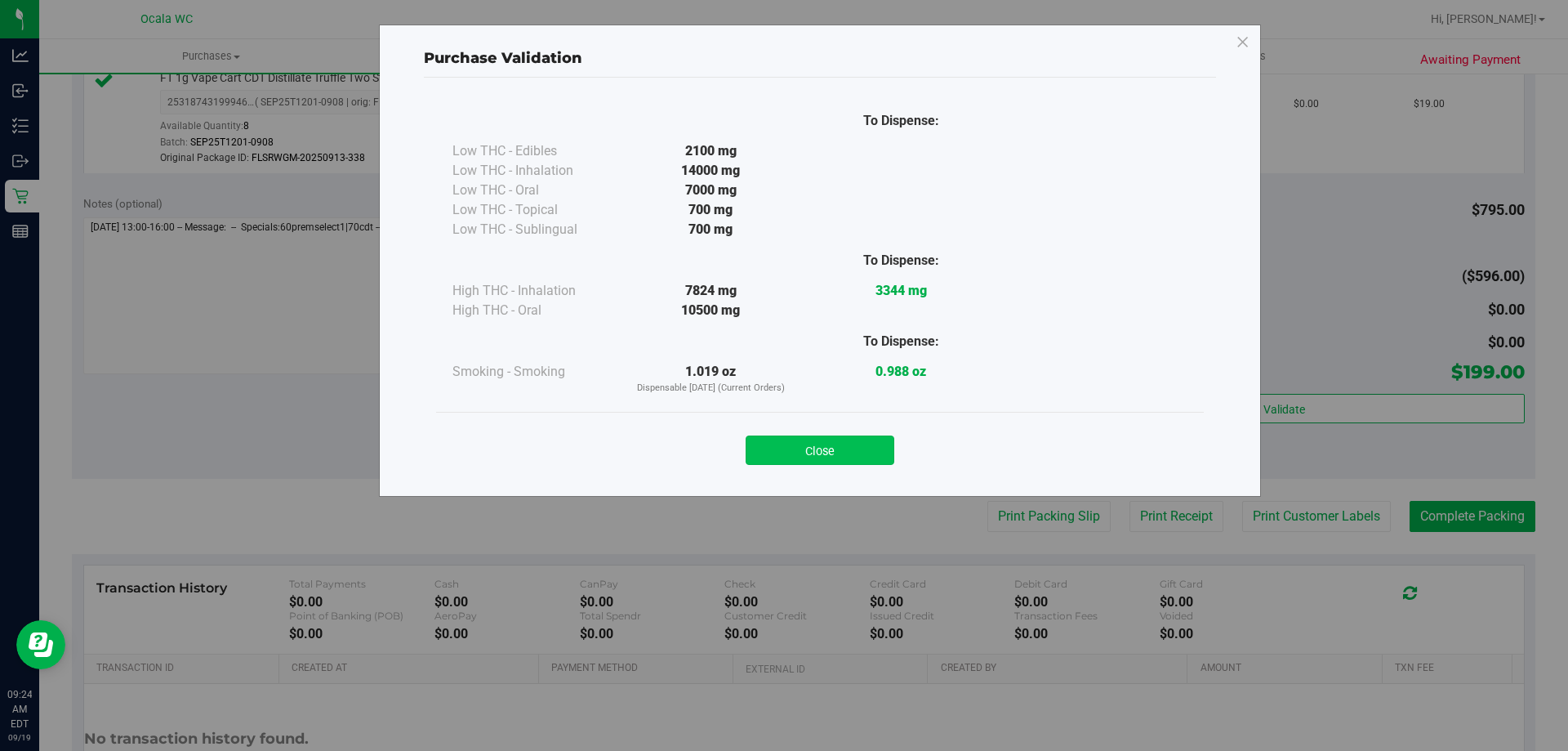
click at [866, 450] on button "Close" at bounding box center [820, 450] width 149 height 30
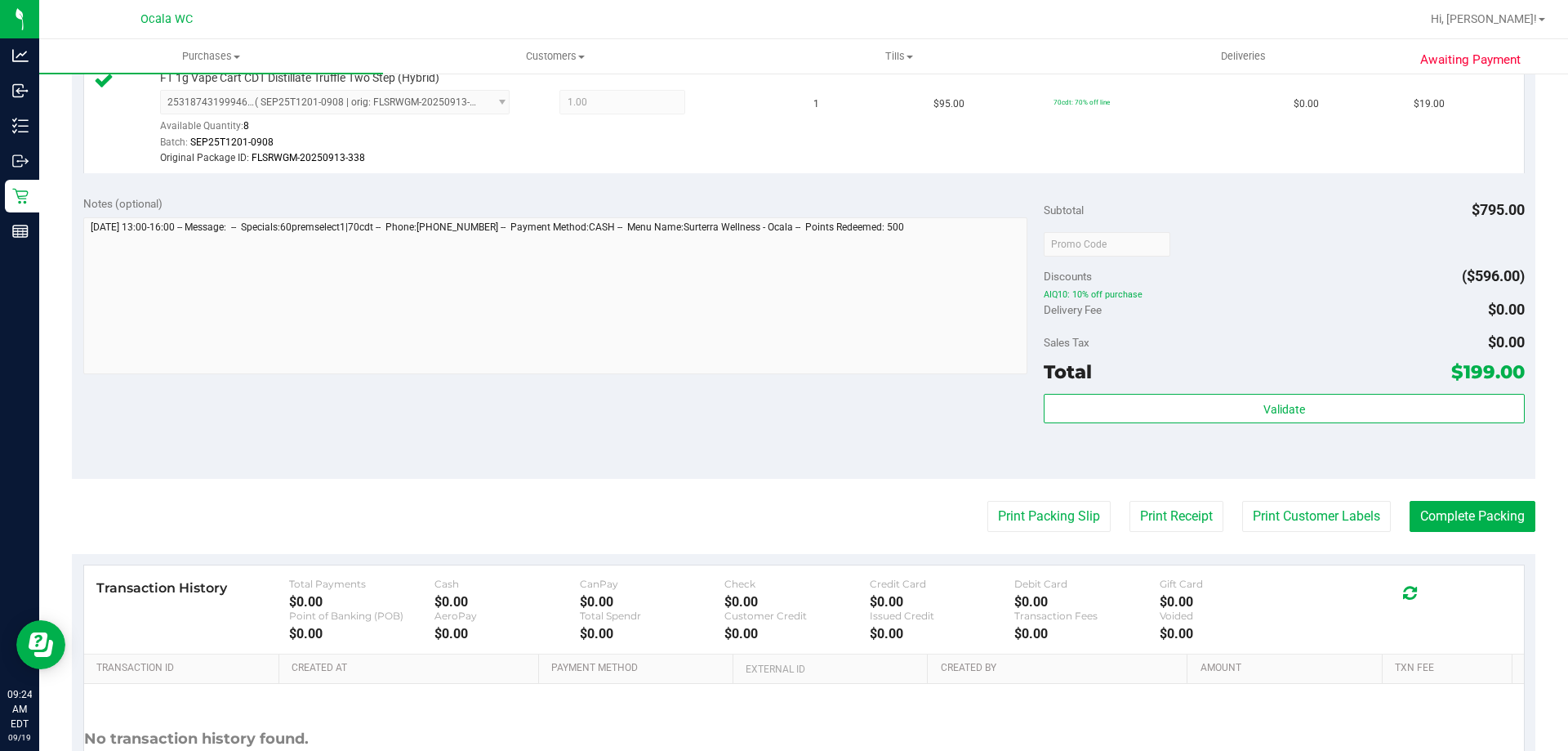
click at [1319, 260] on div "Subtotal $795.00 Discounts ($596.00) AIQ10: 10% off purchase Delivery Fee $0.00…" at bounding box center [1284, 332] width 480 height 272
click at [1016, 508] on button "Print Packing Slip" at bounding box center [1049, 516] width 123 height 31
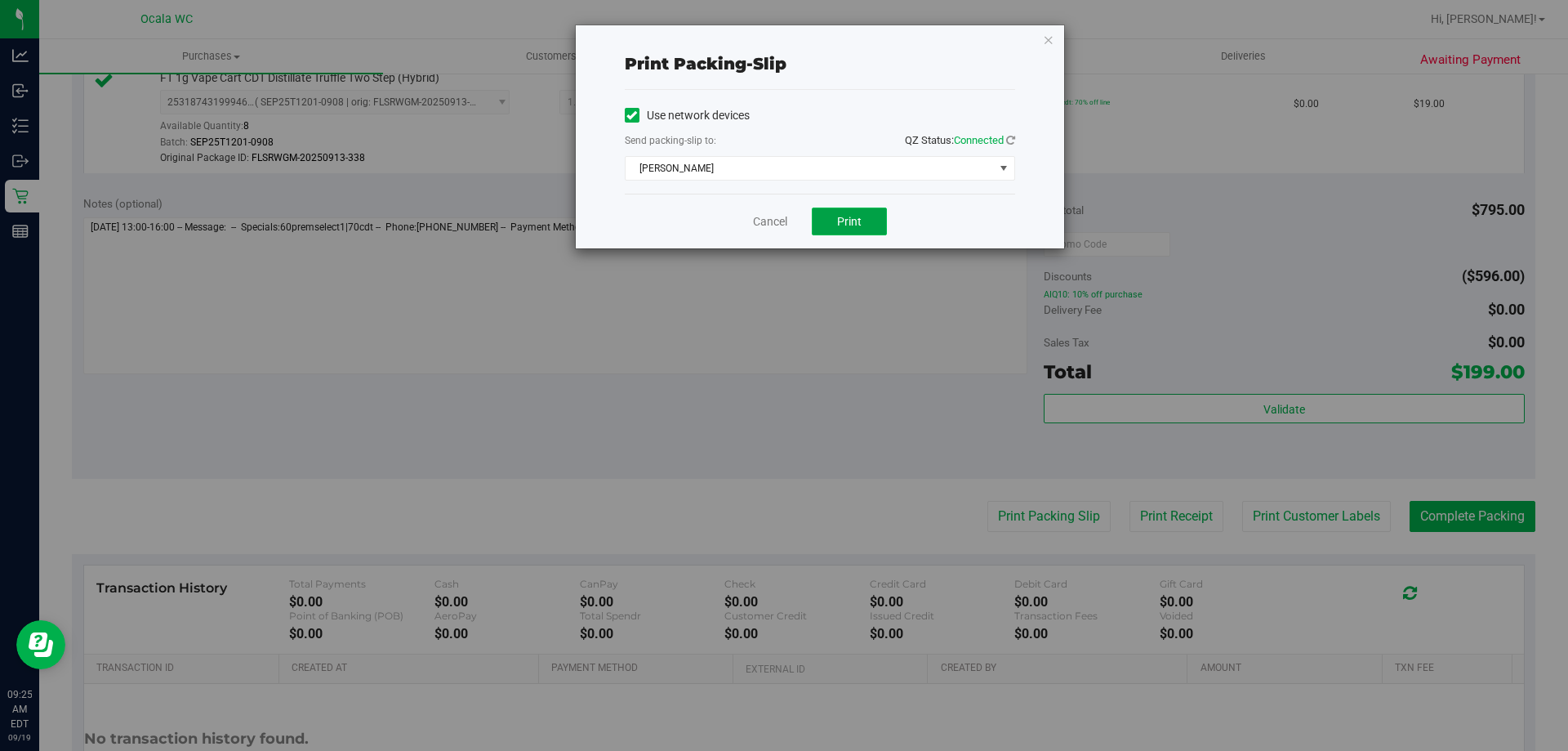
click at [845, 220] on span "Print" at bounding box center [849, 221] width 25 height 13
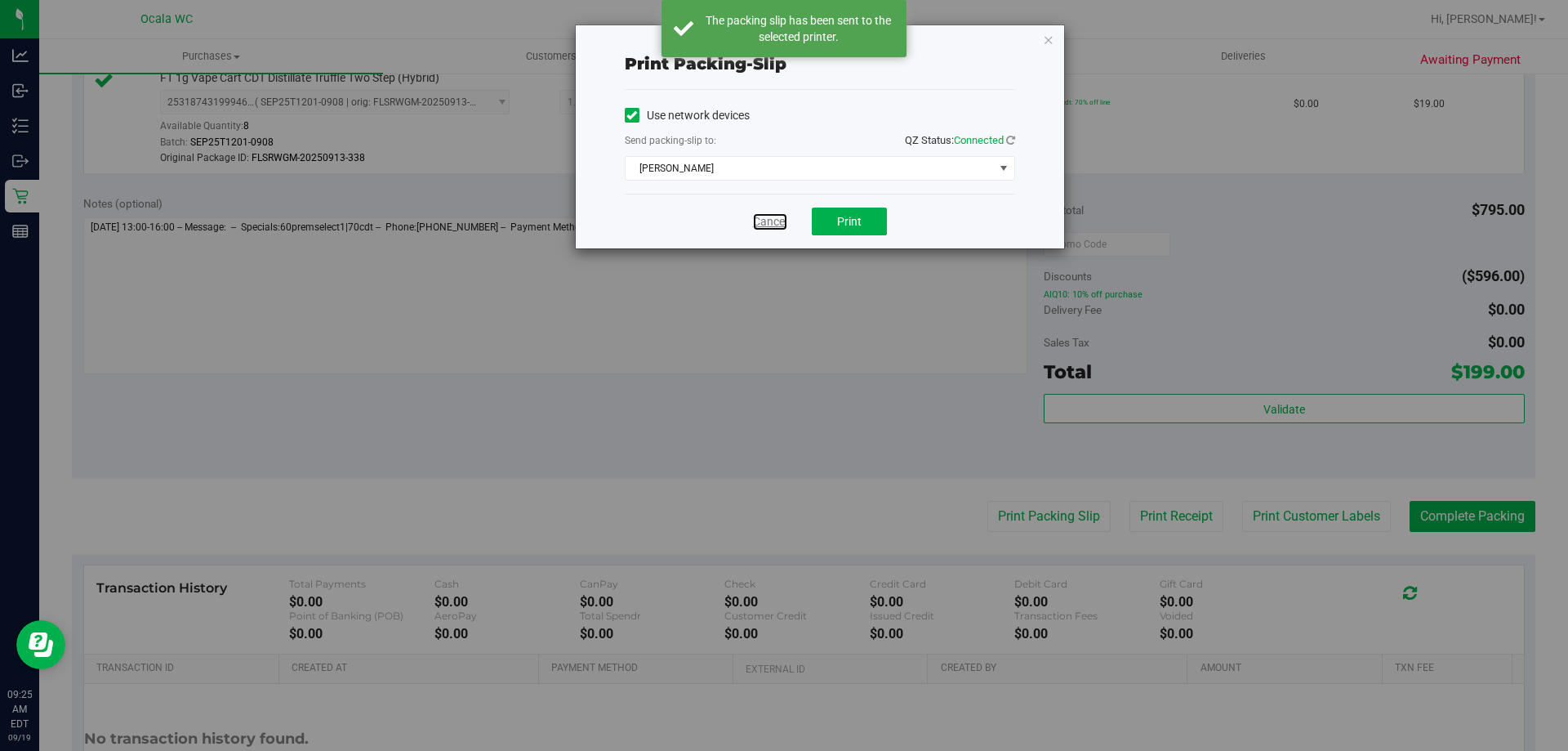
click at [788, 220] on div "Cancel Print" at bounding box center [820, 221] width 391 height 55
click at [771, 222] on link "Cancel" at bounding box center [770, 222] width 35 height 17
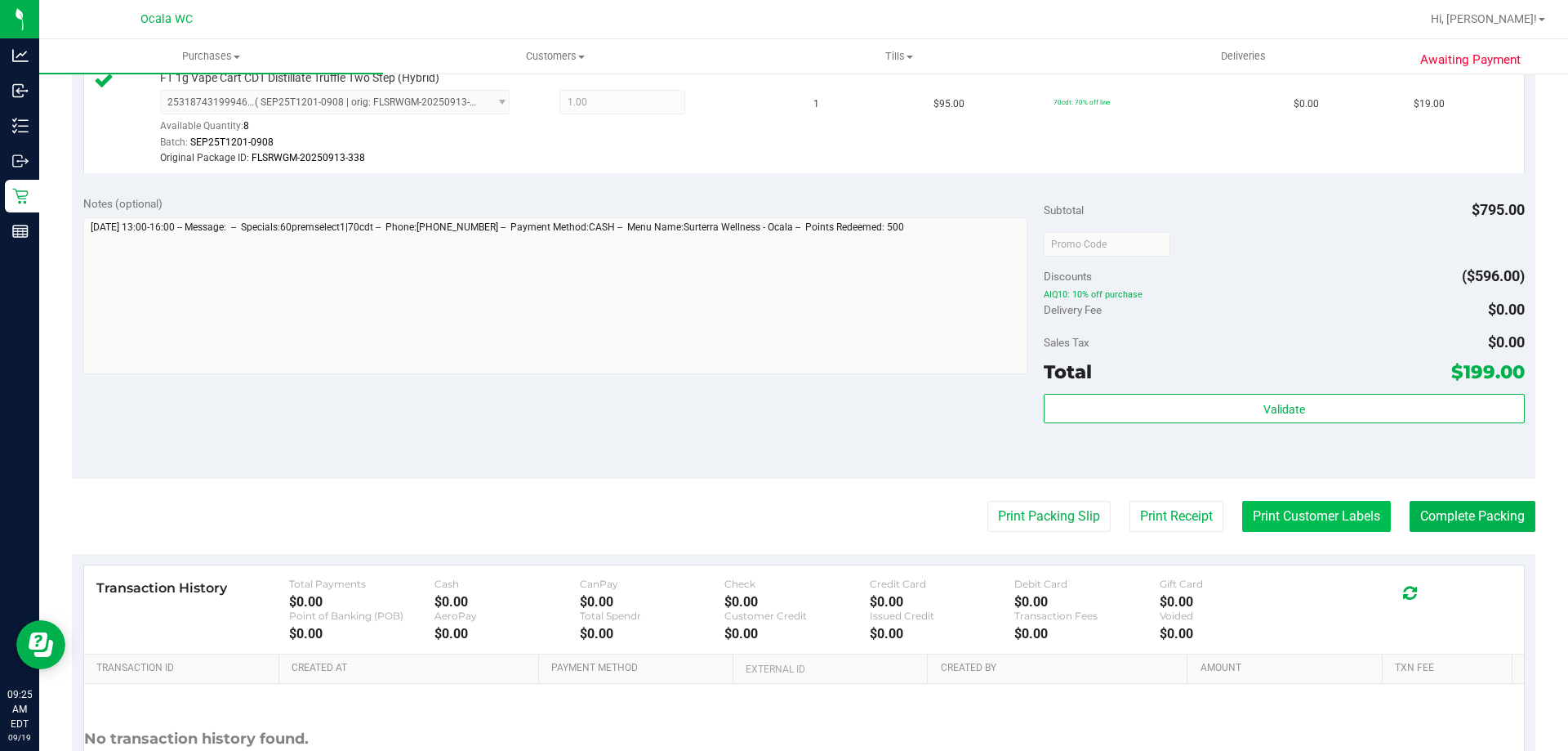
click at [1298, 514] on button "Print Customer Labels" at bounding box center [1317, 516] width 149 height 31
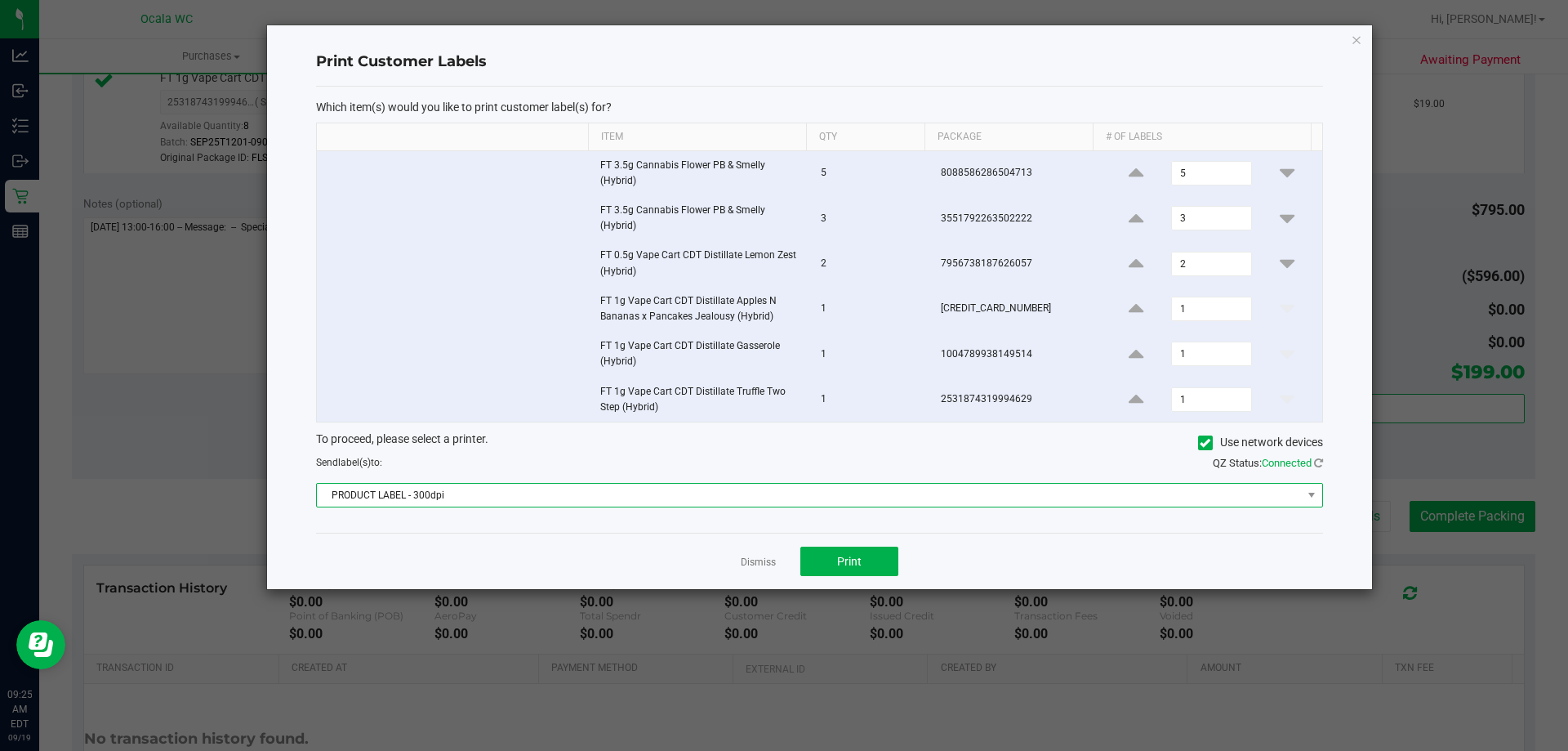
click at [1246, 496] on span "PRODUCT LABEL - 300dpi" at bounding box center [809, 495] width 985 height 23
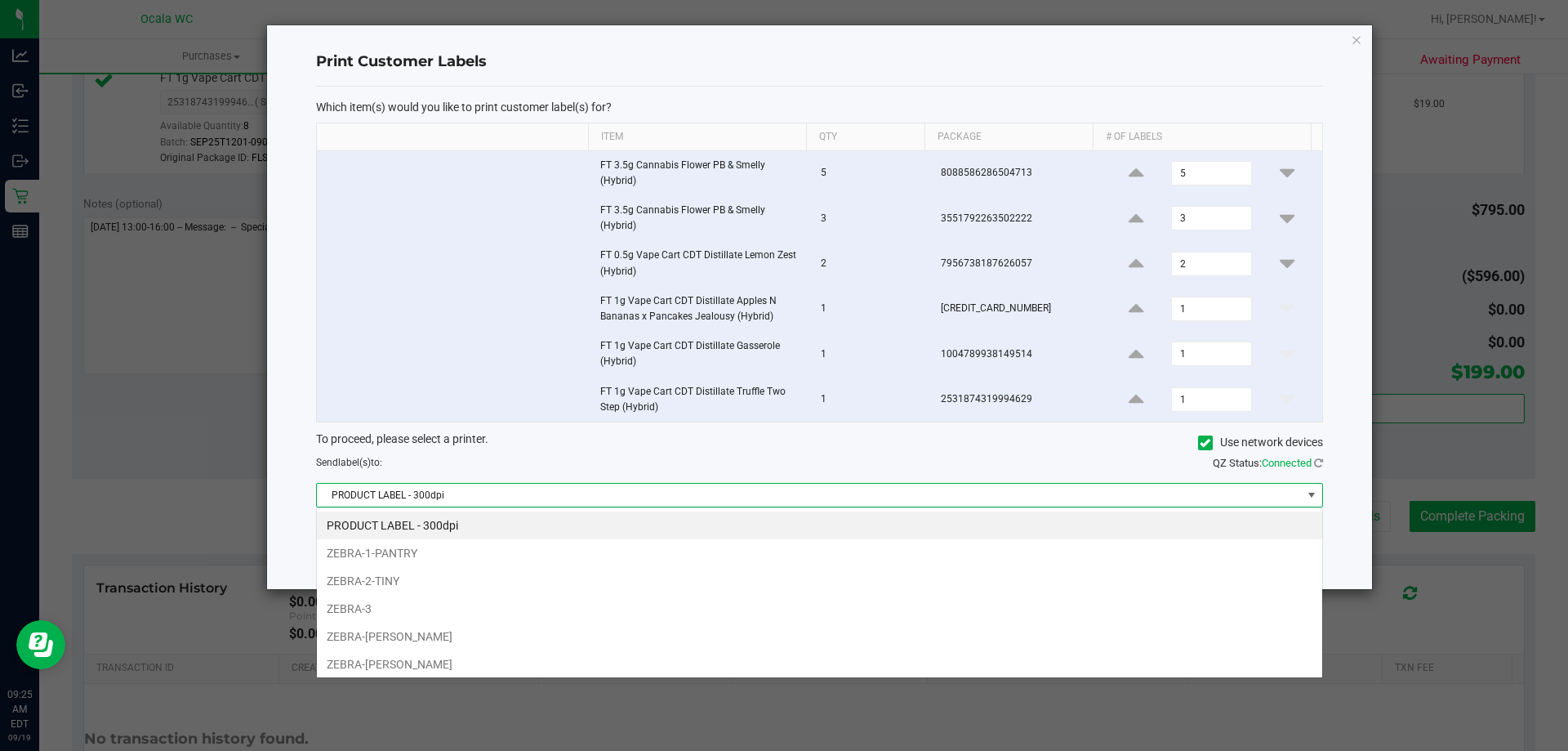
scroll to position [25, 1006]
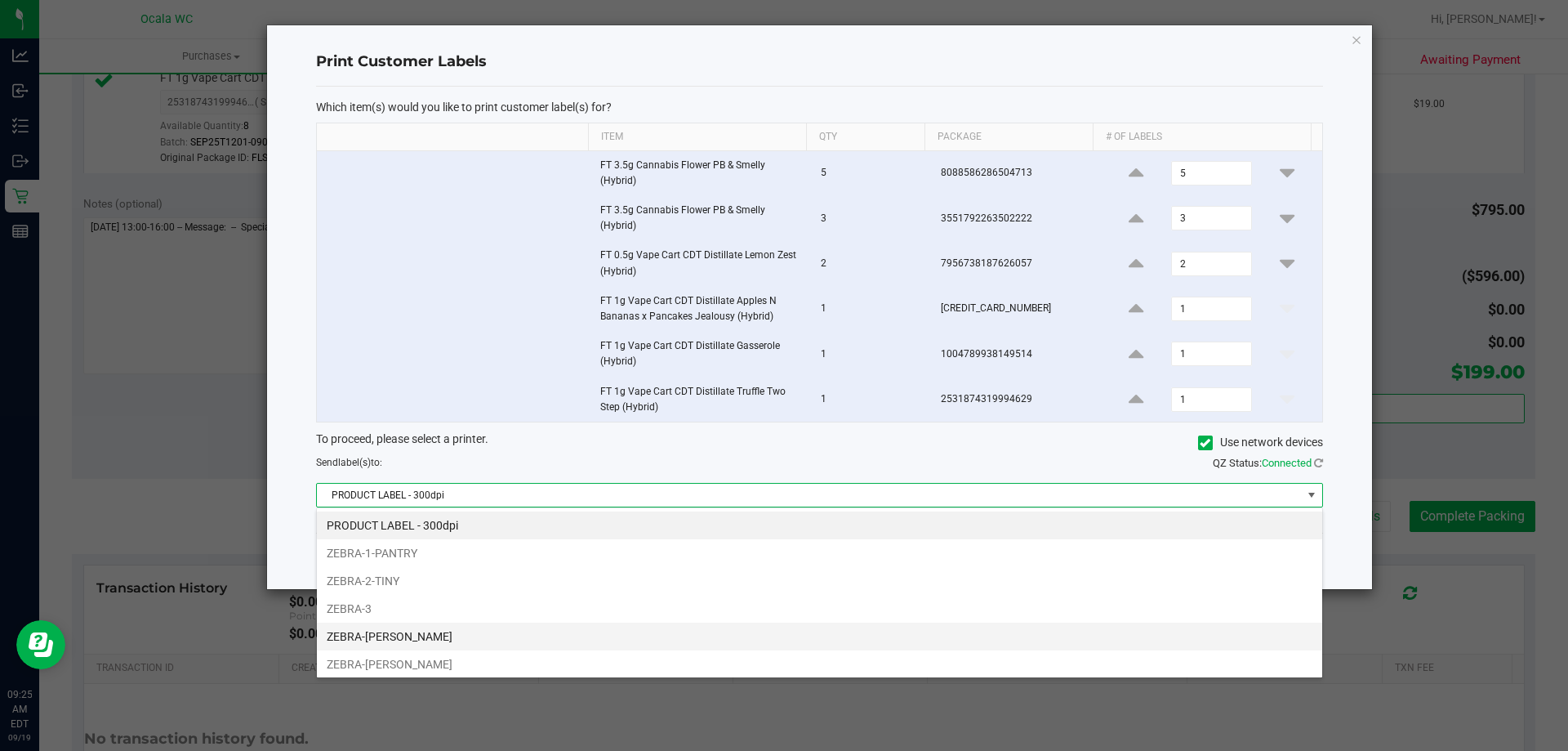
click at [338, 628] on li "ZEBRA-[PERSON_NAME]" at bounding box center [819, 636] width 1005 height 28
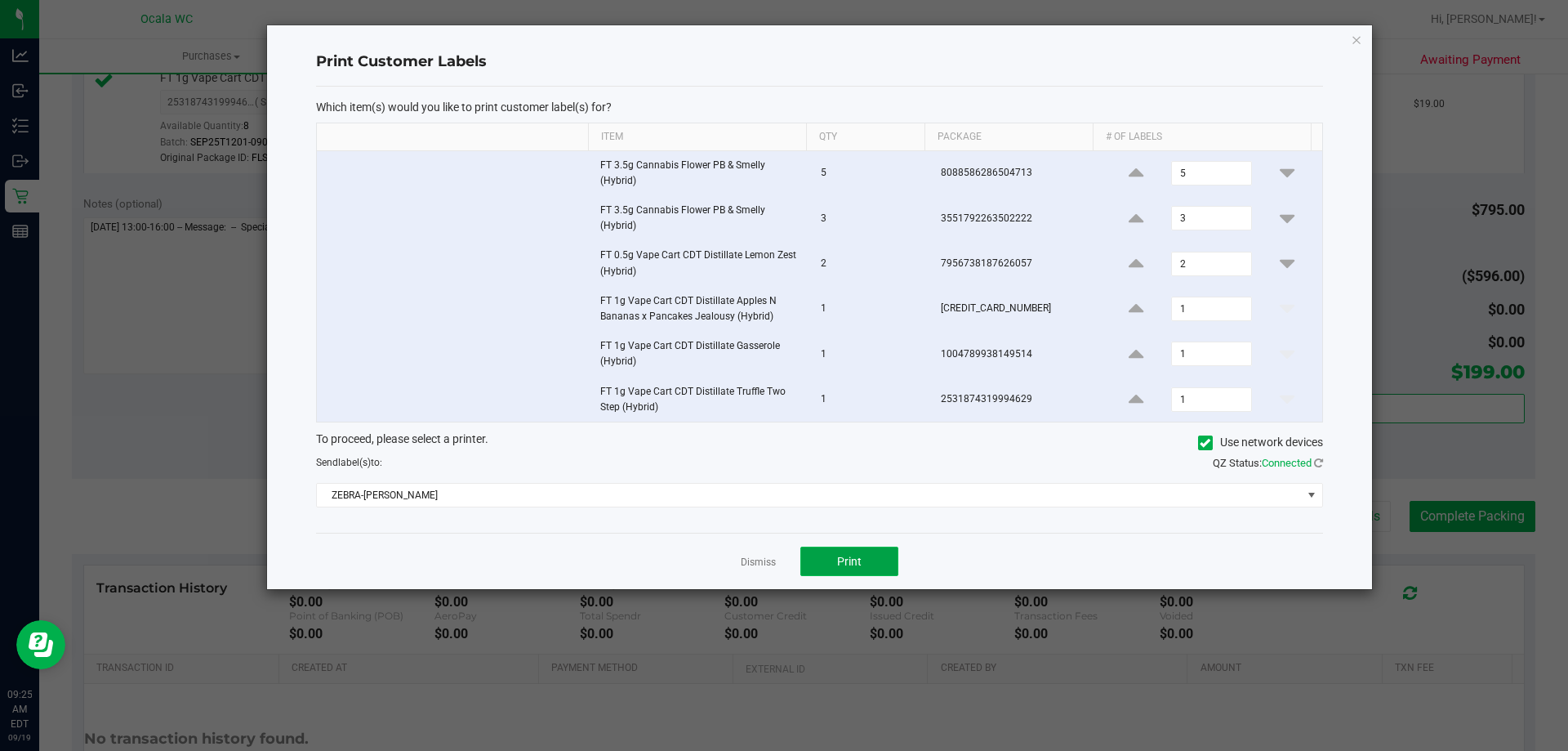
click at [860, 566] on span "Print" at bounding box center [849, 561] width 25 height 13
click at [758, 561] on link "Dismiss" at bounding box center [758, 562] width 36 height 14
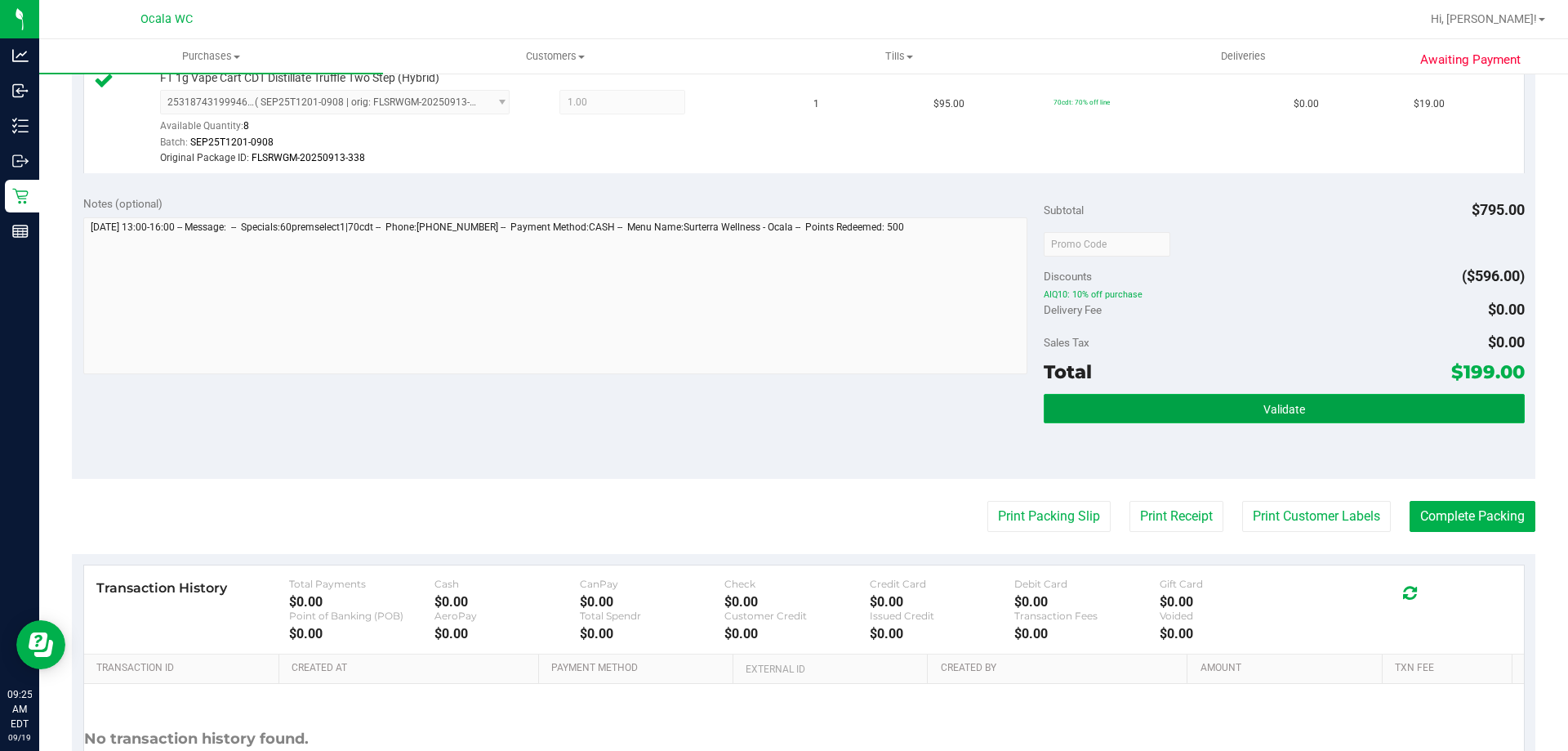
click at [1269, 406] on span "Validate" at bounding box center [1284, 408] width 41 height 13
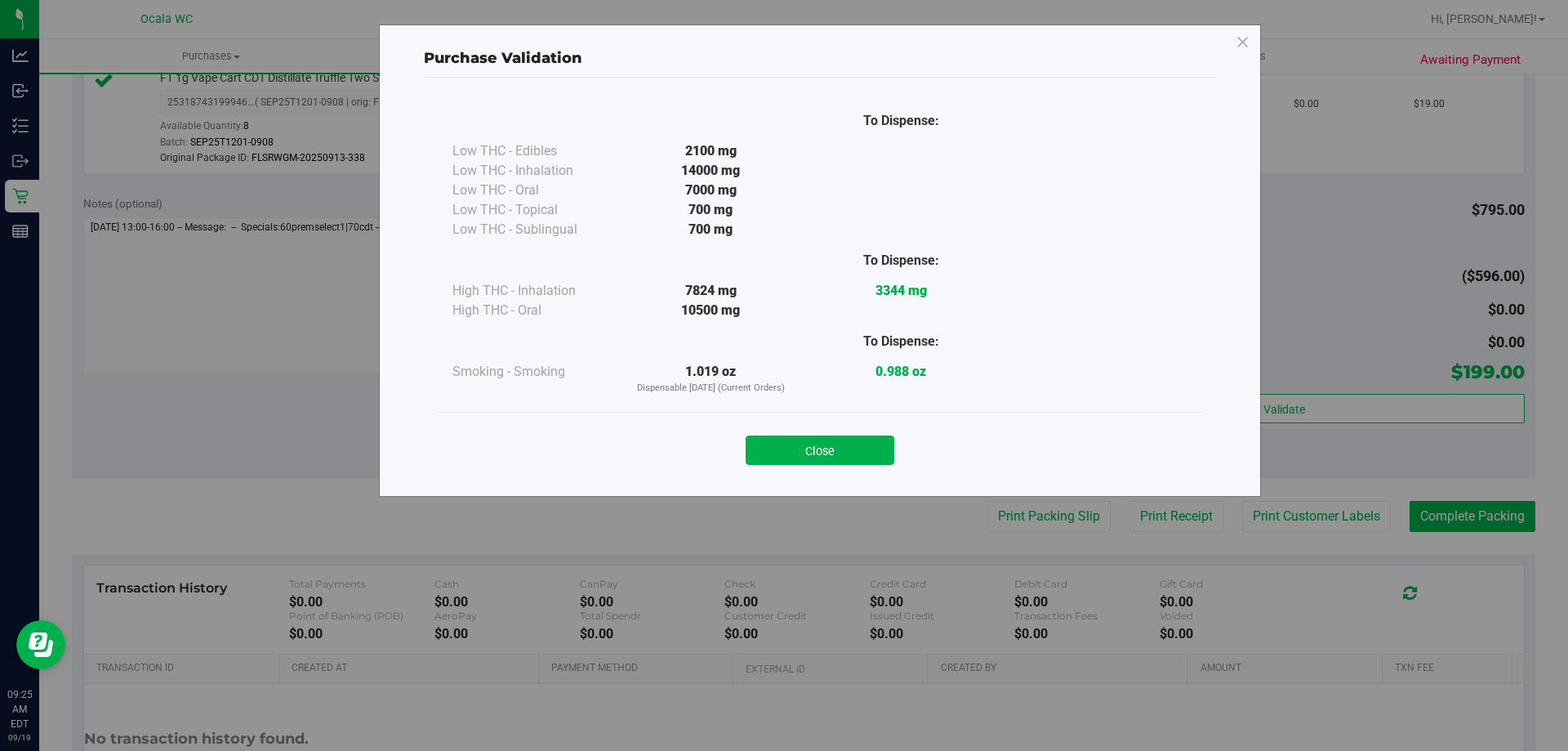
click at [1471, 520] on div "Purchase Validation To Dispense: Low THC - Edibles 2100 mg" at bounding box center [790, 376] width 1581 height 751
click at [844, 448] on button "Close" at bounding box center [820, 450] width 149 height 30
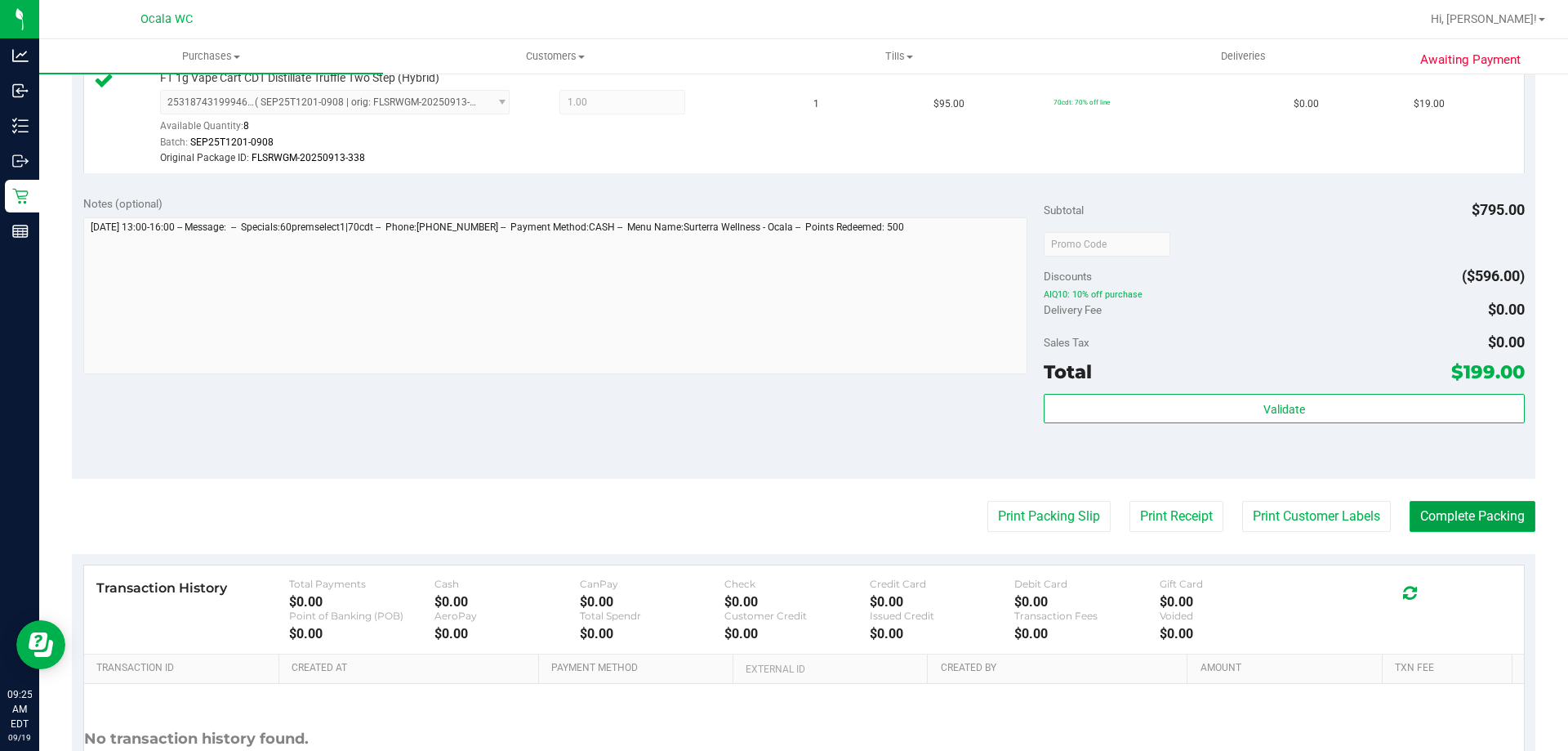
click at [1477, 515] on button "Complete Packing" at bounding box center [1472, 516] width 126 height 31
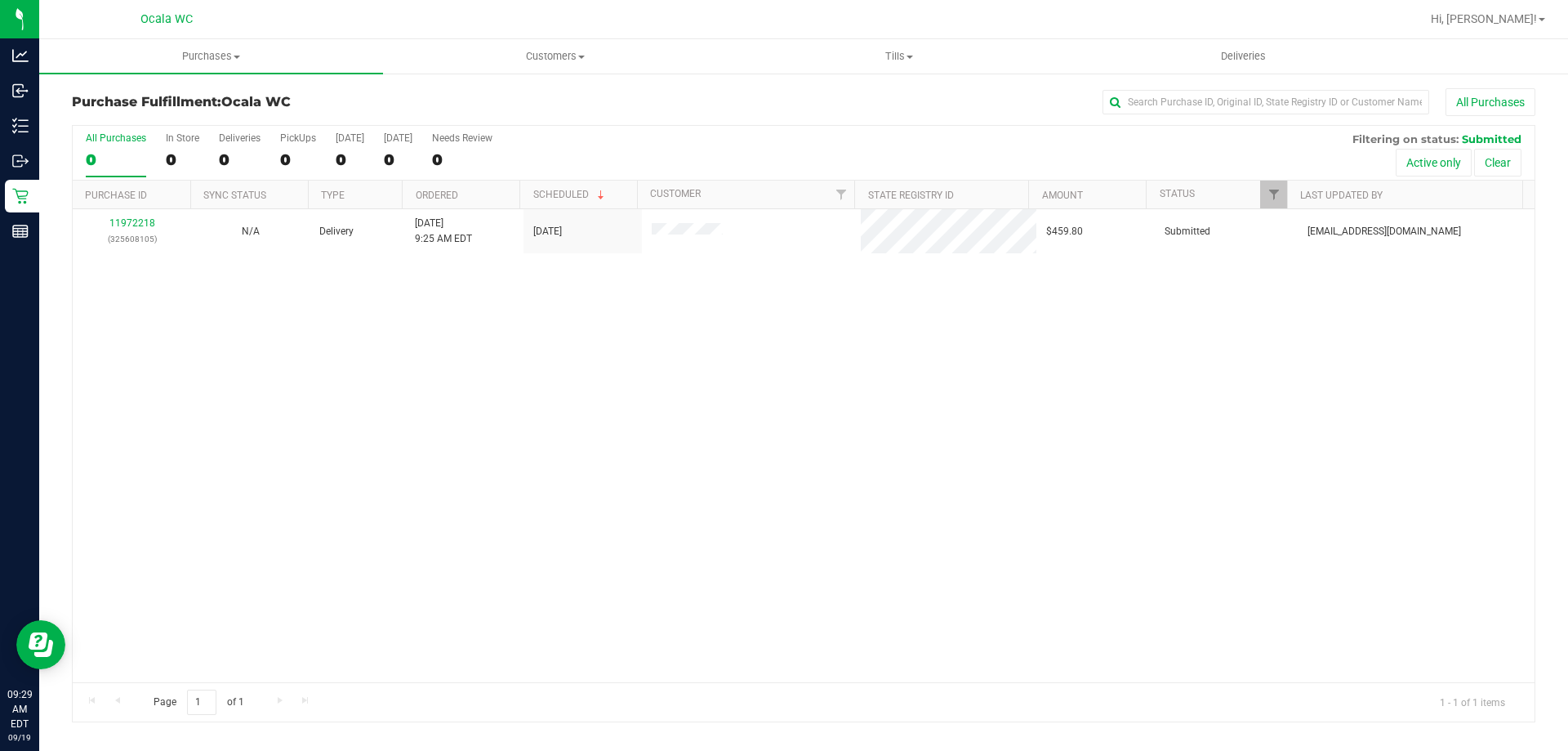
click at [1168, 507] on div "11972218 (325608105) N/A Delivery [DATE] 9:25 AM EDT 9/19/2025 $459.80 Submitte…" at bounding box center [804, 445] width 1462 height 473
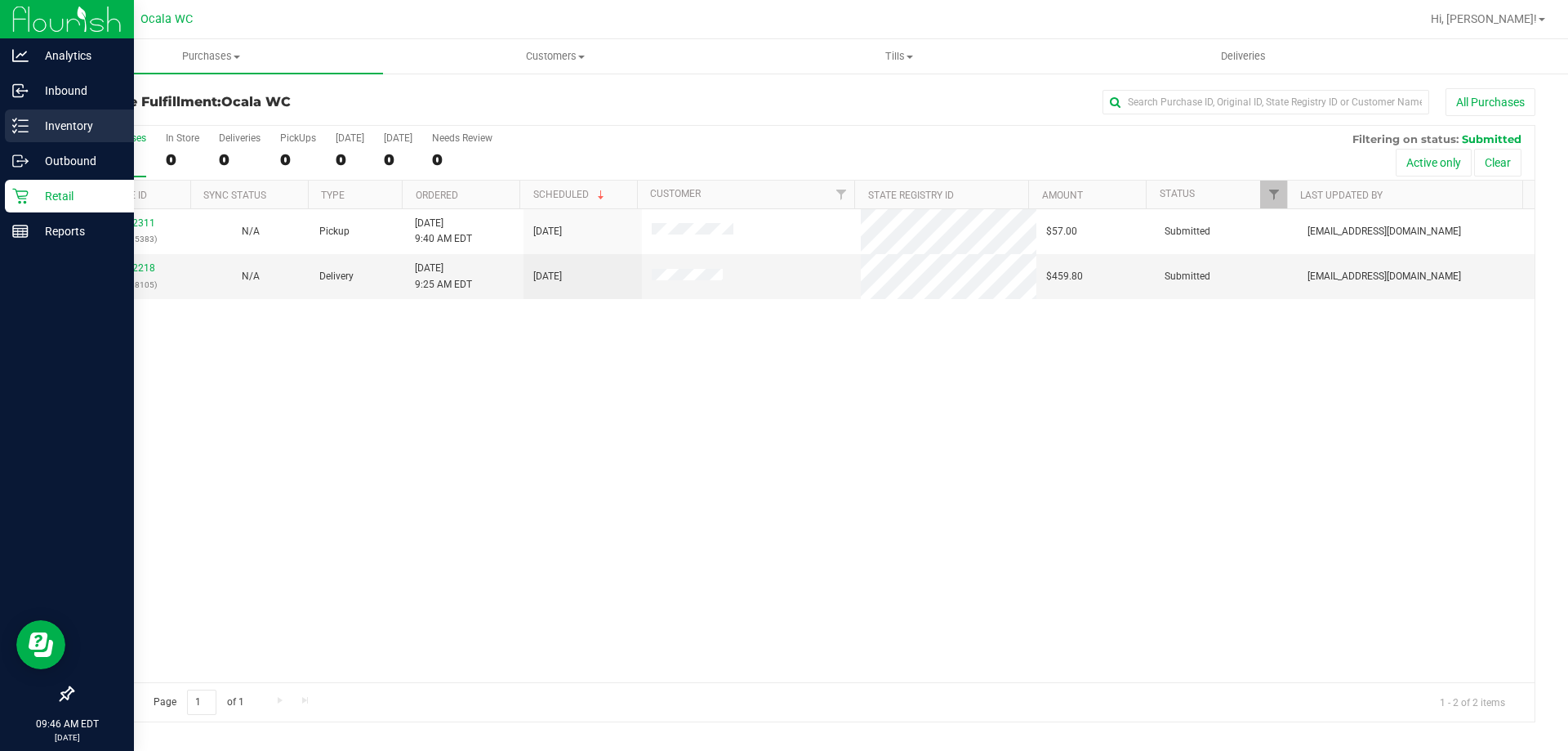
click at [59, 123] on p "Inventory" at bounding box center [78, 125] width 98 height 19
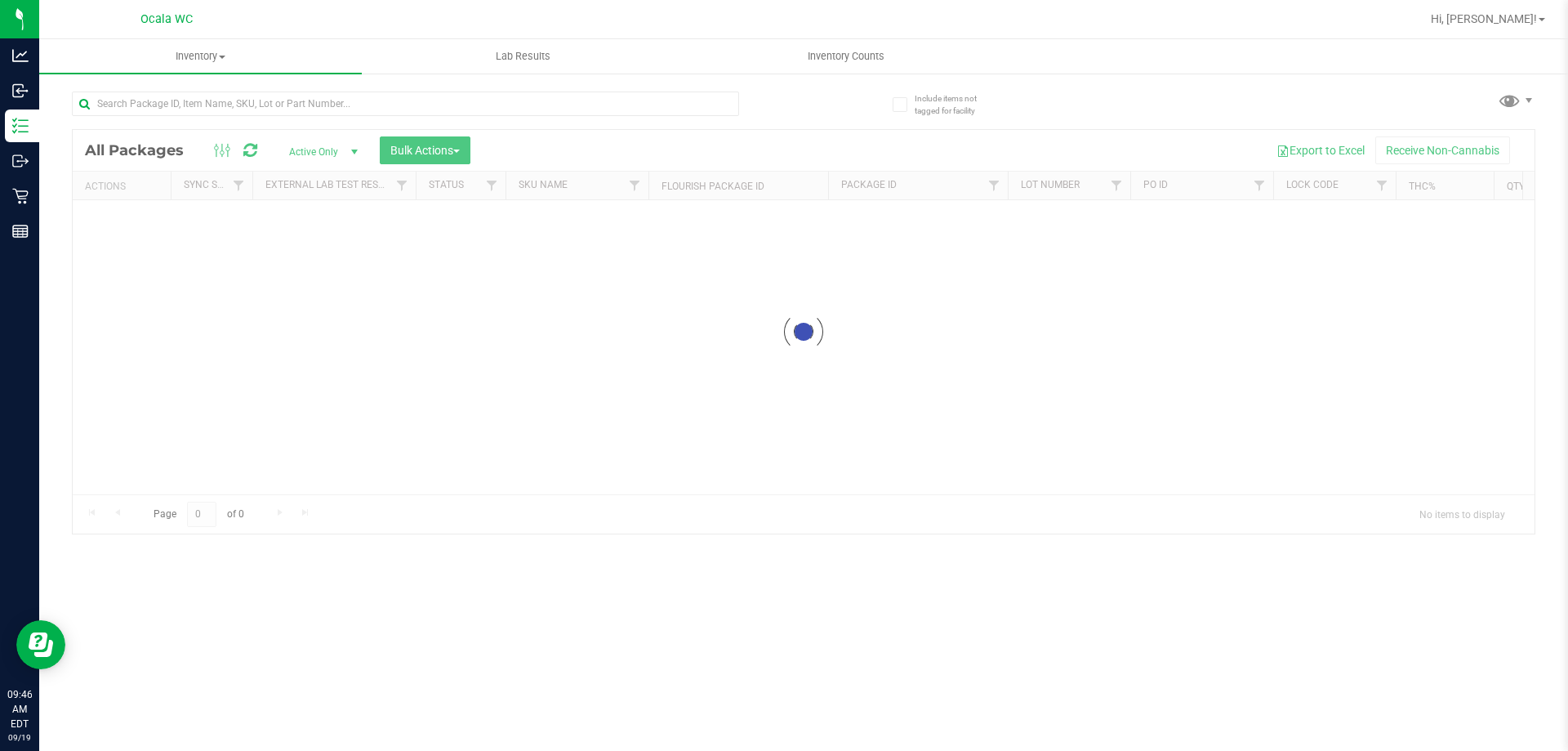
click at [526, 118] on div at bounding box center [405, 110] width 667 height 37
click at [526, 111] on input "text" at bounding box center [405, 103] width 667 height 25
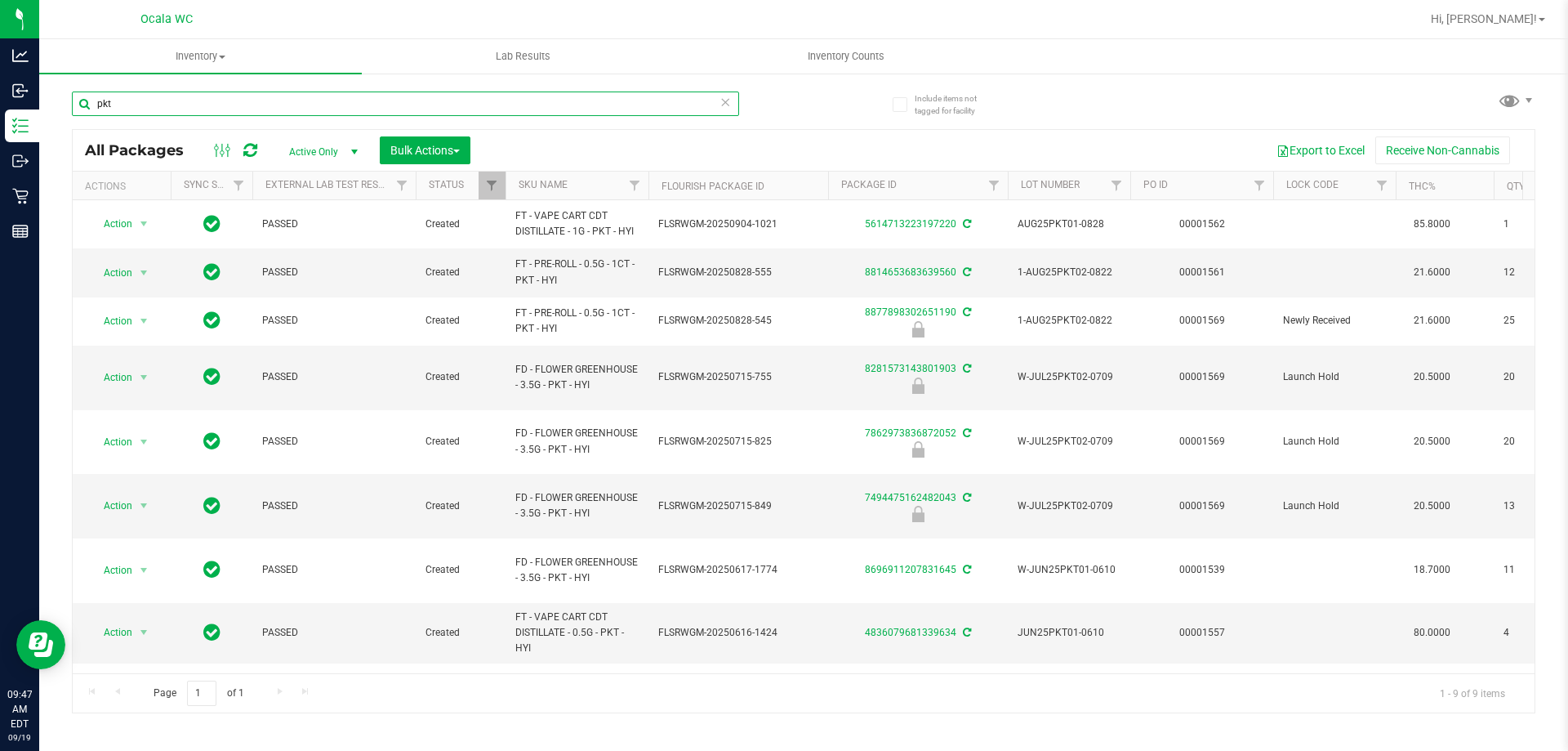
click at [332, 101] on input "pkt" at bounding box center [405, 103] width 667 height 25
type input "pkt"
